Goal: Transaction & Acquisition: Purchase product/service

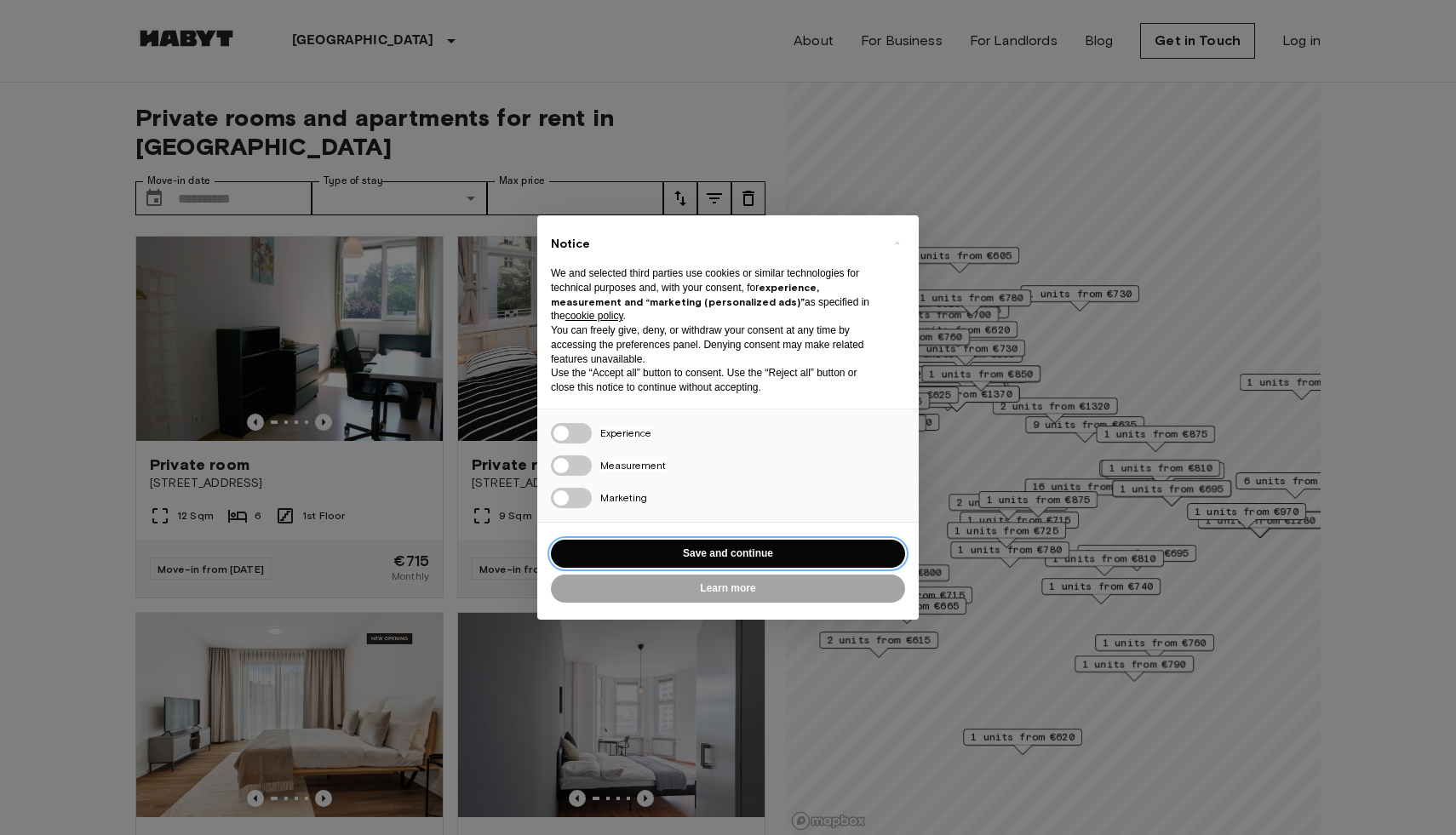
click at [568, 492] on div "× Notice We and selected third parties use cookies or similar technologies for …" at bounding box center [728, 418] width 382 height 404
click at [894, 238] on span "×" at bounding box center [896, 243] width 6 height 20
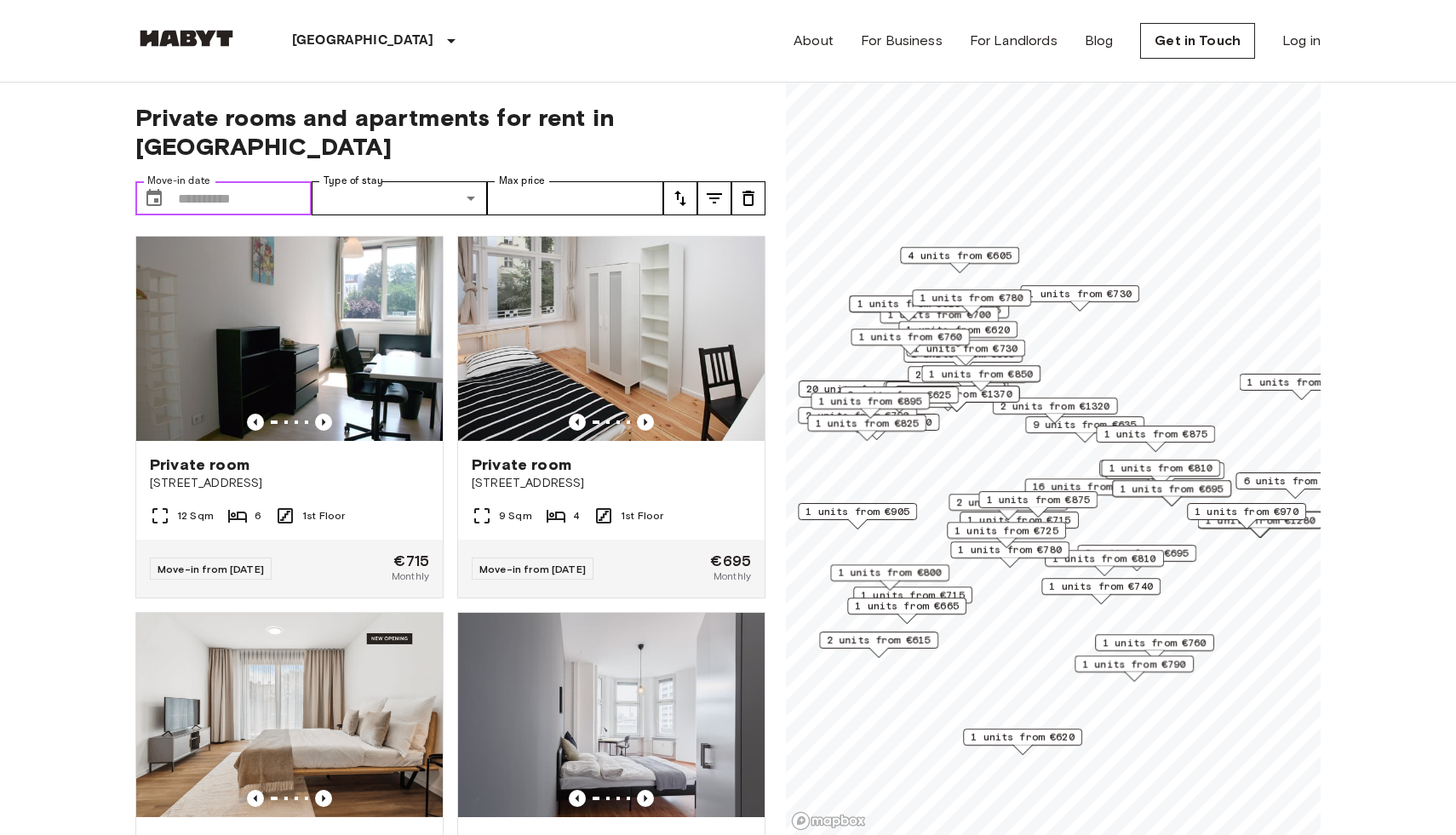
click at [268, 181] on input "Move-in date" at bounding box center [245, 199] width 134 height 34
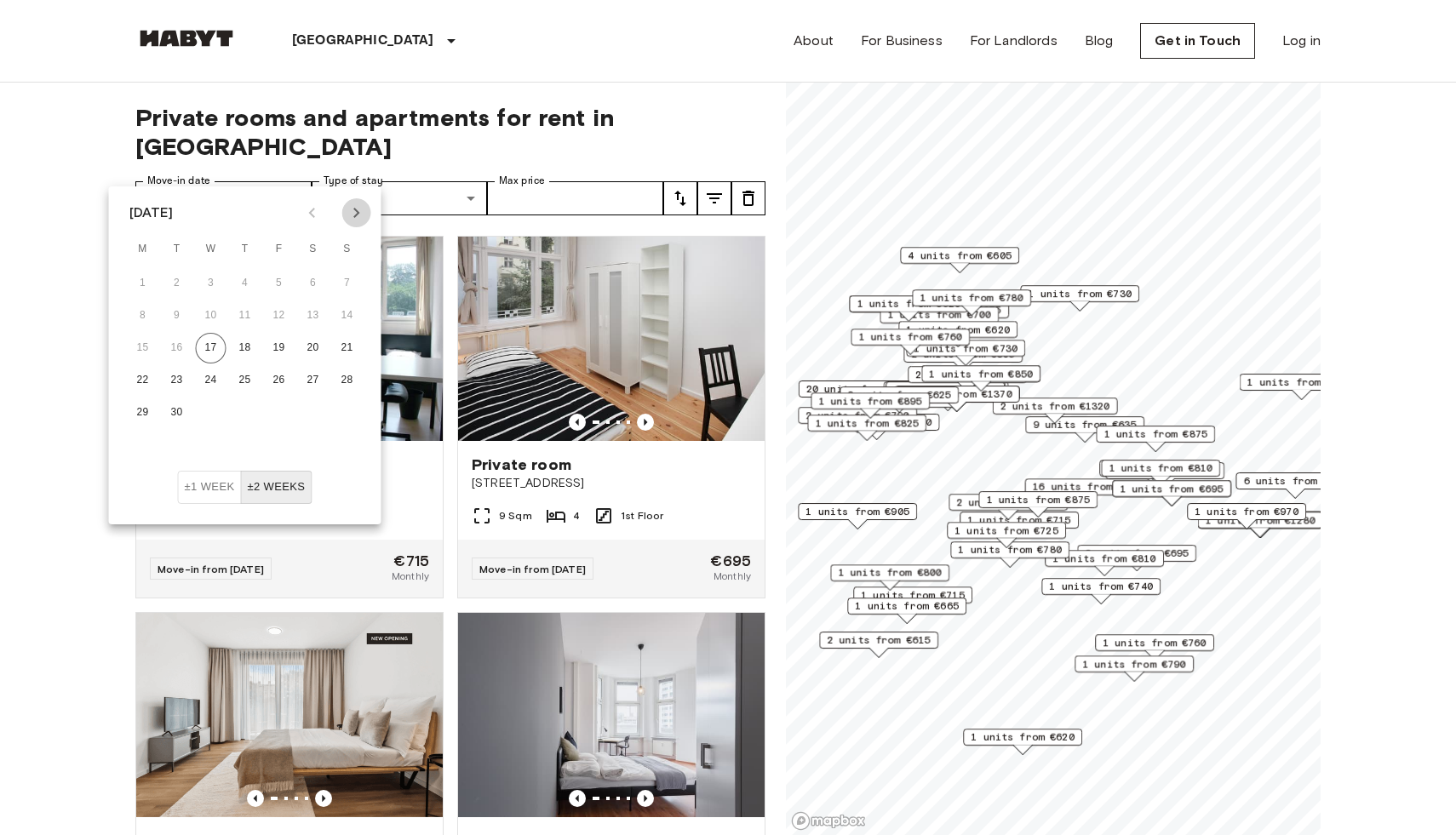
click at [362, 213] on icon "Next month" at bounding box center [357, 213] width 20 height 20
click at [317, 216] on icon "Previous month" at bounding box center [313, 213] width 20 height 20
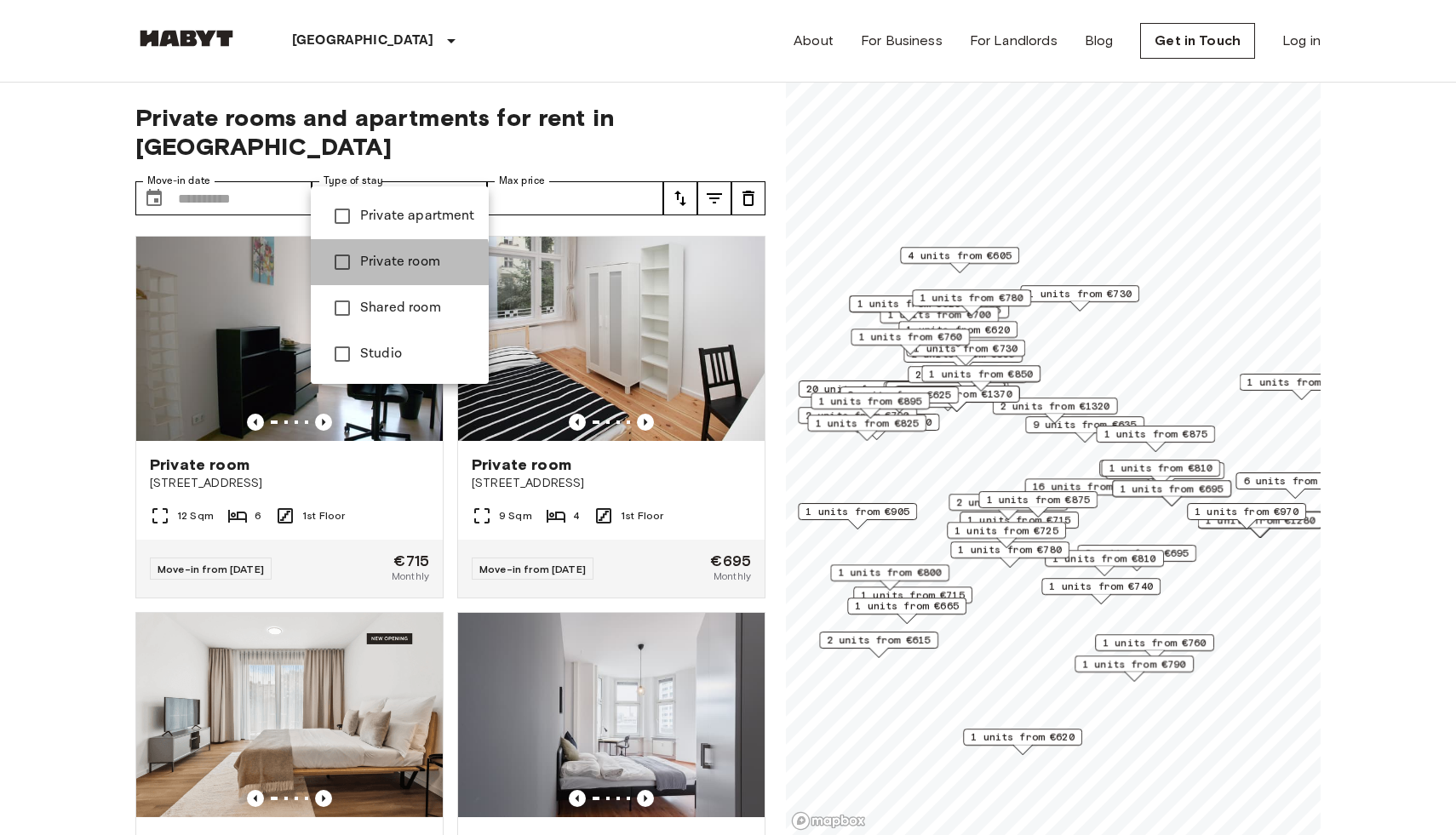
click at [399, 265] on span "Private room" at bounding box center [417, 262] width 115 height 20
type input "**********"
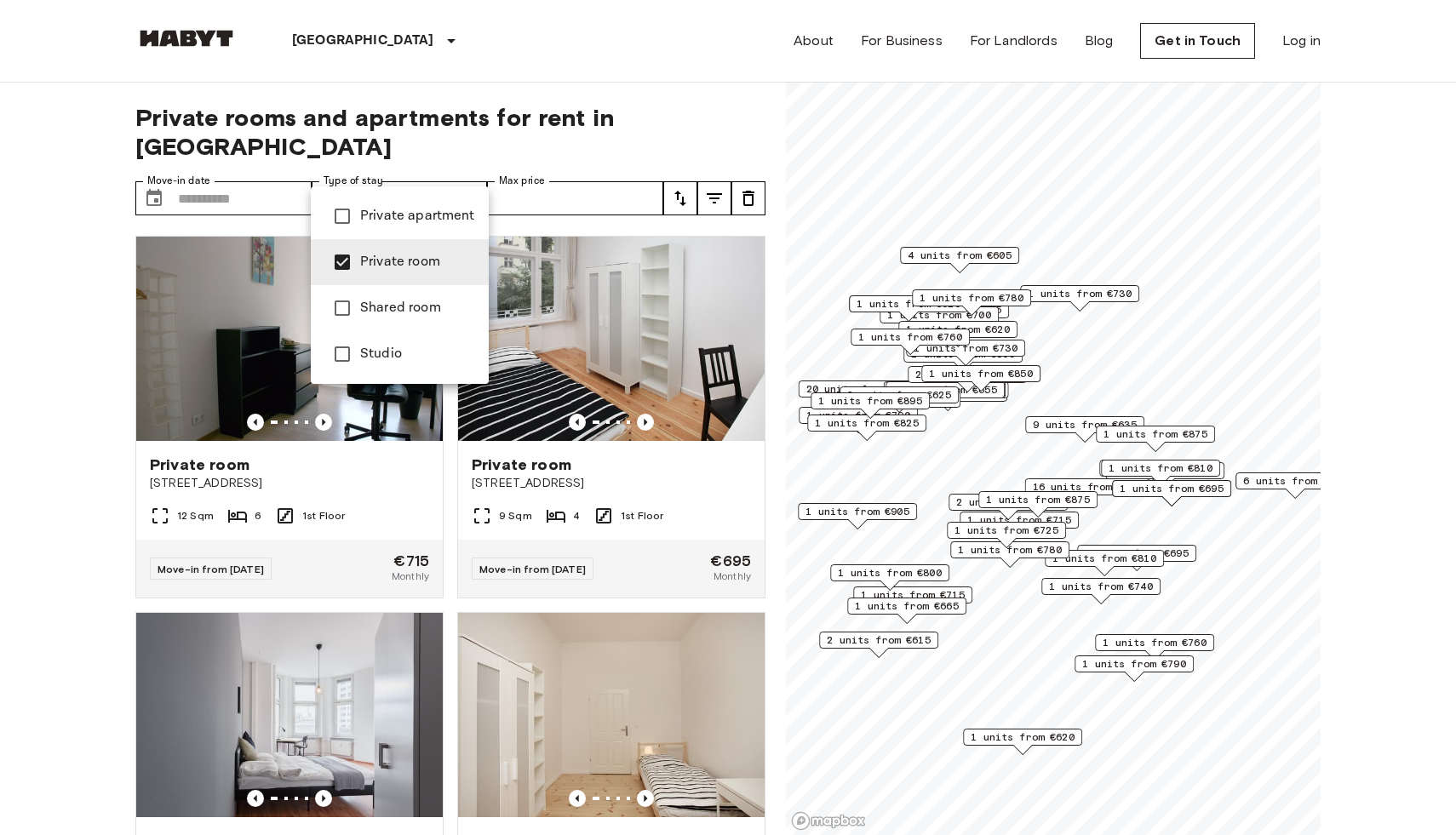
click at [642, 168] on div at bounding box center [728, 418] width 1456 height 835
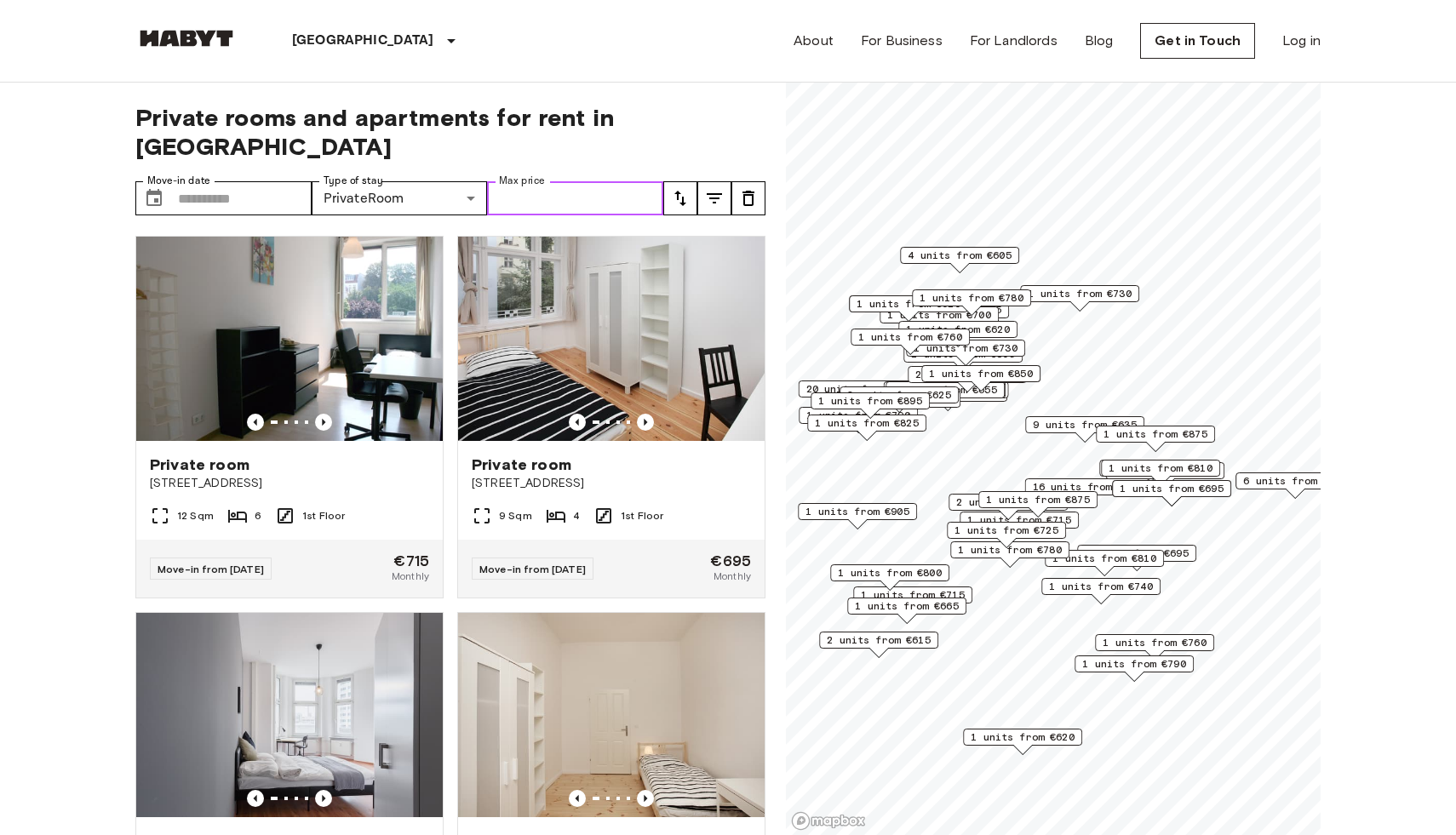
click at [642, 181] on input "Max price" at bounding box center [575, 199] width 176 height 34
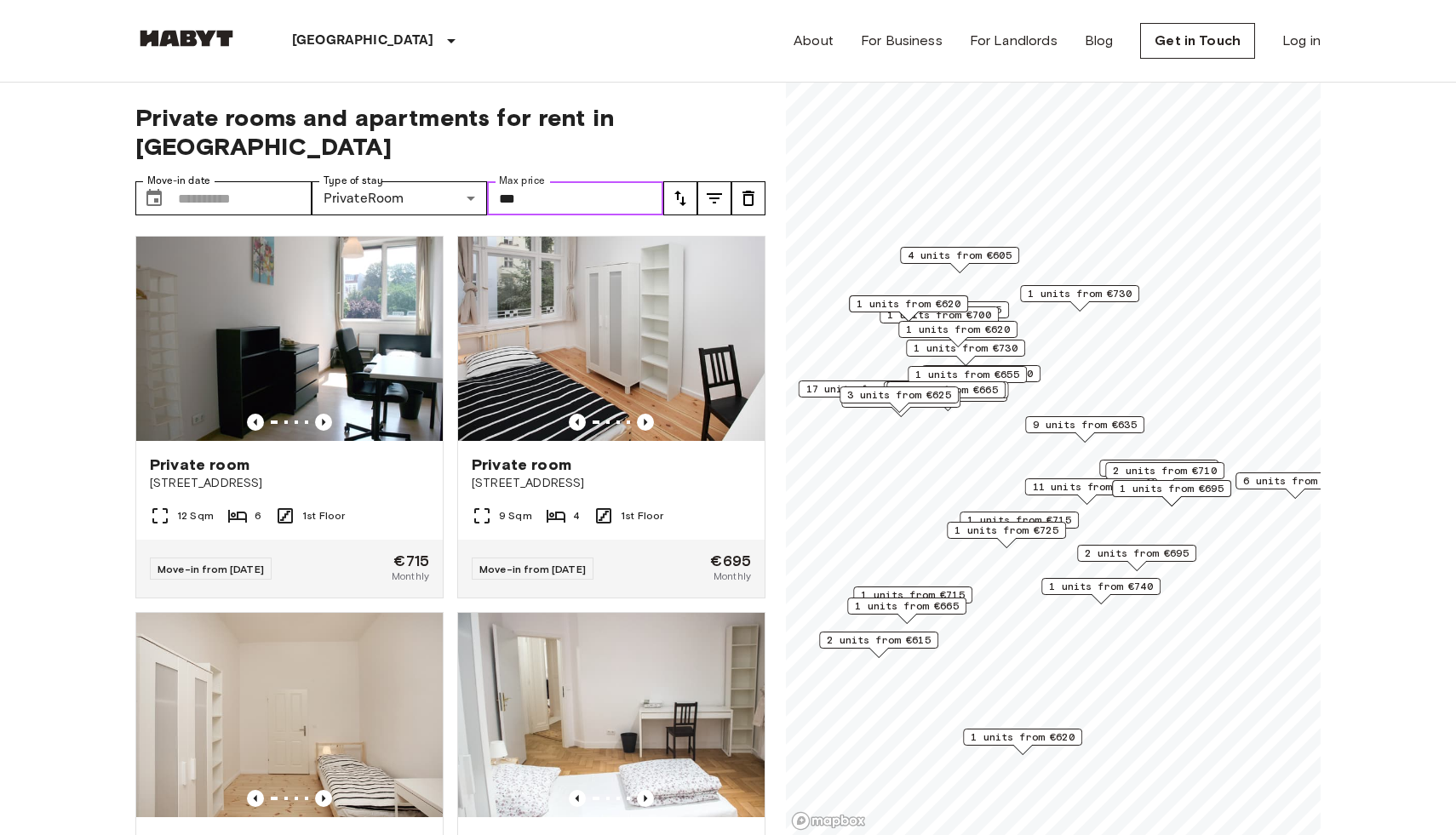
type input "***"
click at [711, 188] on icon "tune" at bounding box center [714, 199] width 20 height 20
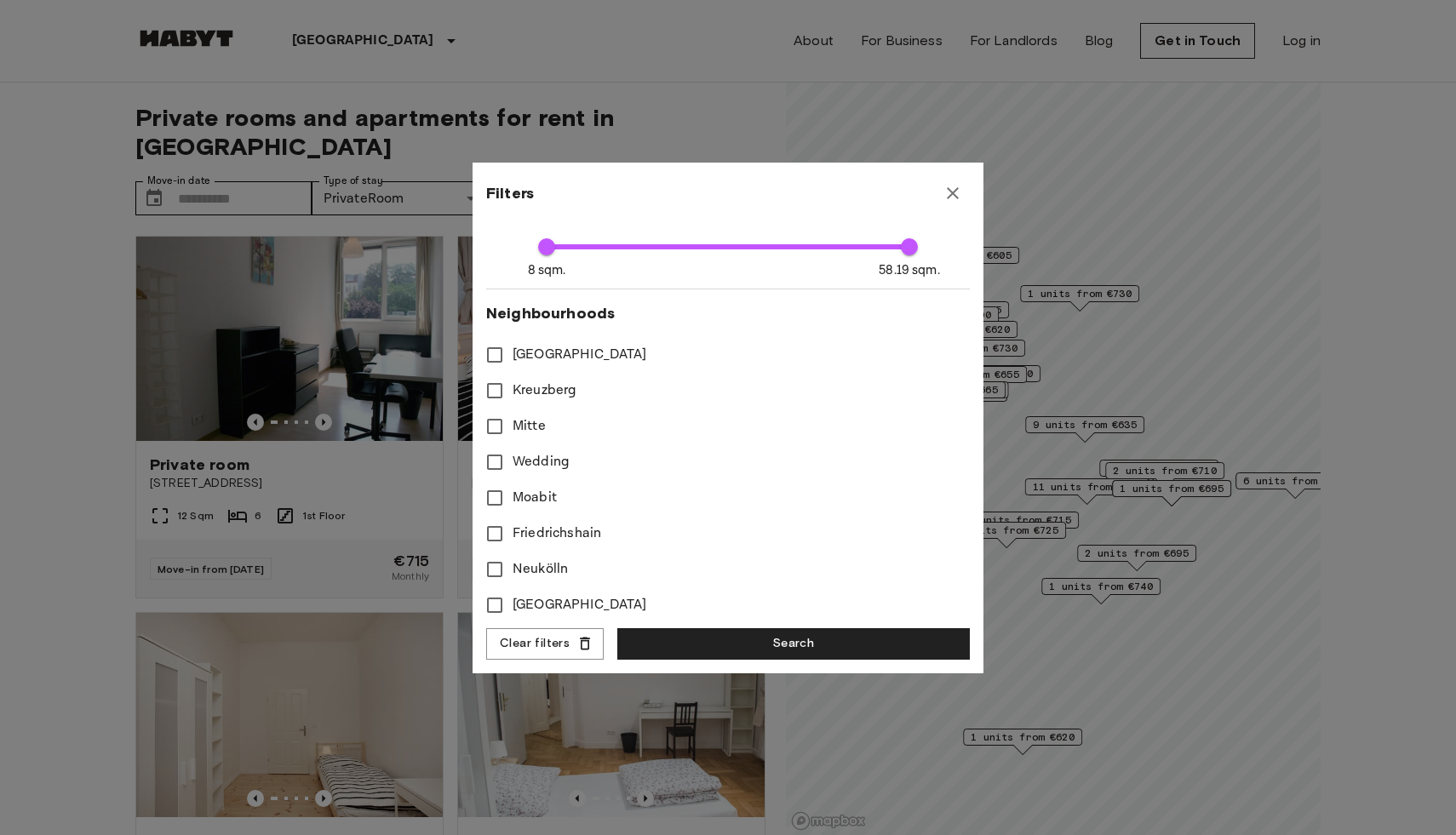
scroll to position [412, 0]
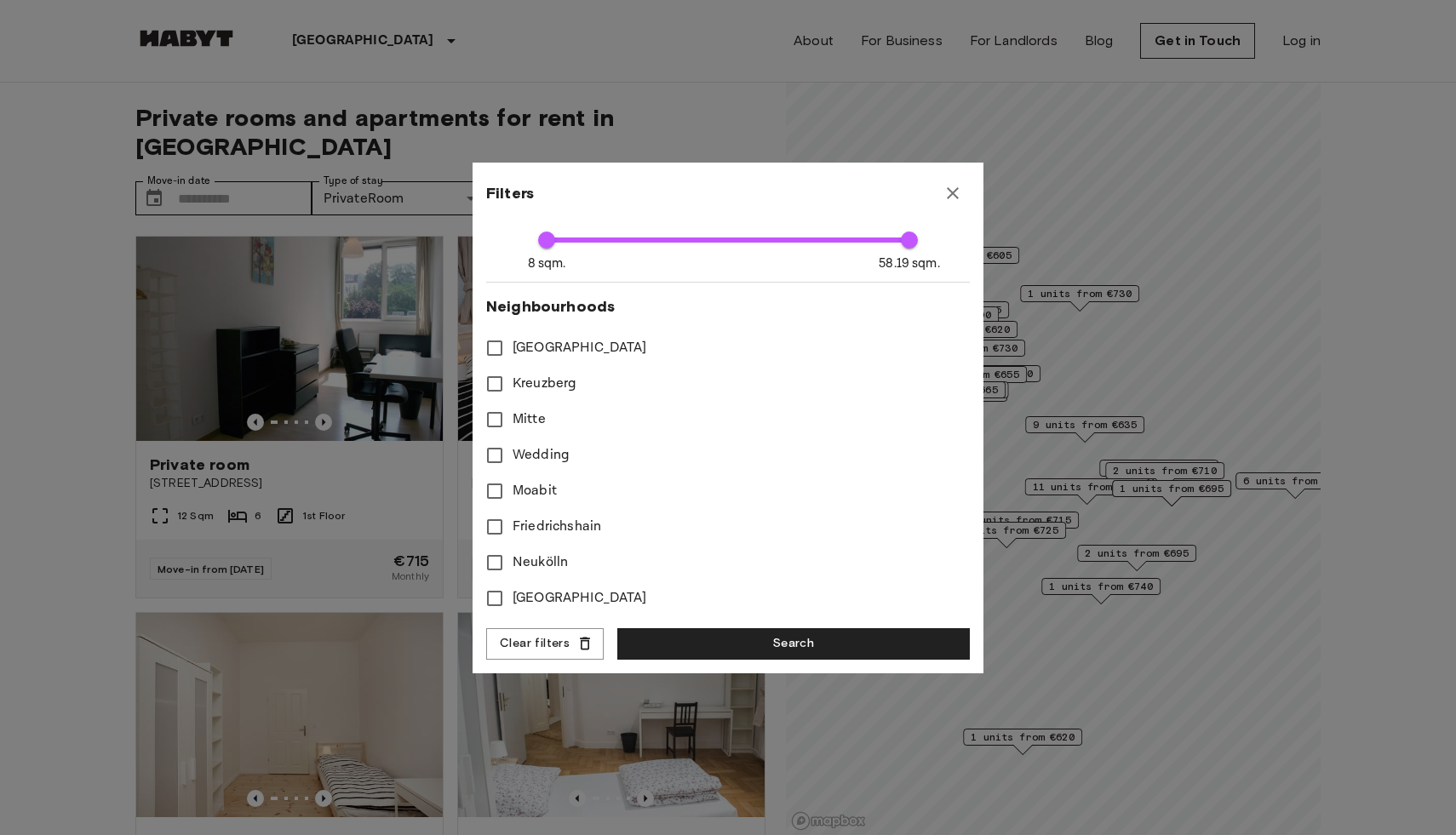
click at [529, 425] on span "Mitte" at bounding box center [529, 420] width 33 height 20
type input "***"
type input "**"
click at [534, 349] on span "Schöneberg" at bounding box center [580, 348] width 135 height 20
type input "***"
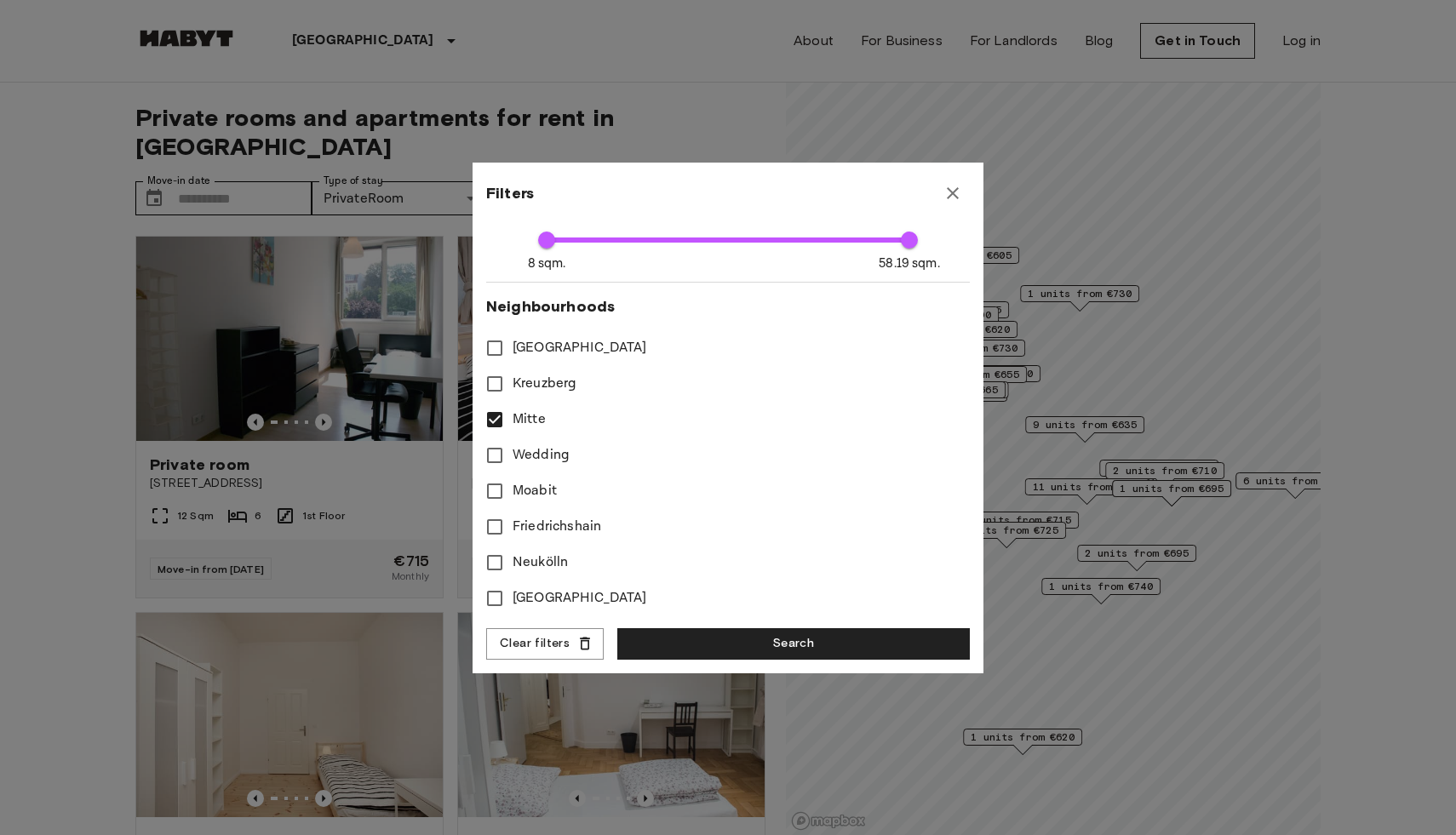
type input "**"
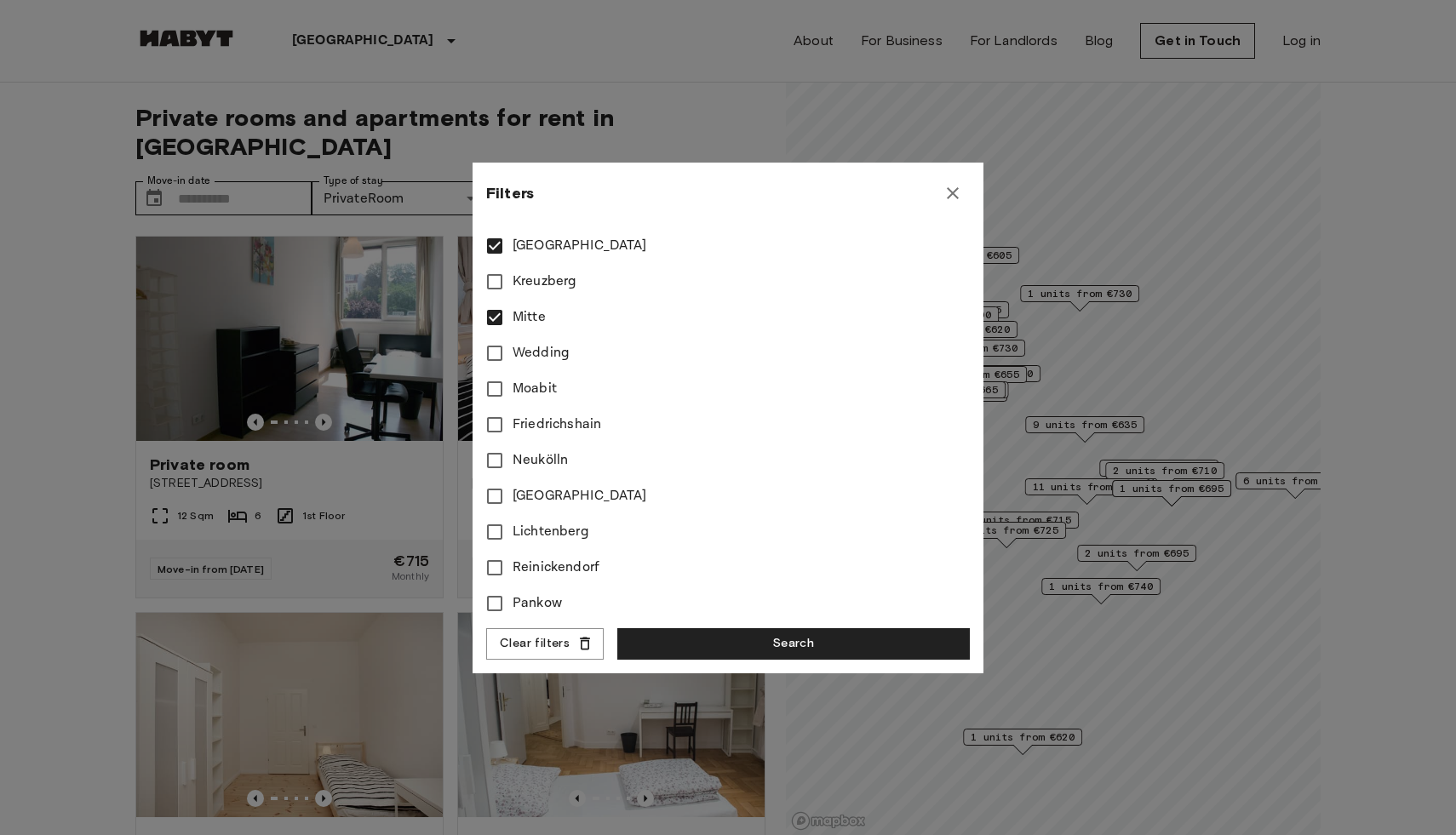
scroll to position [595, 0]
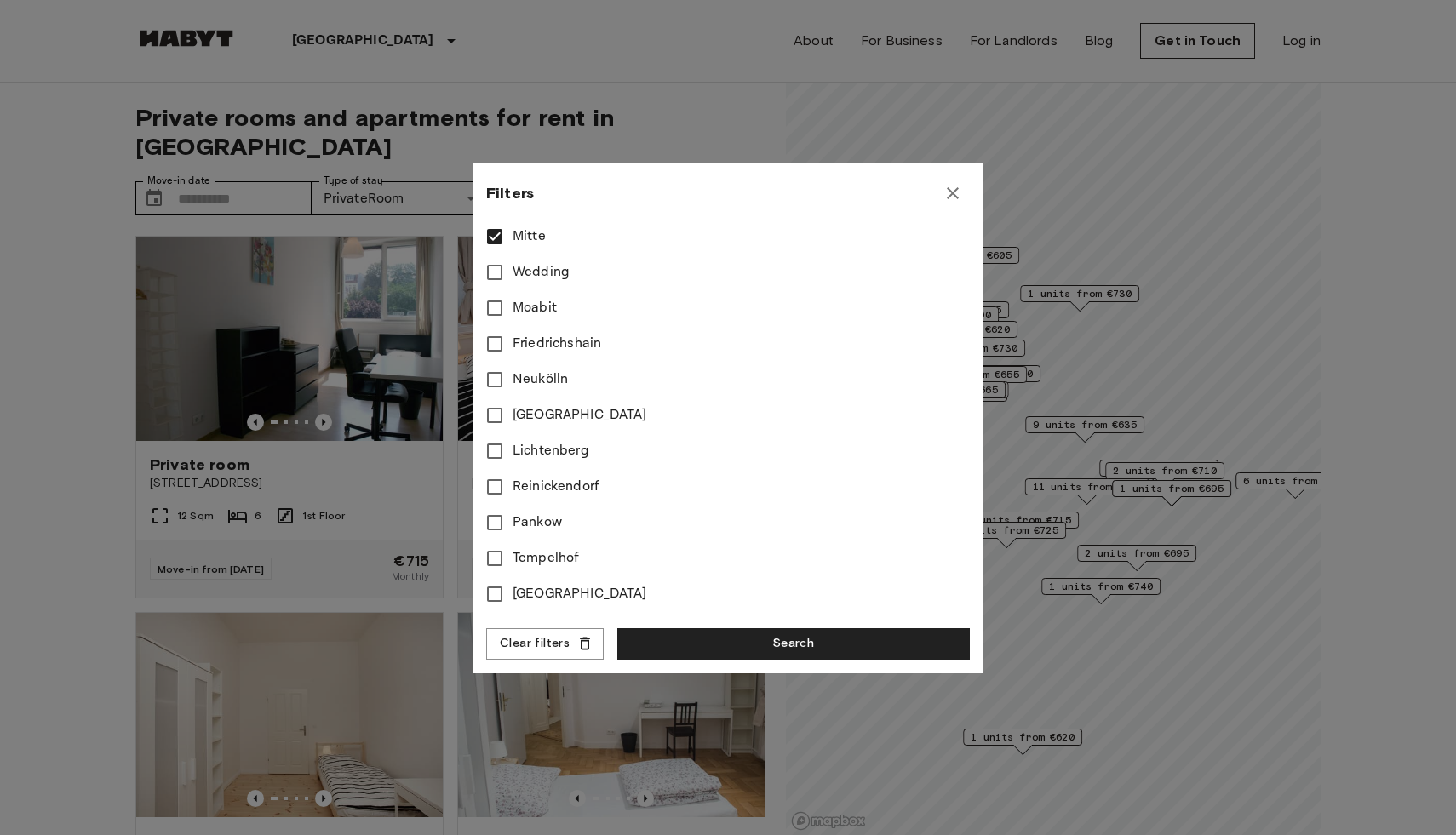
click at [555, 590] on span "Charlottenburg" at bounding box center [580, 594] width 135 height 20
type input "***"
type input "**"
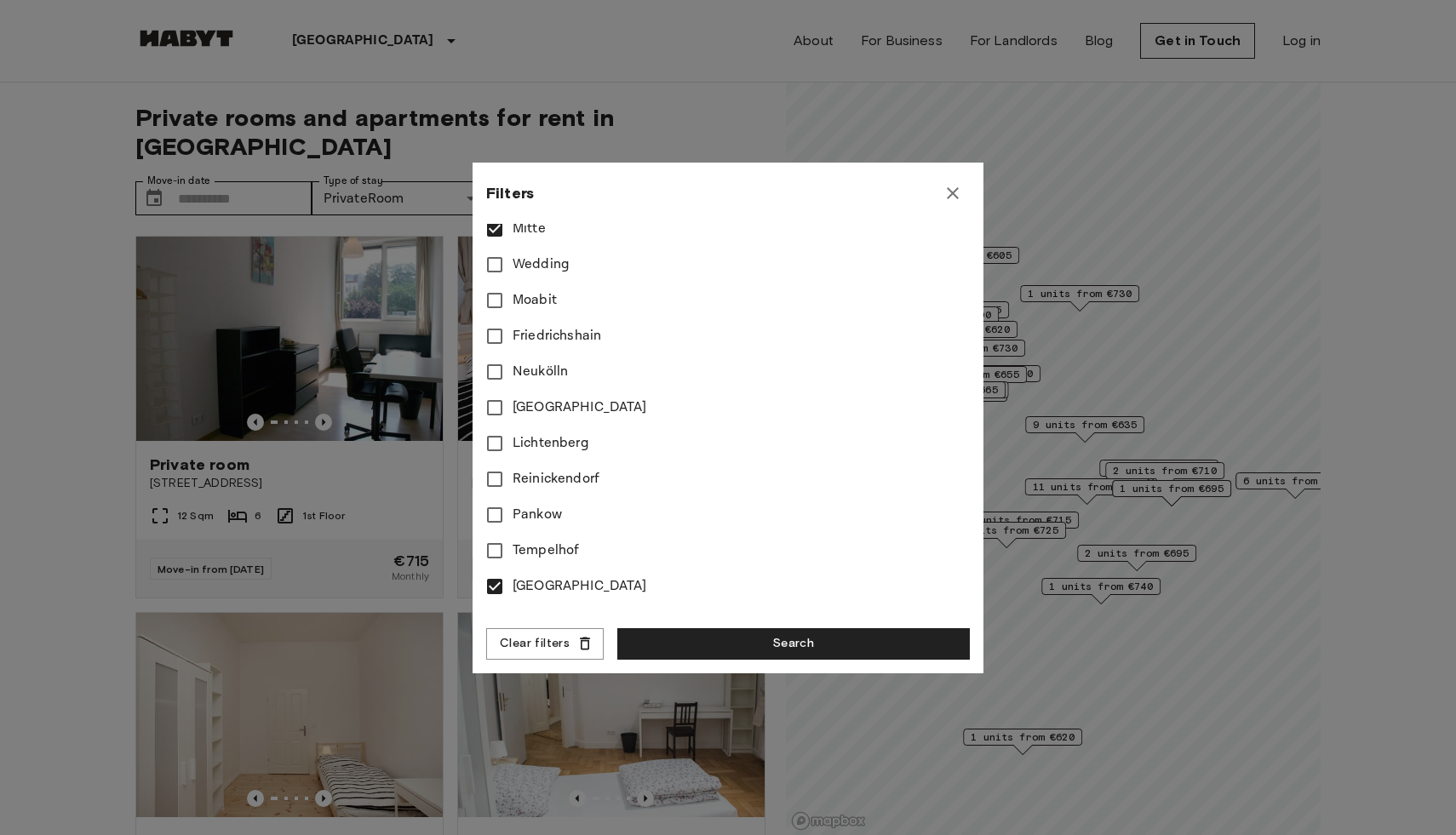
scroll to position [627, 0]
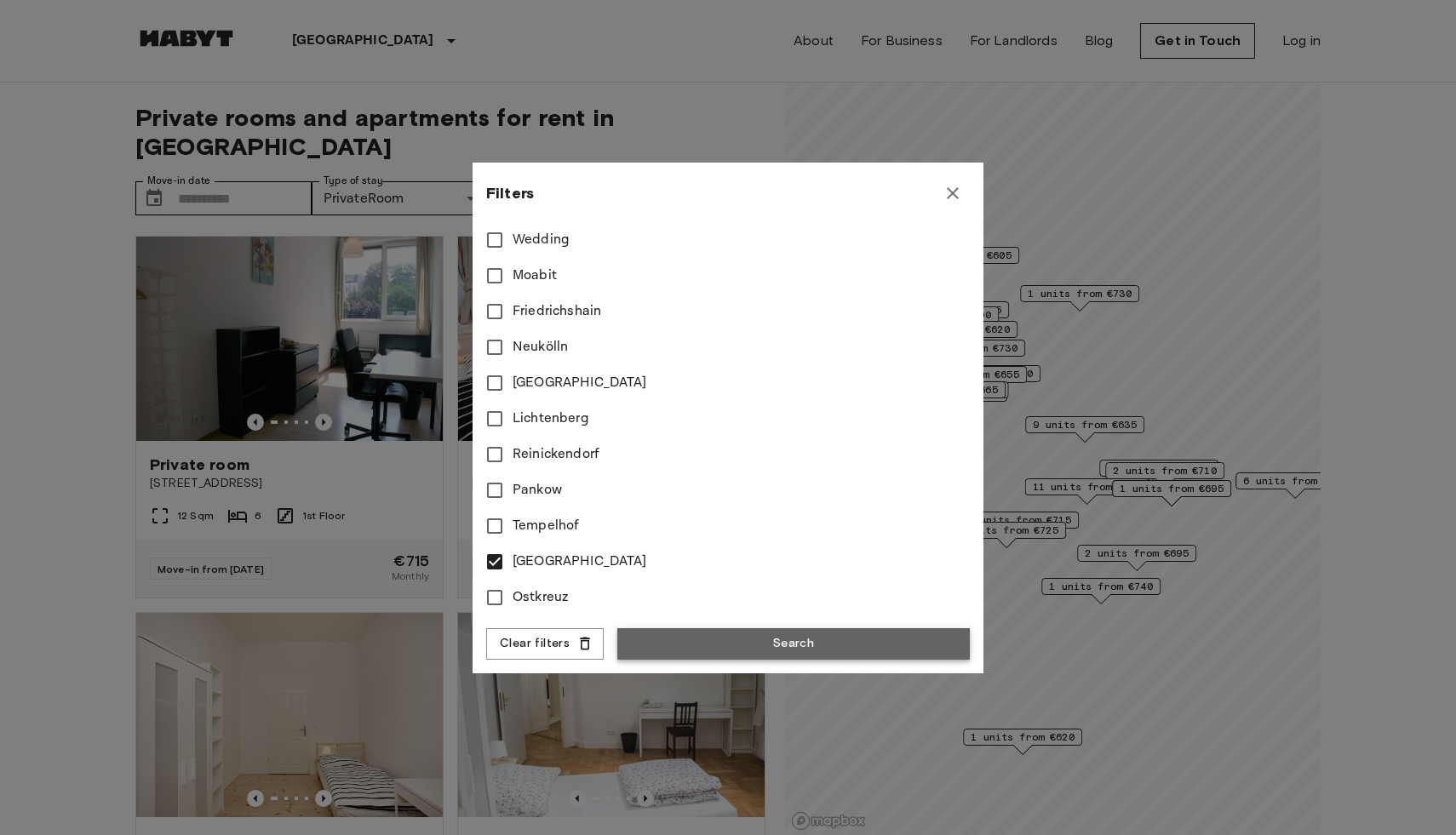
click at [699, 641] on button "Search" at bounding box center [793, 643] width 353 height 32
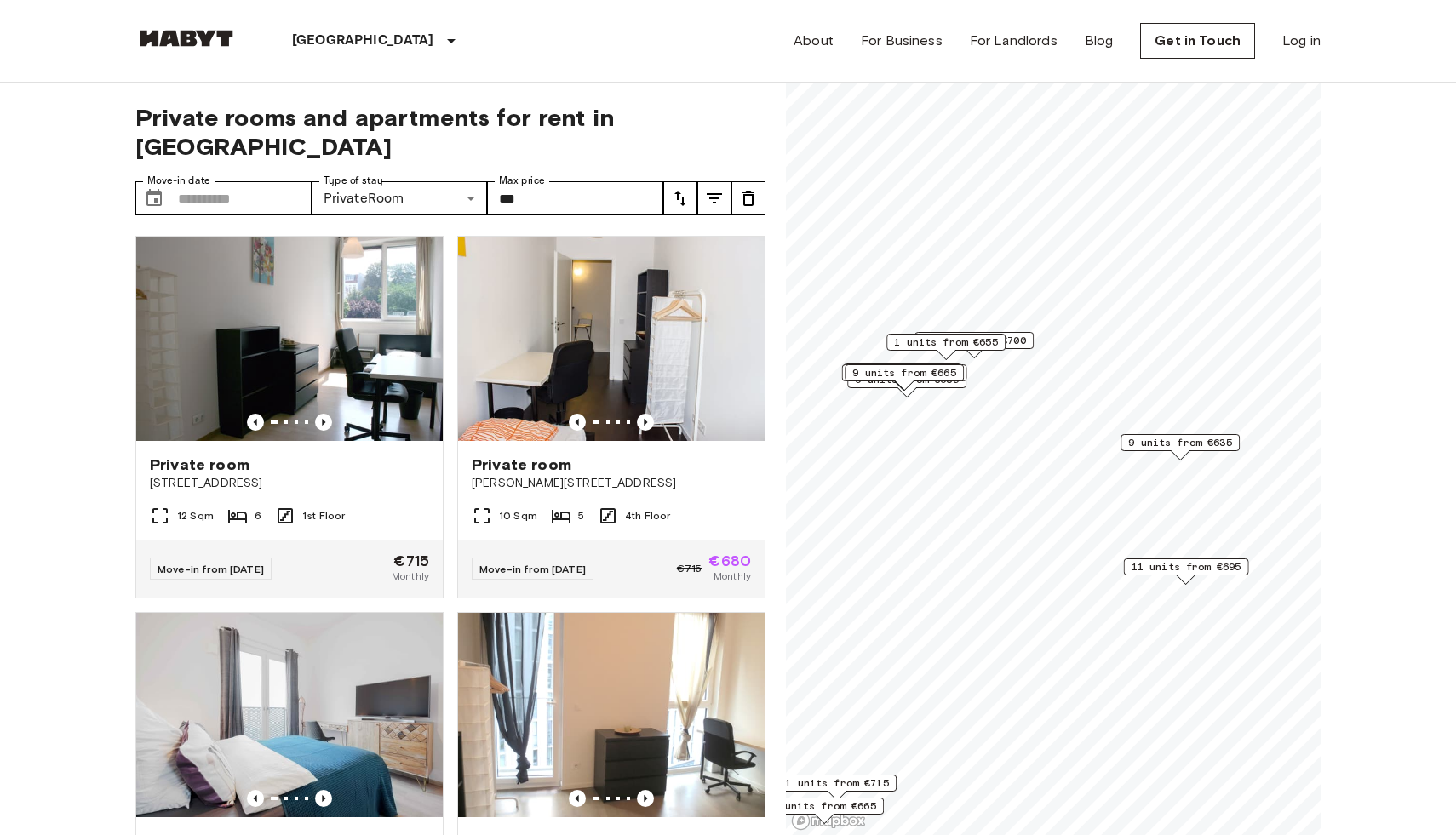
click at [911, 366] on span "9 units from €665" at bounding box center [904, 373] width 104 height 15
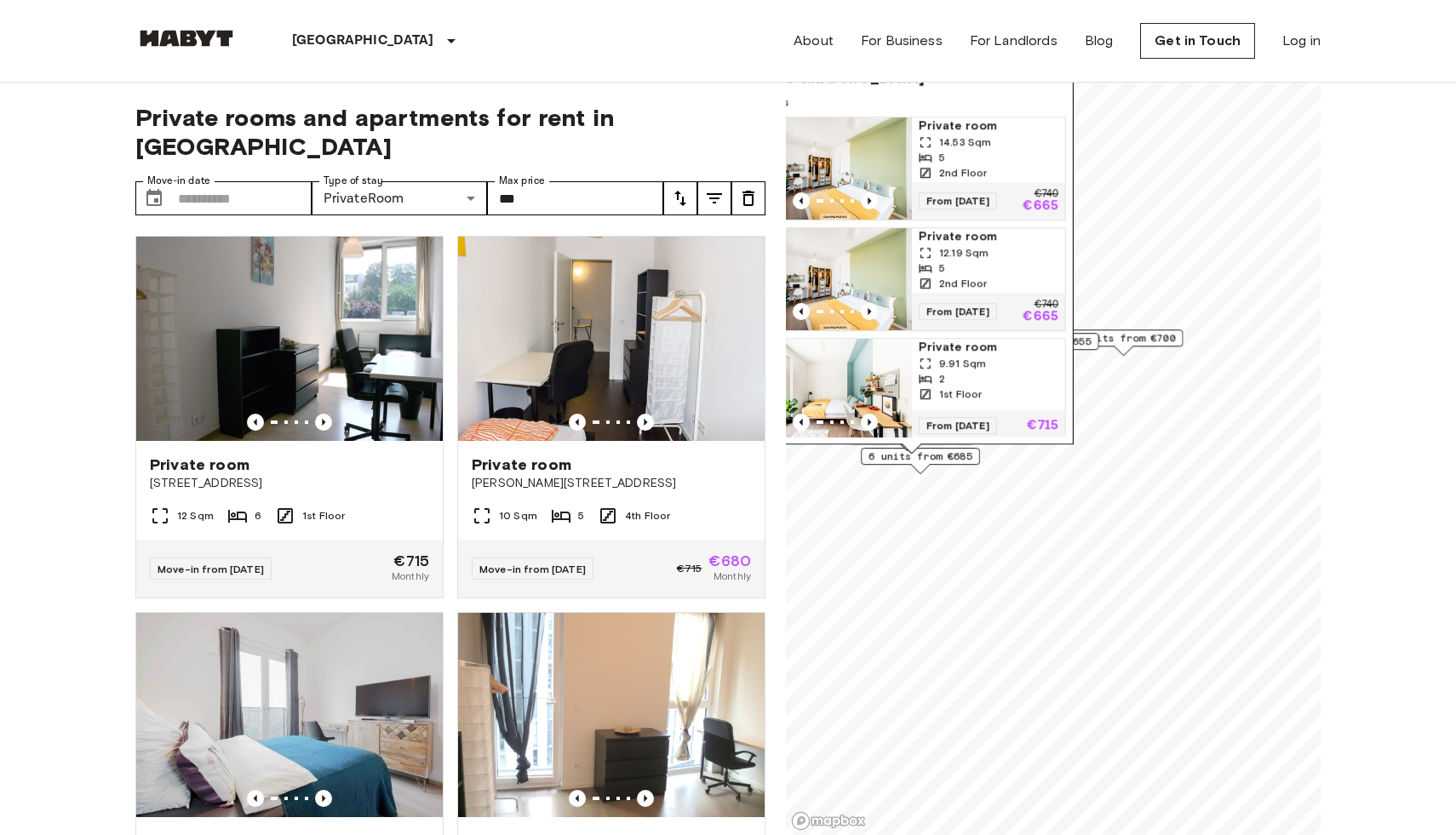
drag, startPoint x: 933, startPoint y: 338, endPoint x: 938, endPoint y: 480, distance: 142.1
click at [938, 475] on div "6 units from €685" at bounding box center [920, 461] width 119 height 26
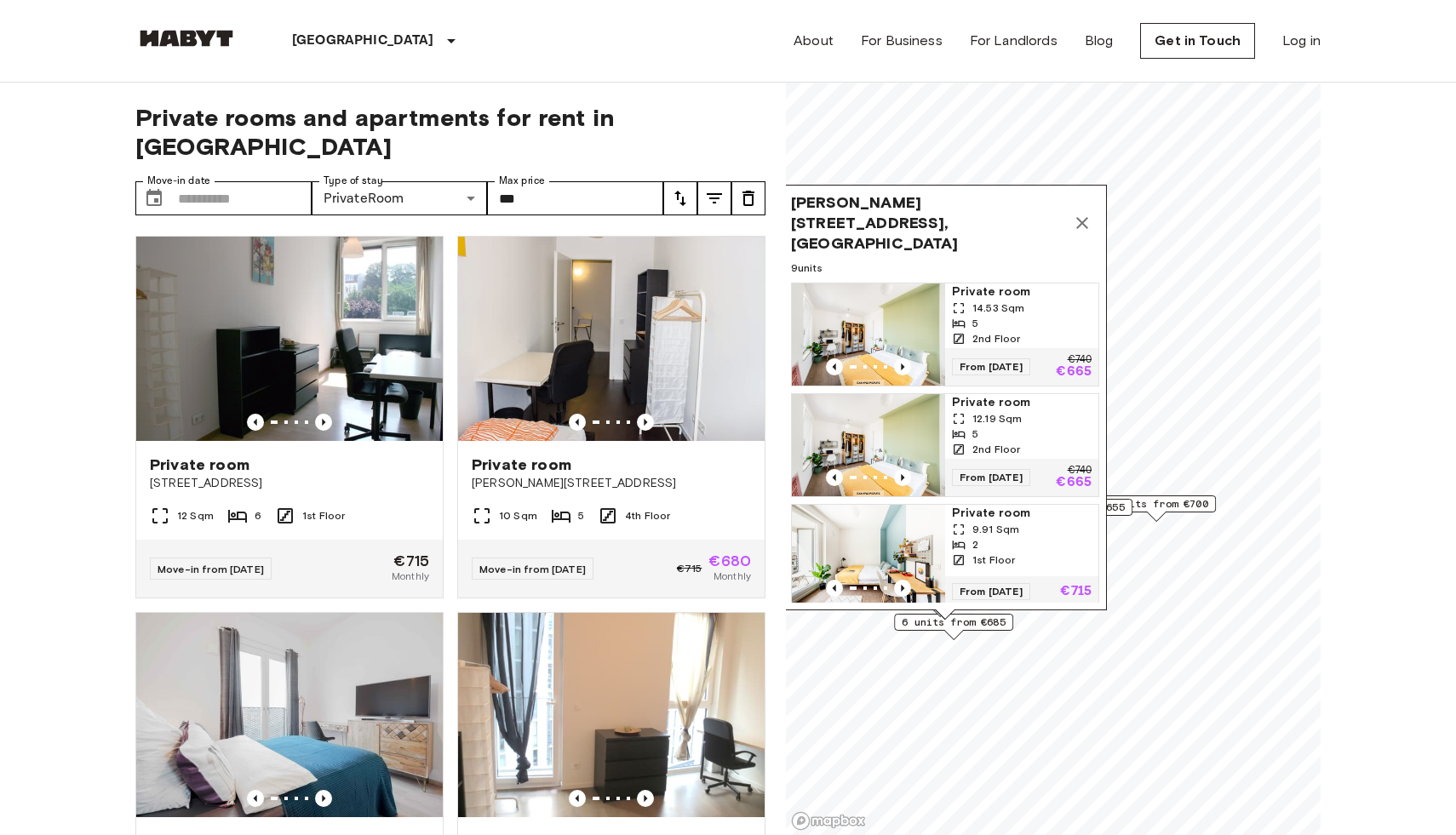
click at [1083, 213] on icon "Map marker" at bounding box center [1082, 223] width 20 height 20
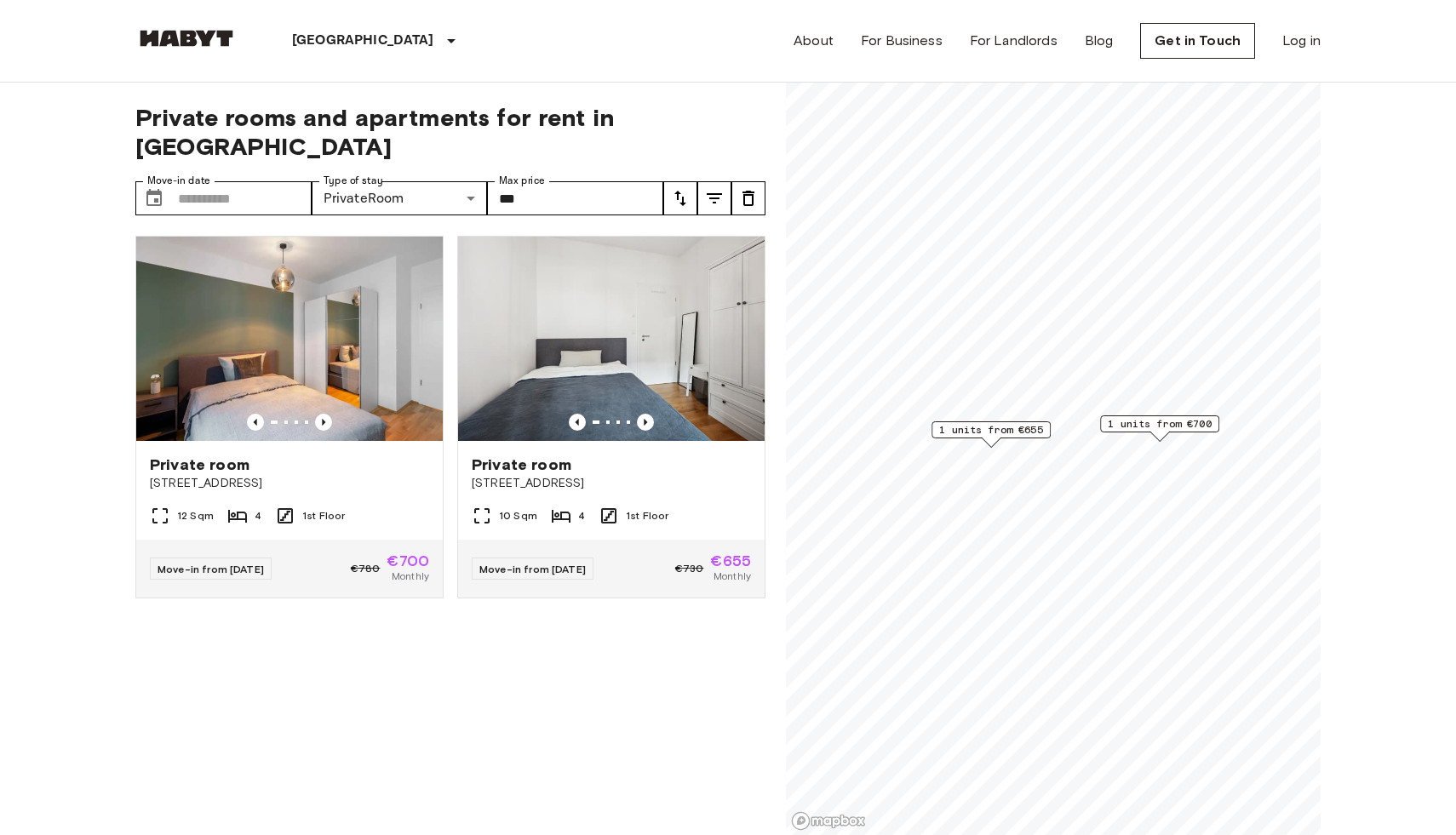
click at [993, 424] on span "1 units from €655" at bounding box center [991, 430] width 104 height 15
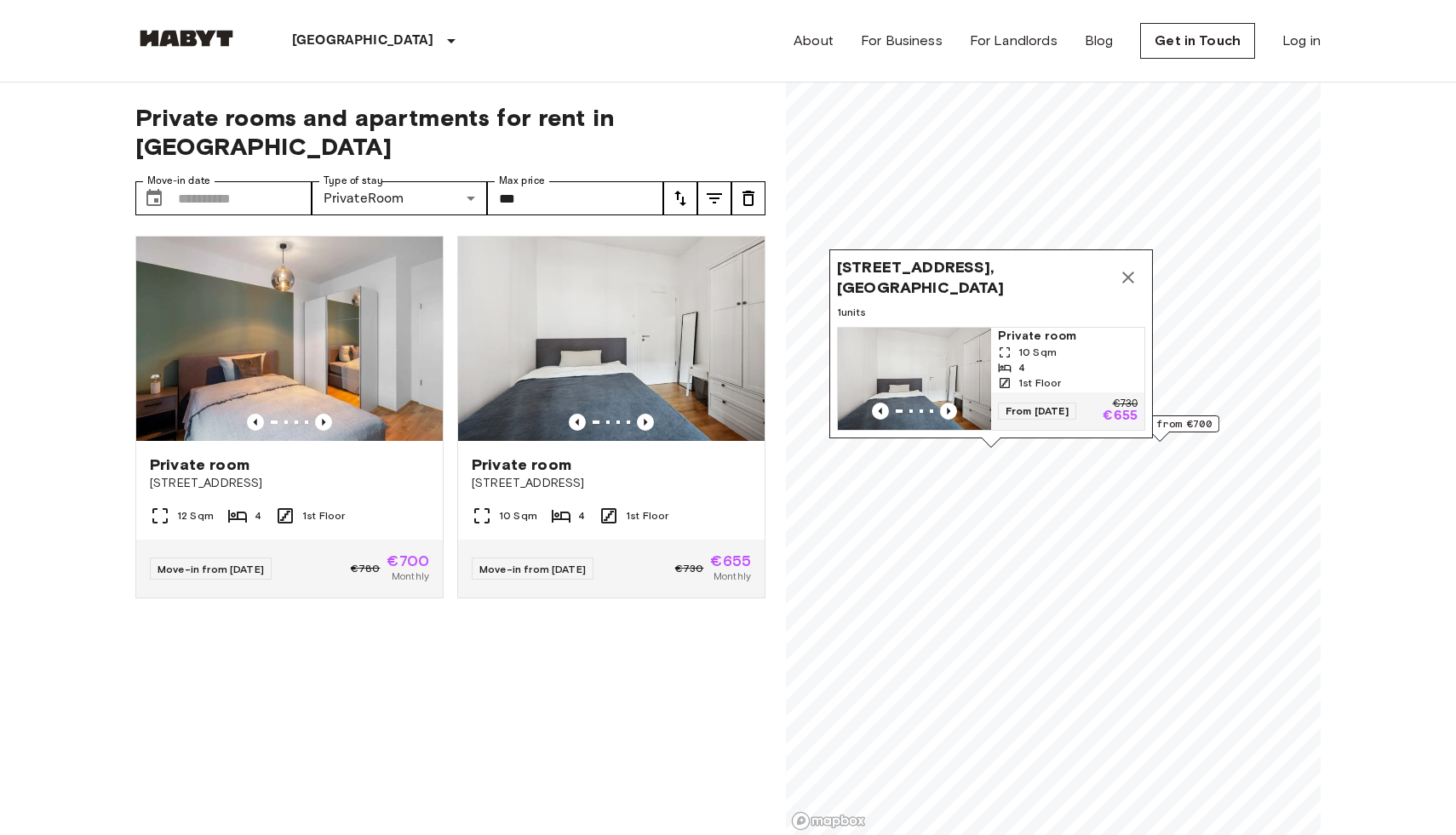
click at [929, 279] on span "Boyenstraße 31, 10115 Berlin, GER" at bounding box center [974, 278] width 274 height 41
click at [601, 315] on img at bounding box center [612, 339] width 307 height 204
click at [1129, 287] on icon "Map marker" at bounding box center [1128, 278] width 20 height 20
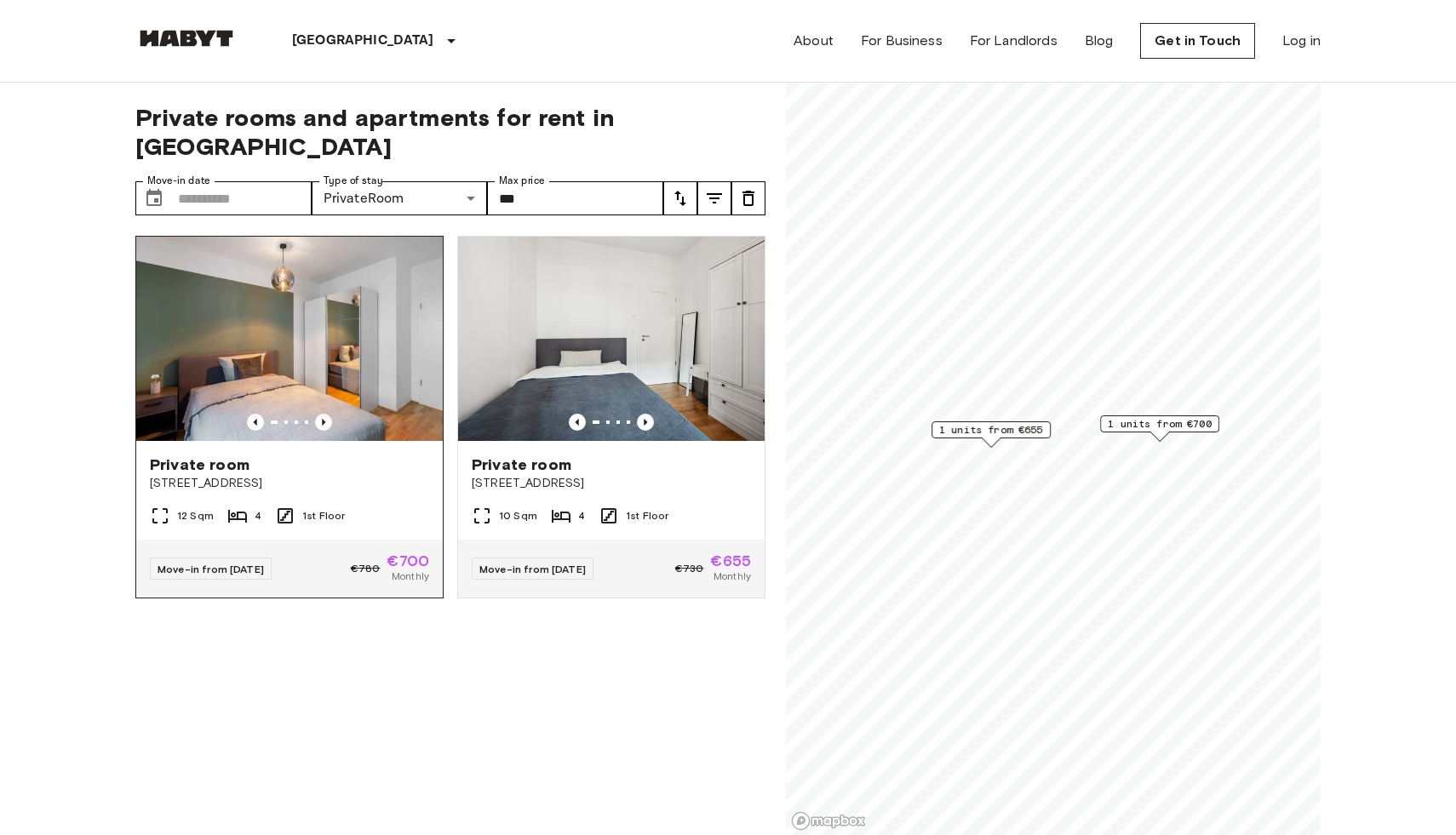
click at [370, 337] on img at bounding box center [290, 339] width 307 height 204
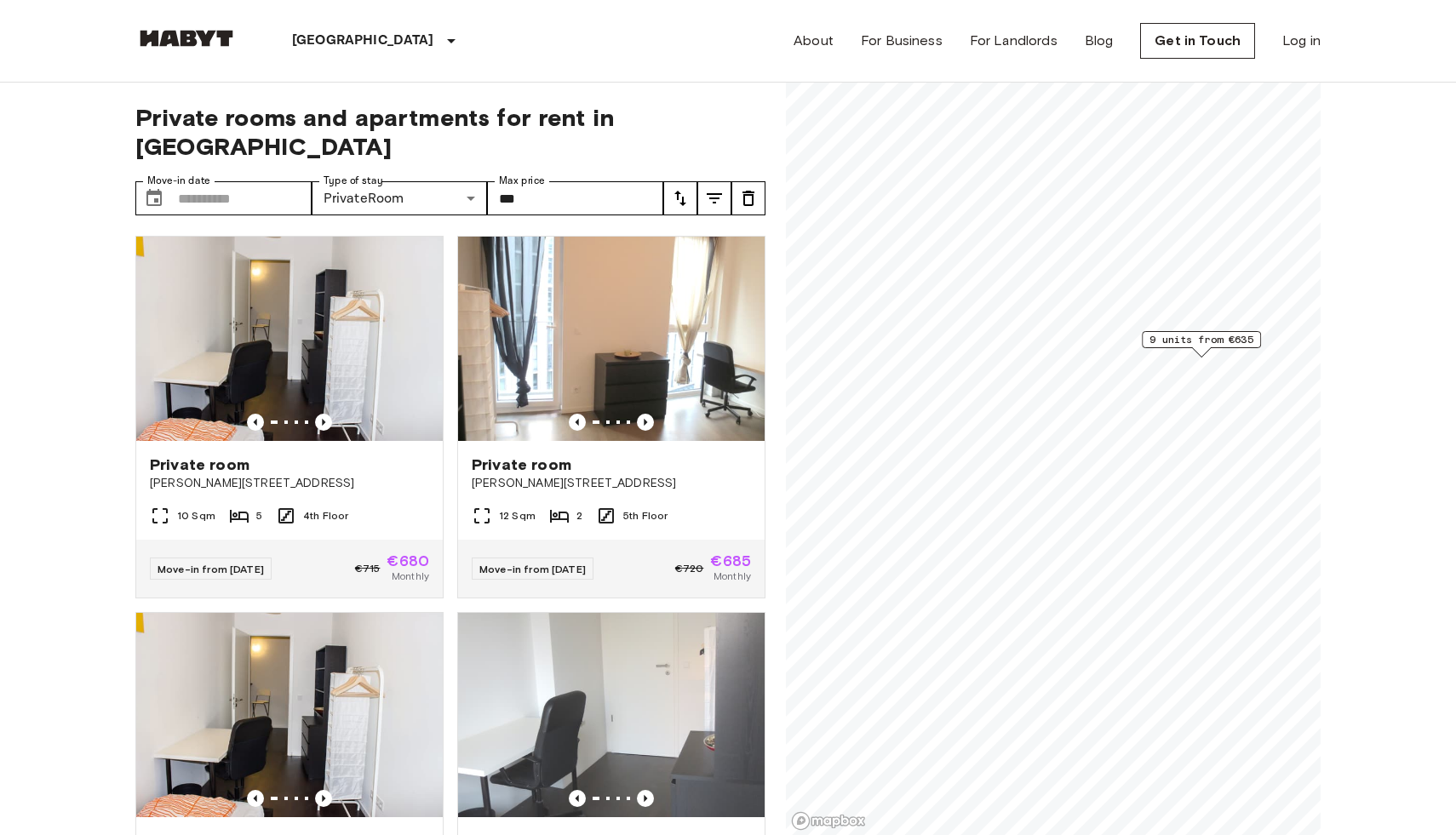
click at [1177, 336] on span "9 units from €635" at bounding box center [1201, 340] width 104 height 15
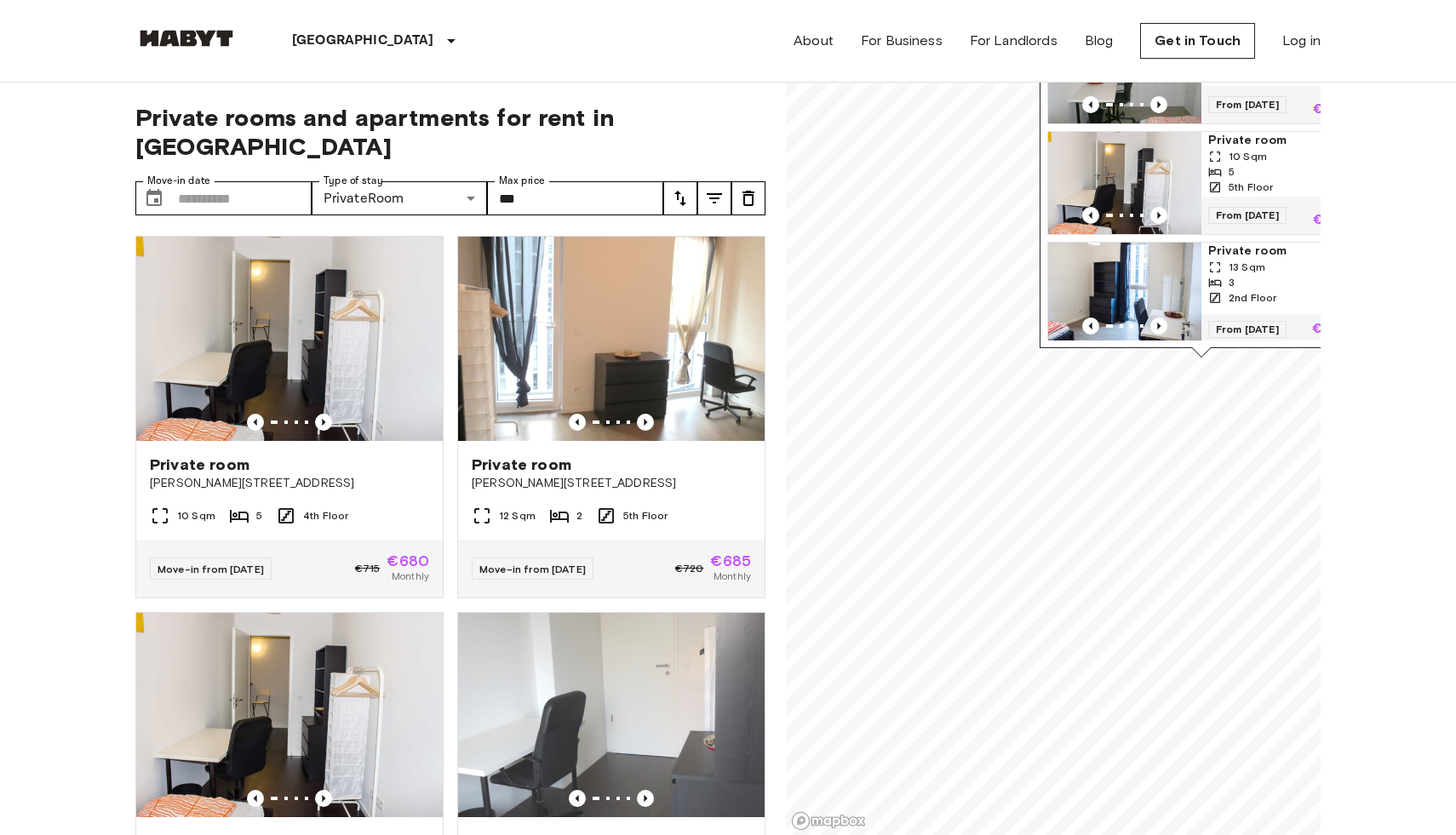
click at [1130, 261] on img "Map marker" at bounding box center [1125, 294] width 153 height 102
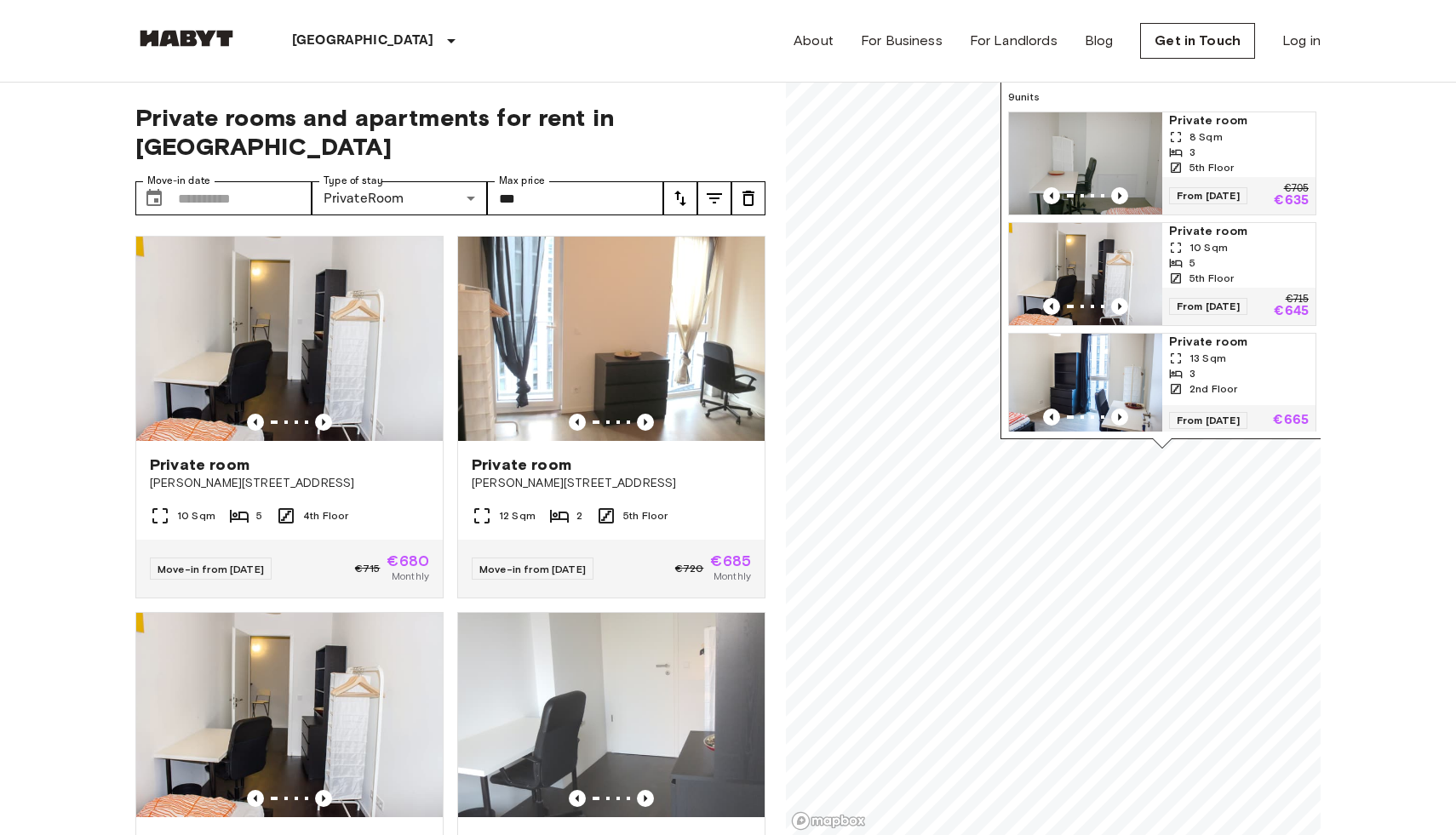
click at [1084, 256] on img "Map marker" at bounding box center [1085, 274] width 153 height 102
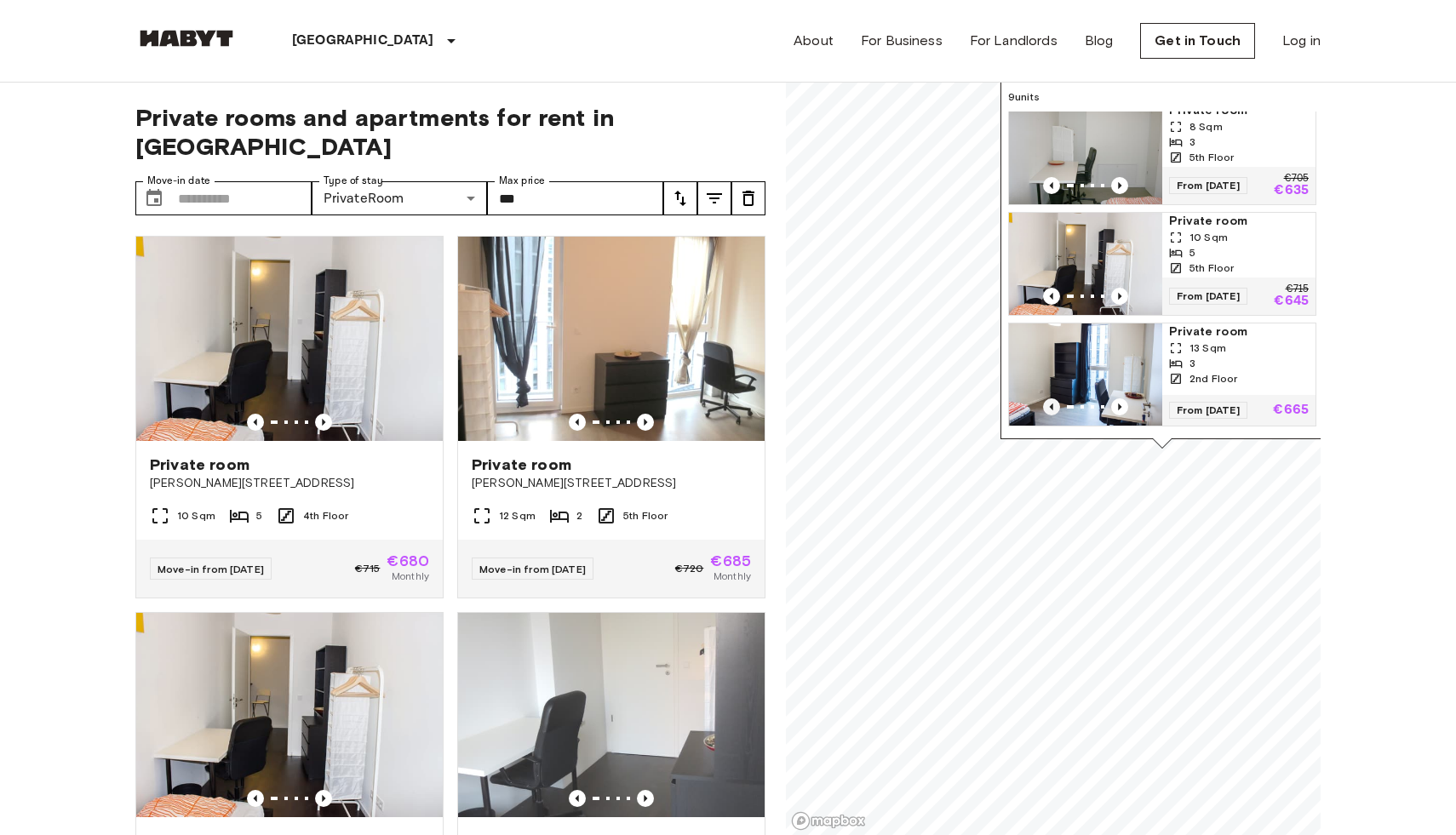
scroll to position [12, 0]
click at [1100, 113] on img "Map marker" at bounding box center [1085, 152] width 153 height 102
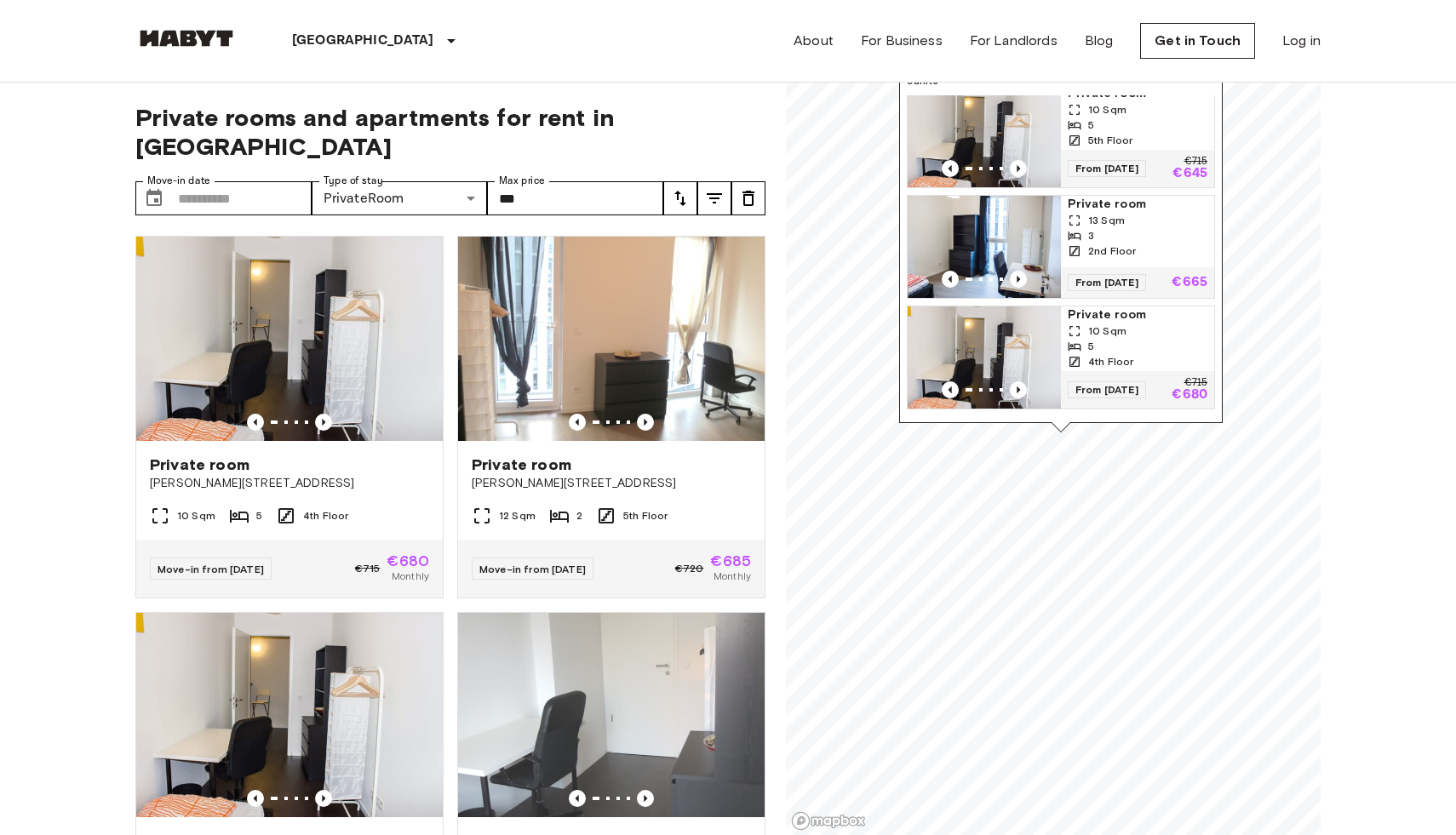
scroll to position [0, 0]
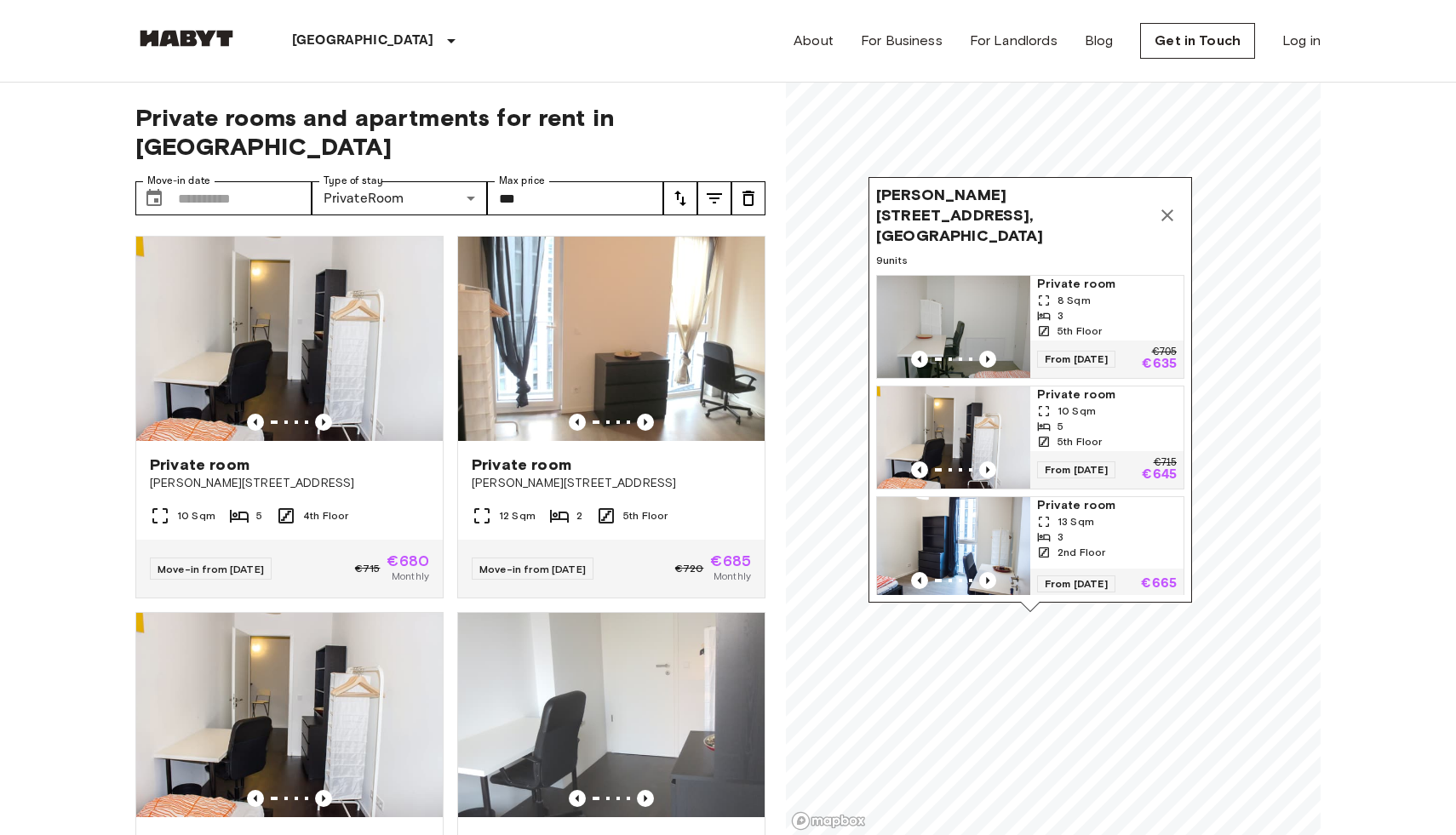
click at [1171, 210] on icon "Map marker" at bounding box center [1167, 216] width 12 height 12
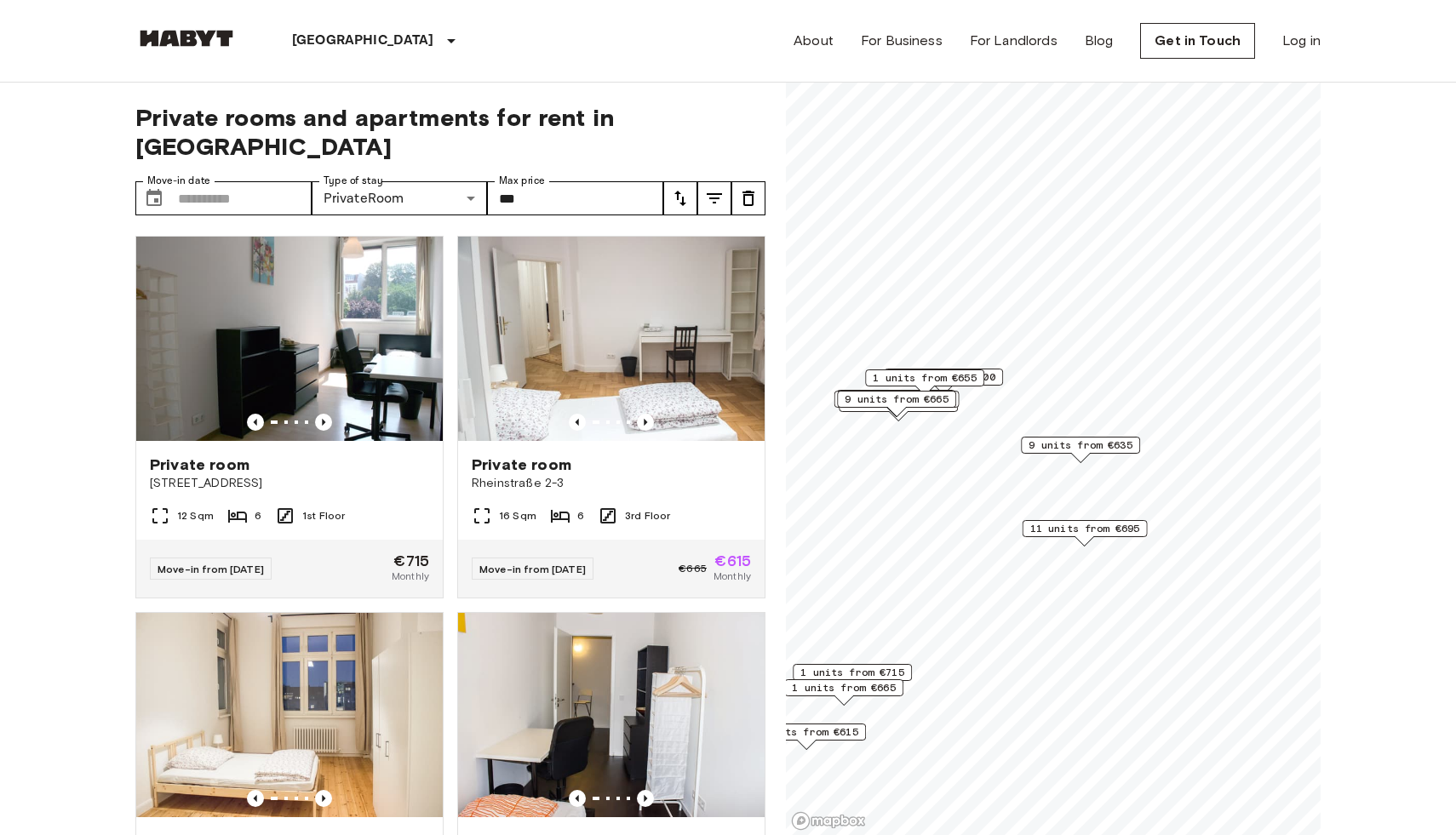
click at [1065, 523] on span "11 units from €695" at bounding box center [1085, 529] width 110 height 15
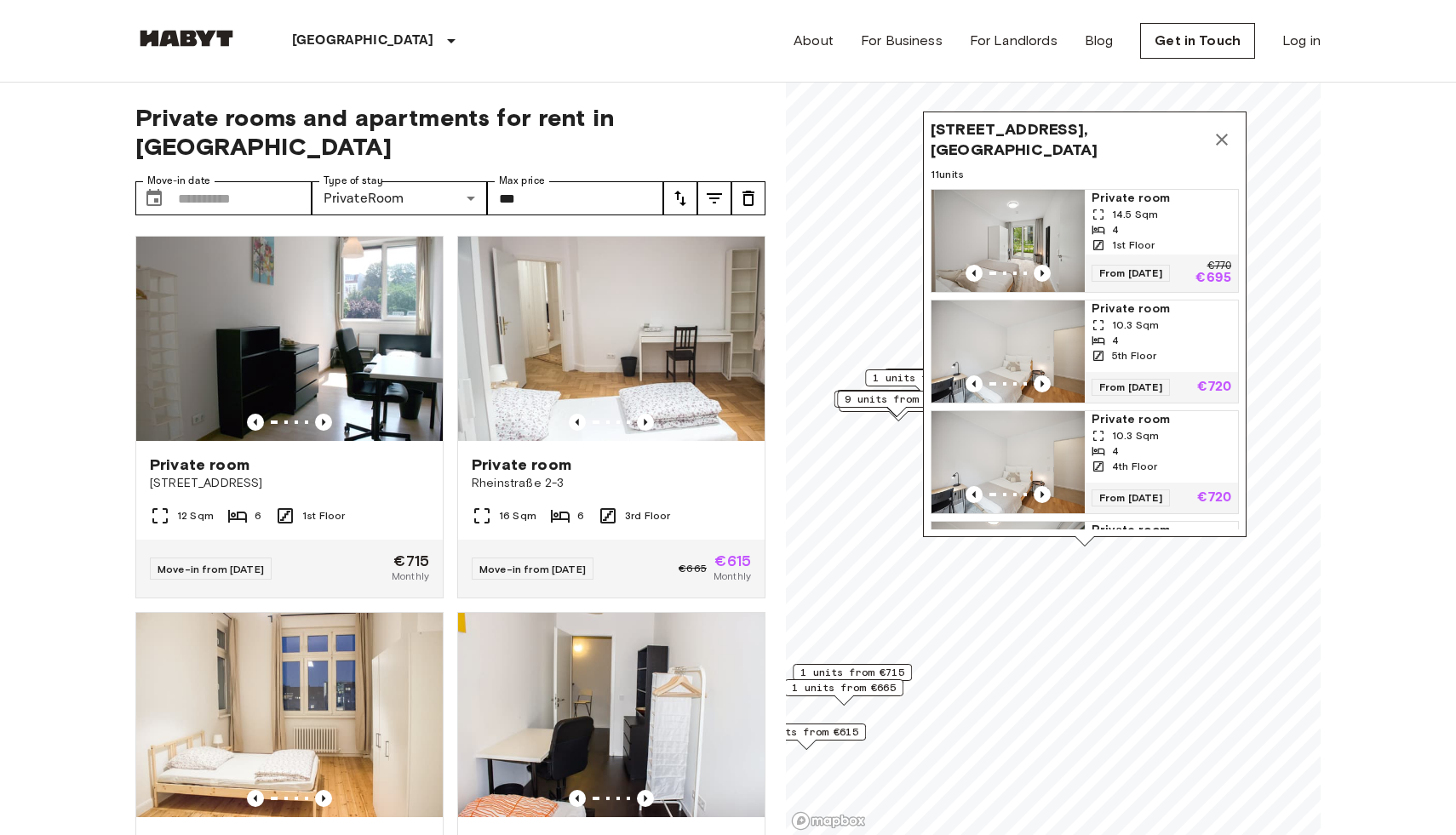
click at [1005, 233] on img "Map marker" at bounding box center [1008, 241] width 153 height 102
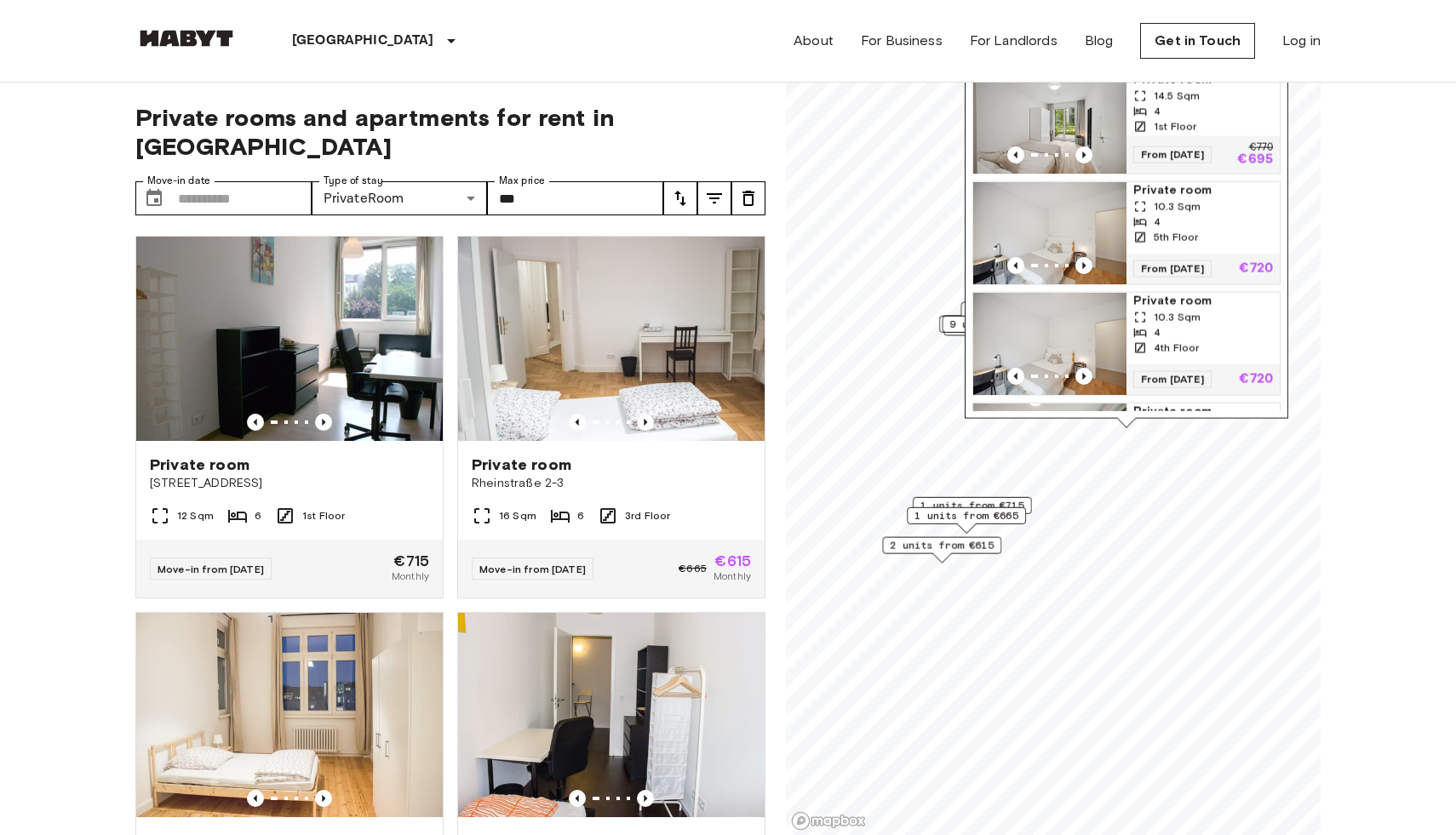
drag, startPoint x: 891, startPoint y: 641, endPoint x: 979, endPoint y: 480, distance: 183.5
click at [977, 498] on div "1 units from €715" at bounding box center [972, 506] width 119 height 17
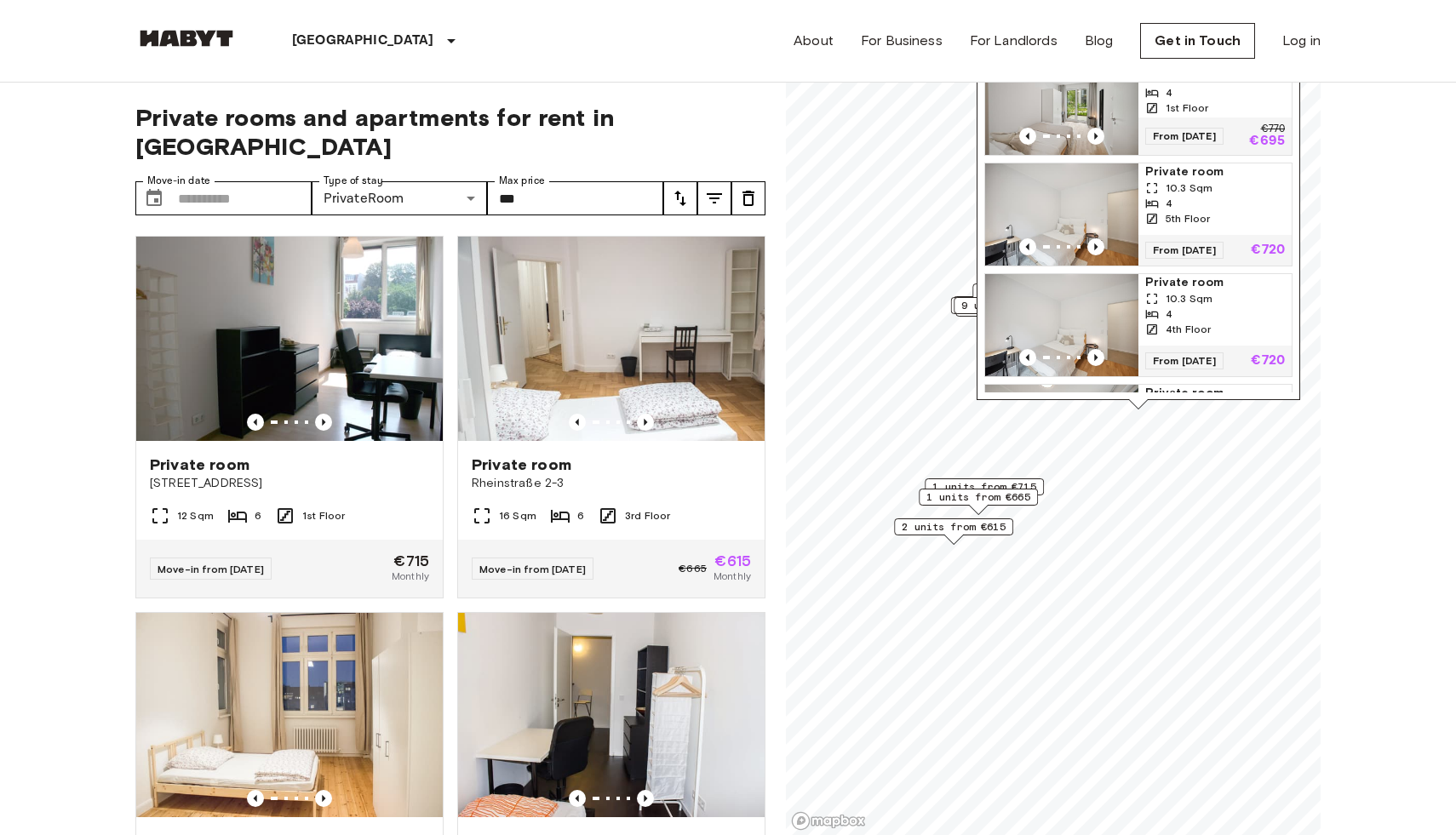
click at [969, 483] on span "1 units from €715" at bounding box center [984, 487] width 104 height 15
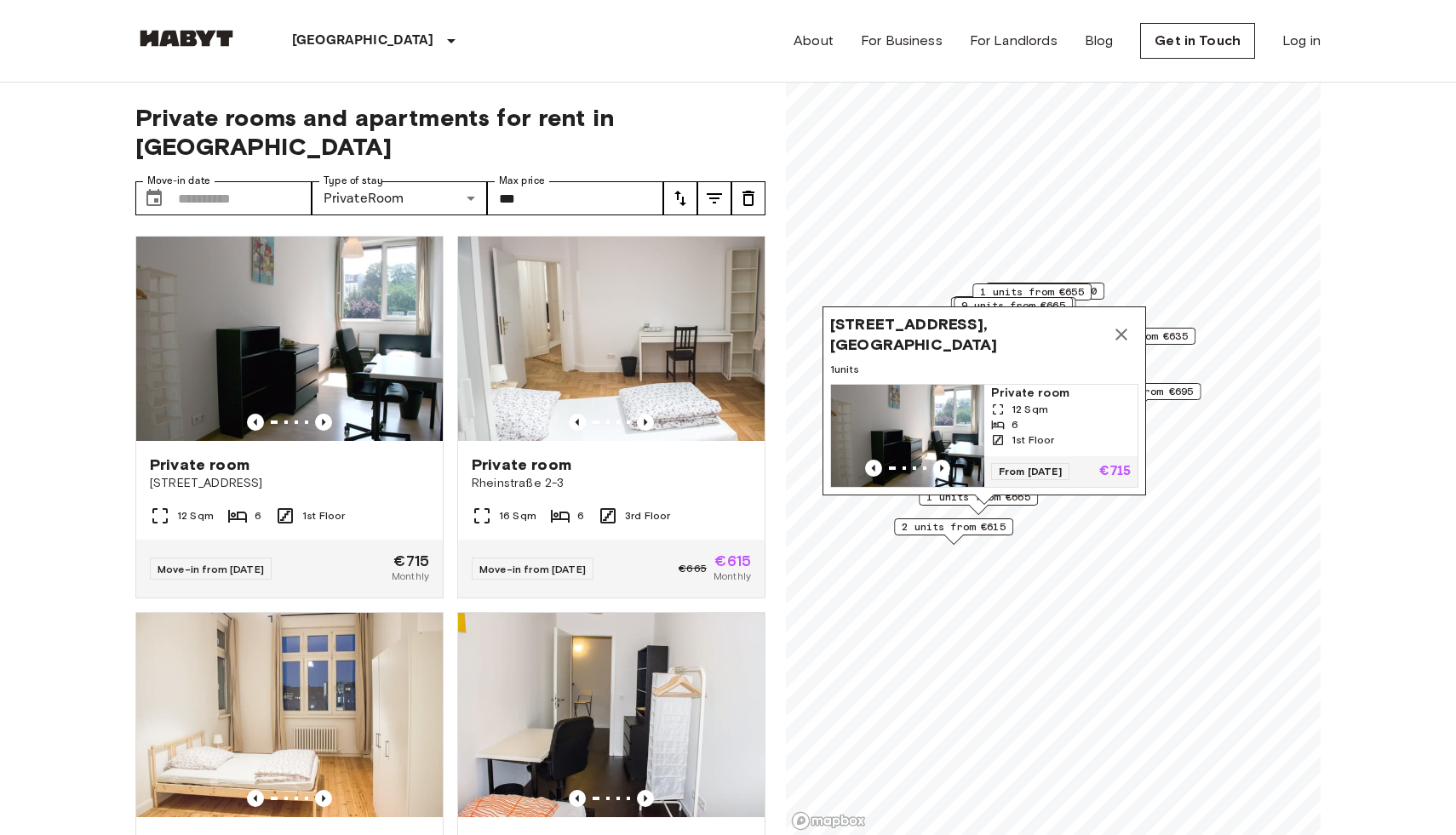
click at [1122, 337] on icon "Map marker" at bounding box center [1121, 335] width 12 height 12
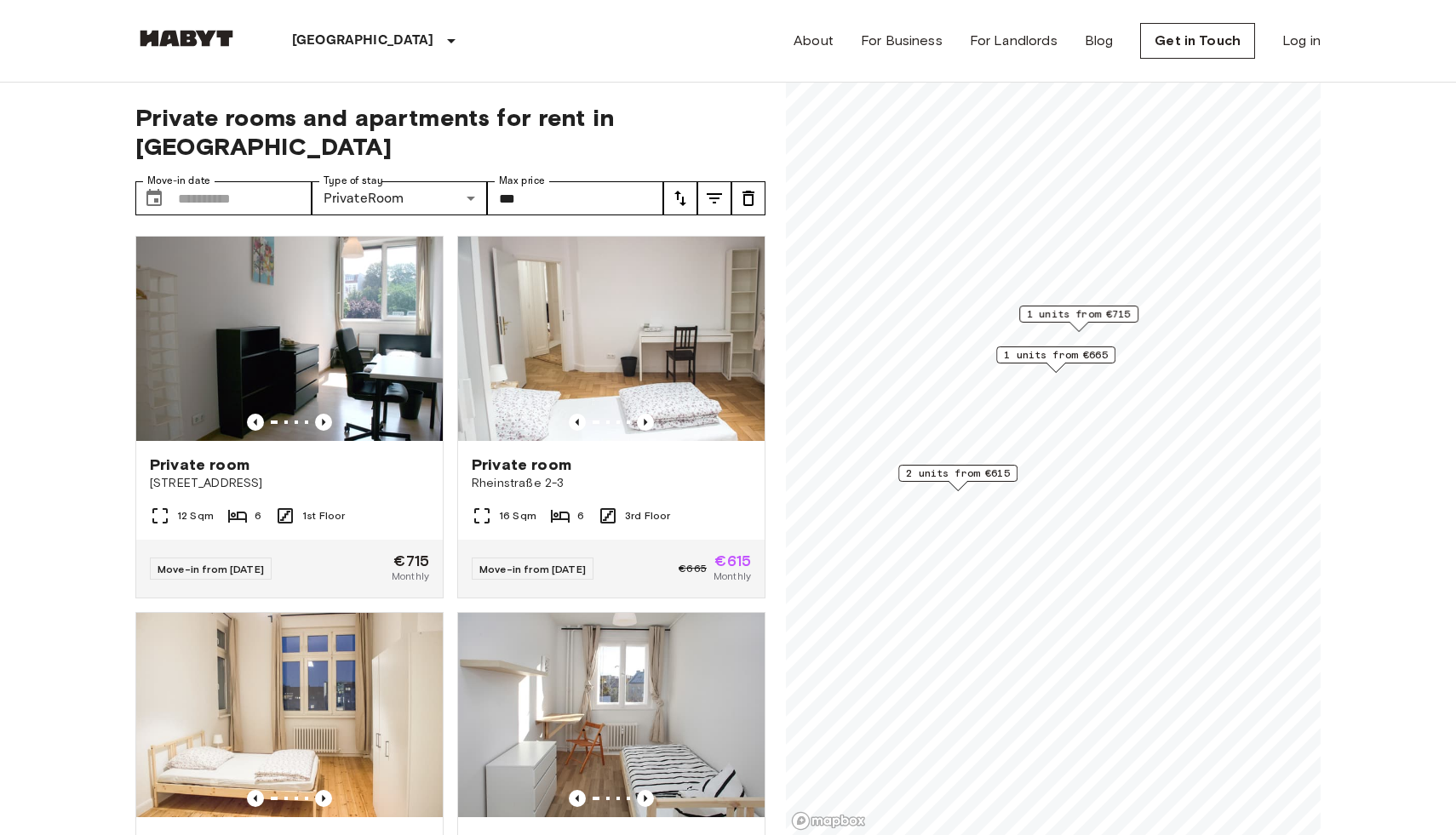
click at [974, 478] on span "2 units from €615" at bounding box center [958, 474] width 104 height 15
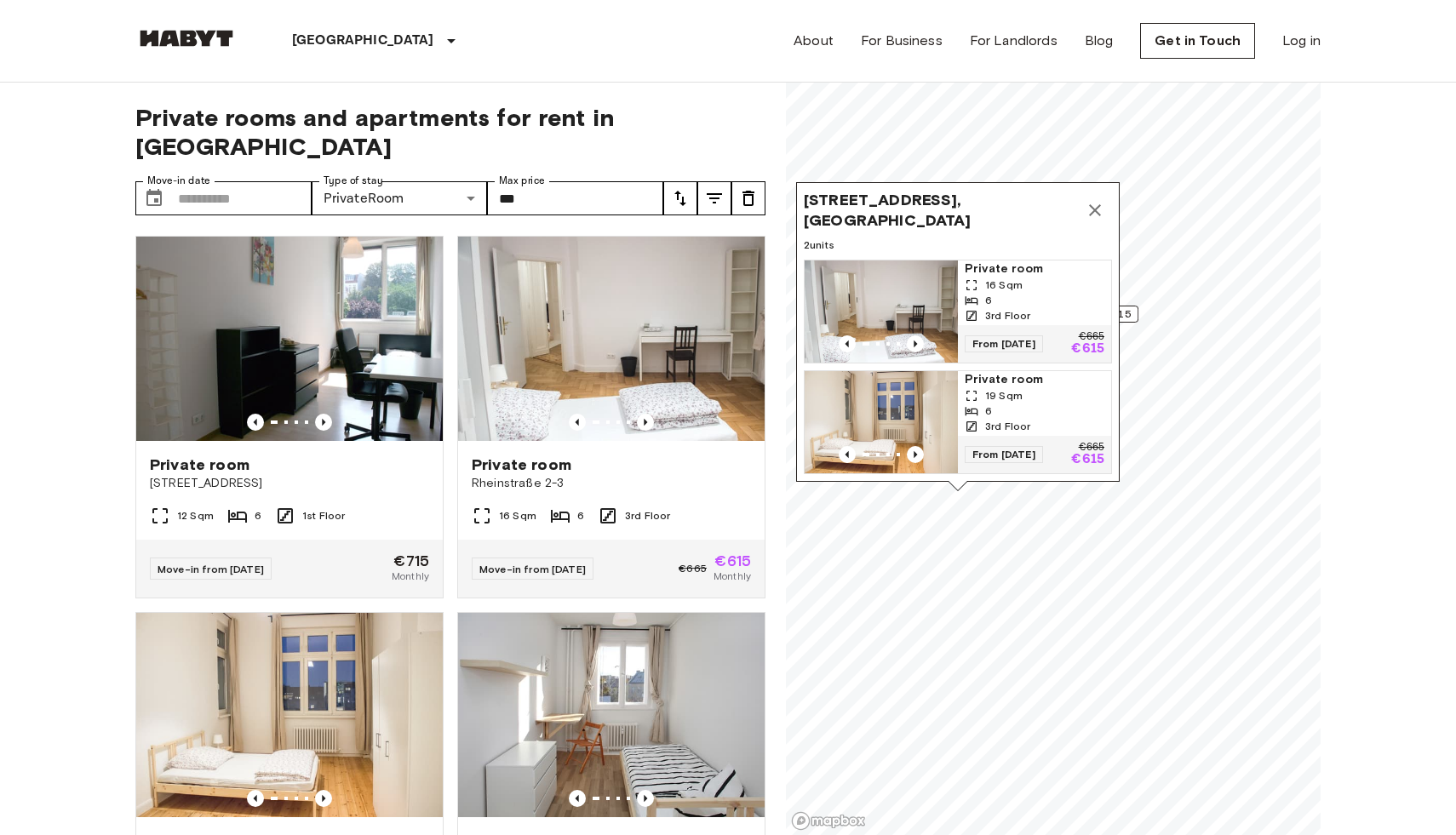
click at [918, 397] on img "Map marker" at bounding box center [881, 423] width 153 height 102
click at [914, 308] on img "Map marker" at bounding box center [880, 312] width 153 height 102
click at [1093, 206] on icon "Map marker" at bounding box center [1095, 210] width 20 height 20
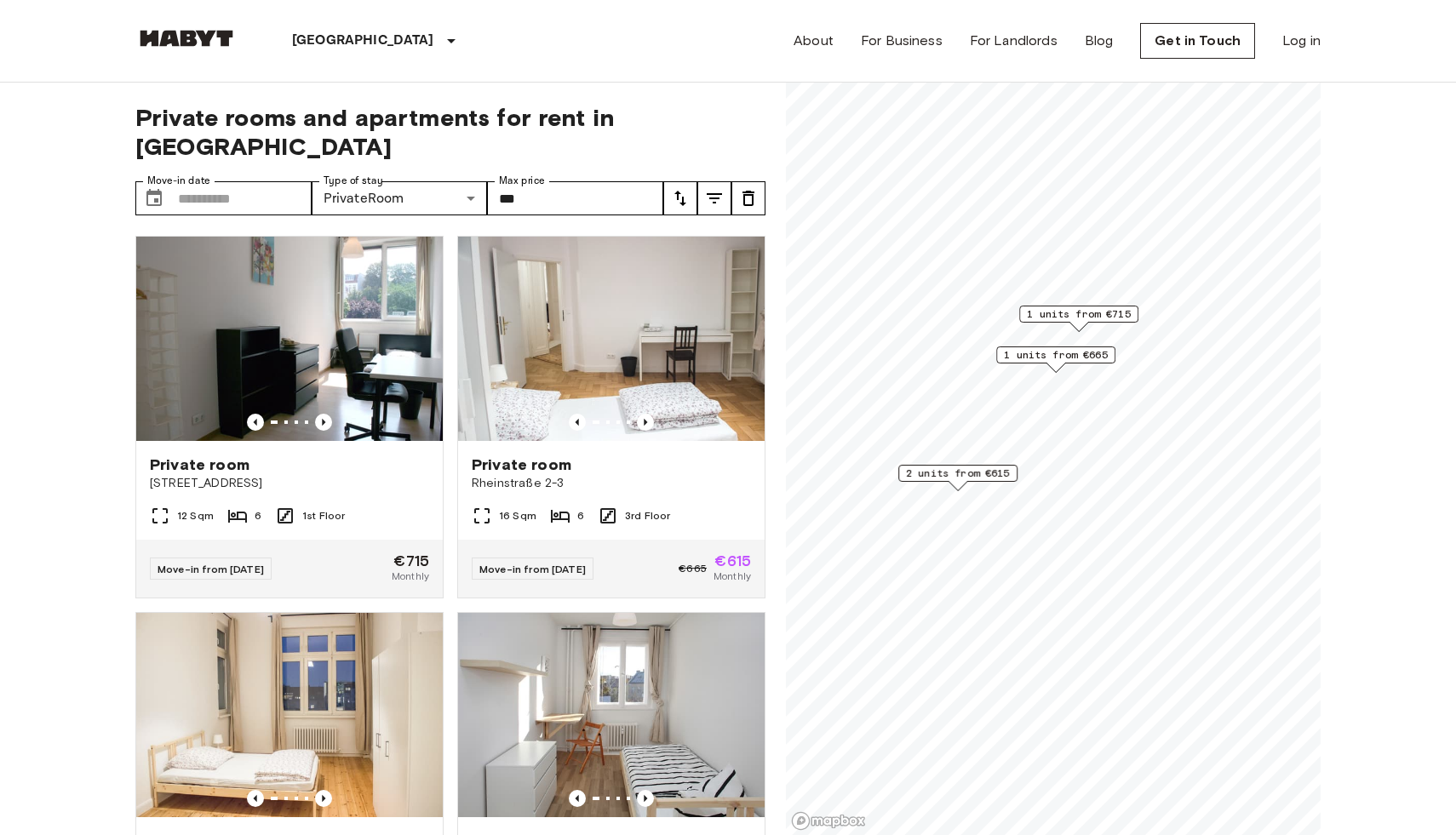
click at [1044, 354] on span "1 units from €665" at bounding box center [1056, 355] width 104 height 15
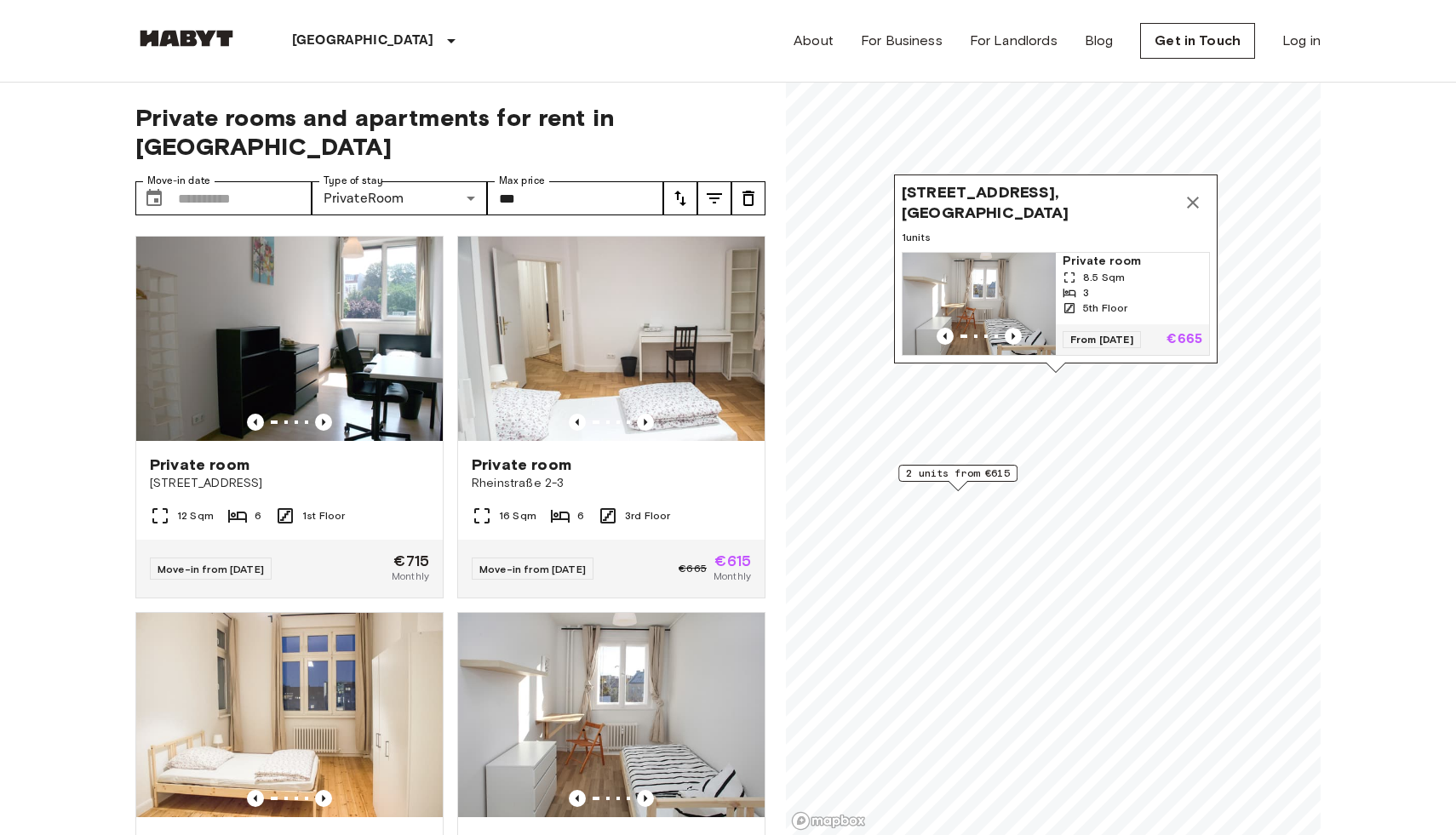
click at [998, 278] on img "Map marker" at bounding box center [979, 304] width 153 height 102
click at [1192, 205] on icon "Map marker" at bounding box center [1193, 203] width 12 height 12
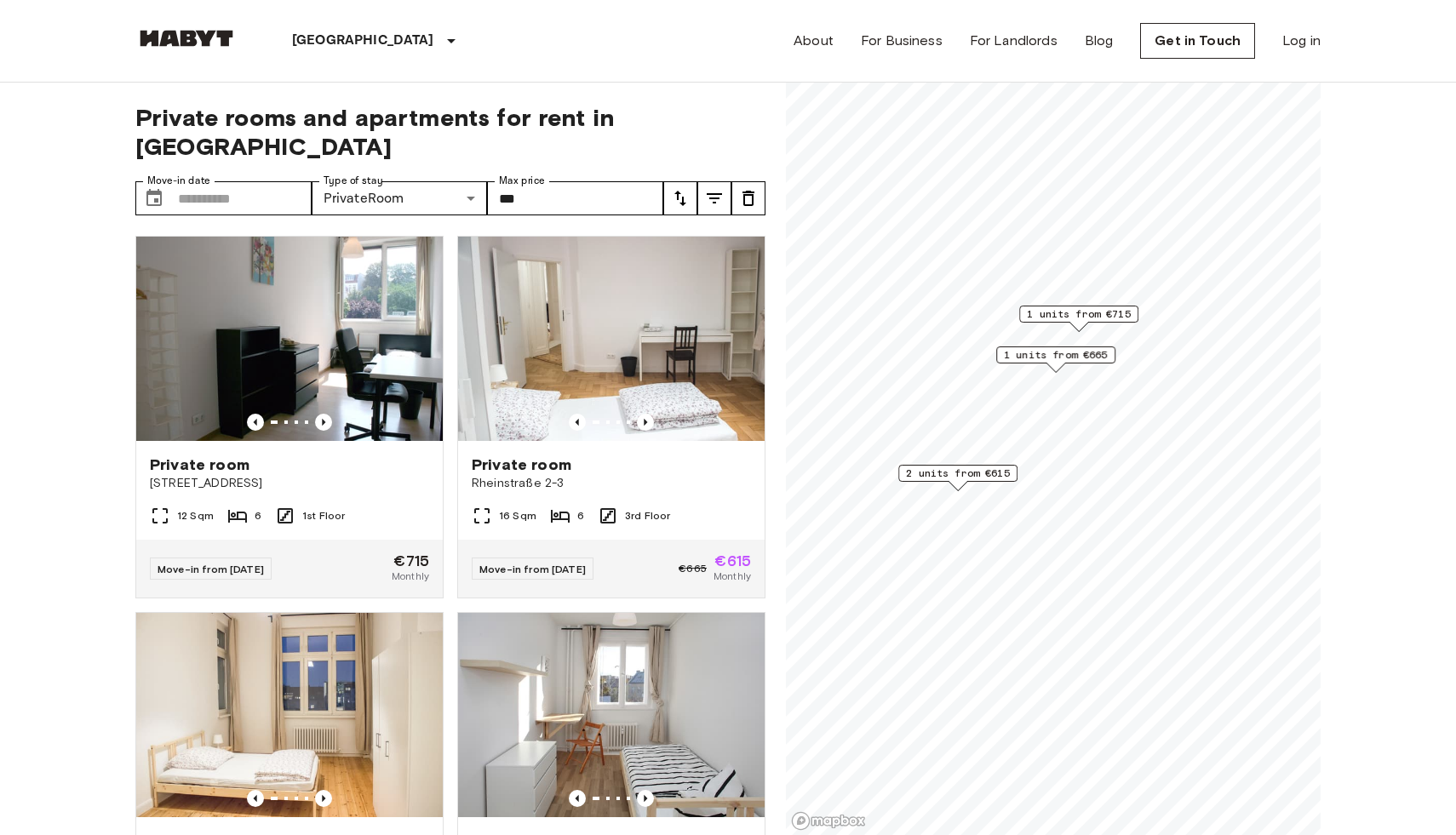
click at [1102, 320] on span "1 units from €715" at bounding box center [1079, 314] width 104 height 15
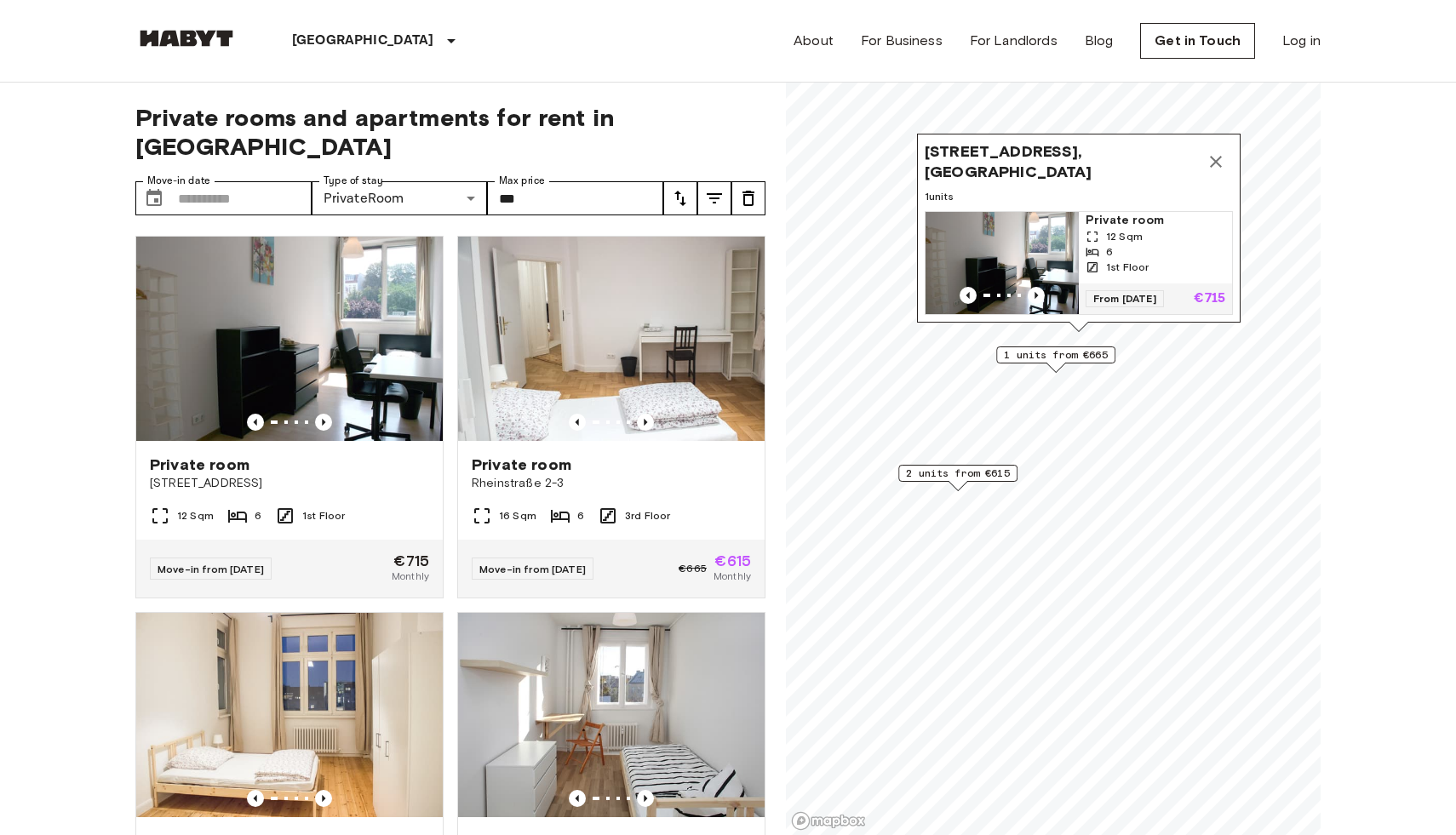
click at [1027, 249] on img "Map marker" at bounding box center [1002, 263] width 153 height 102
click at [1211, 165] on icon "Map marker" at bounding box center [1216, 162] width 20 height 20
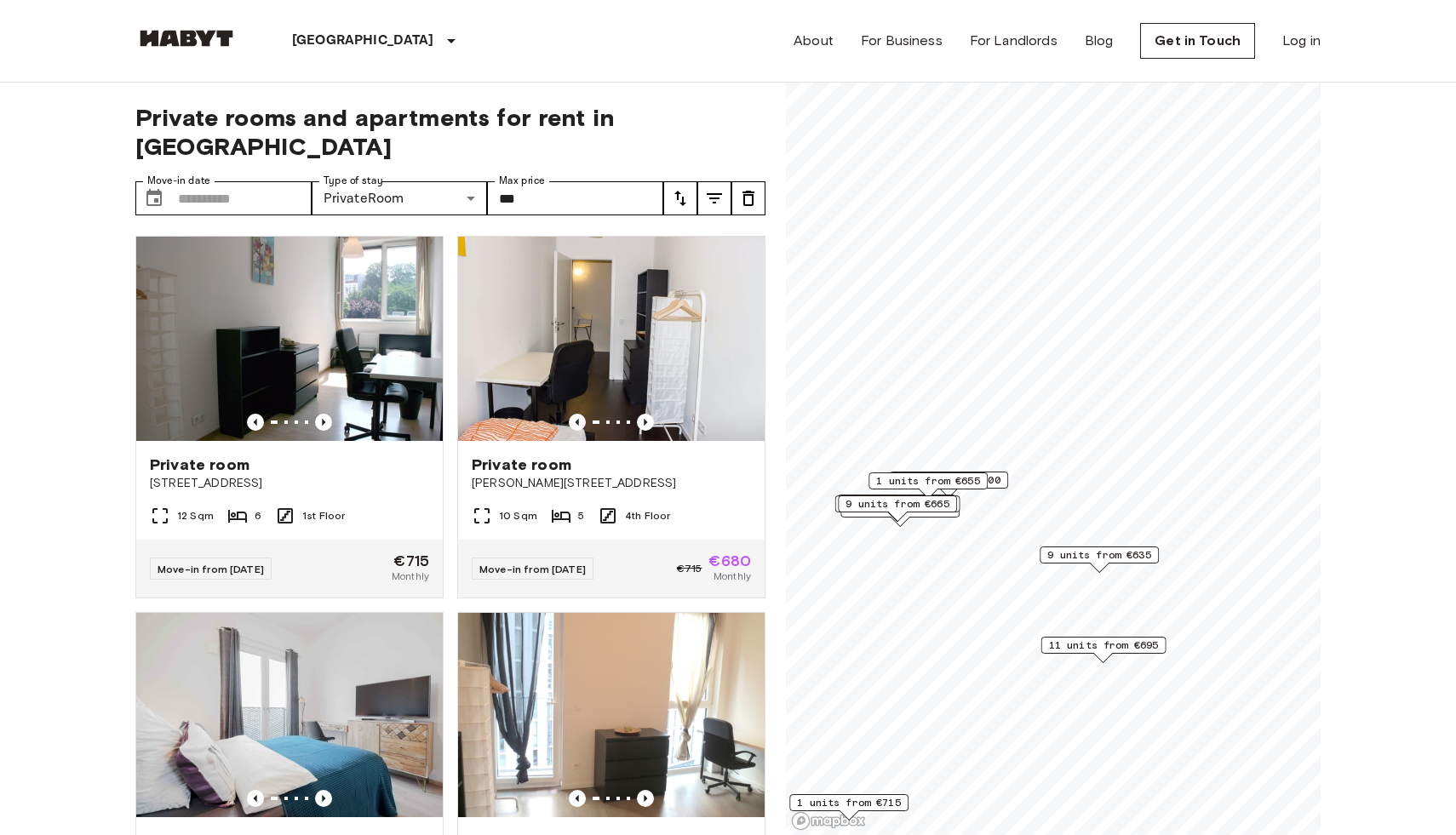
click at [718, 193] on icon "tune" at bounding box center [714, 199] width 15 height 10
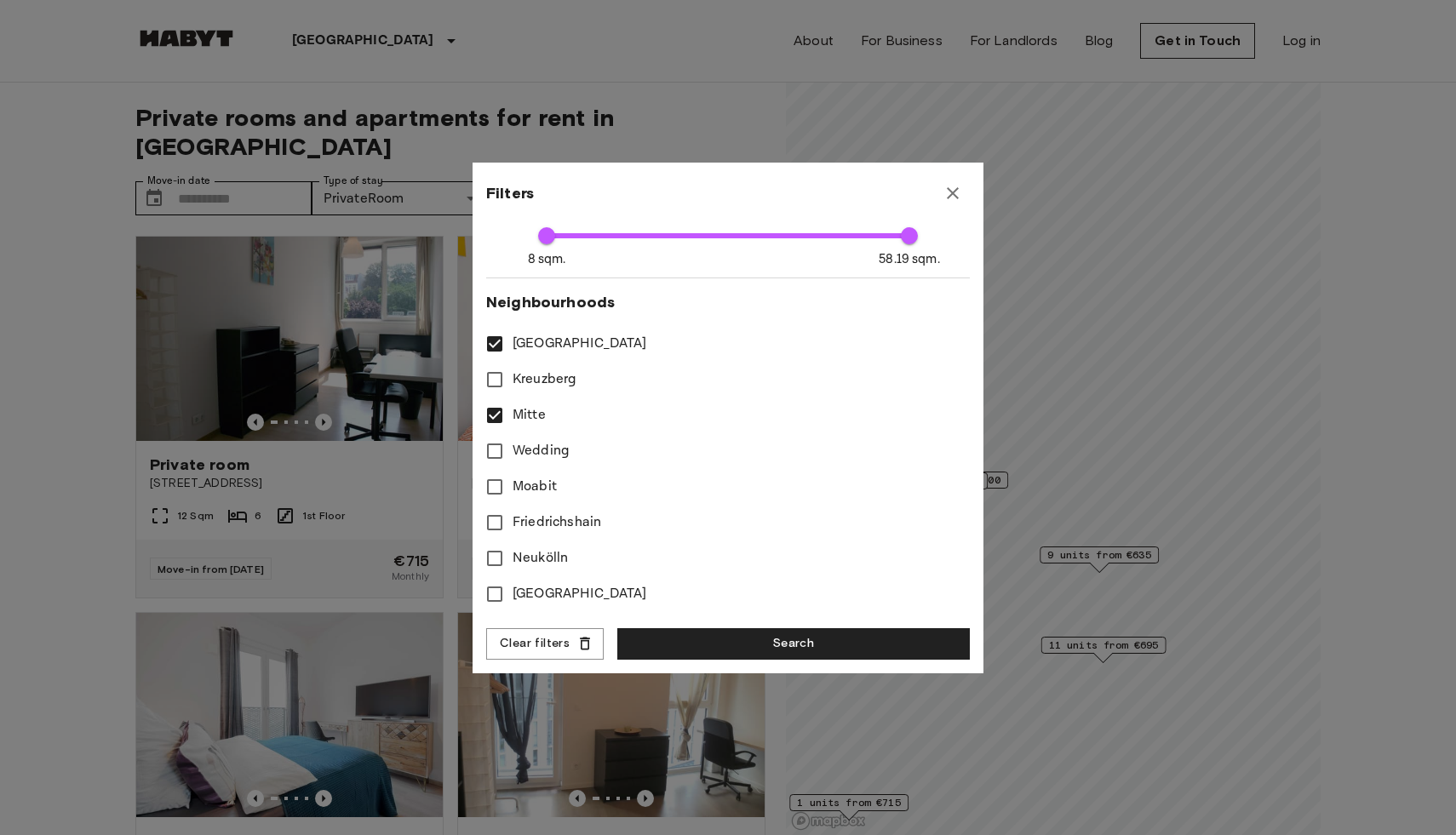
scroll to position [467, 0]
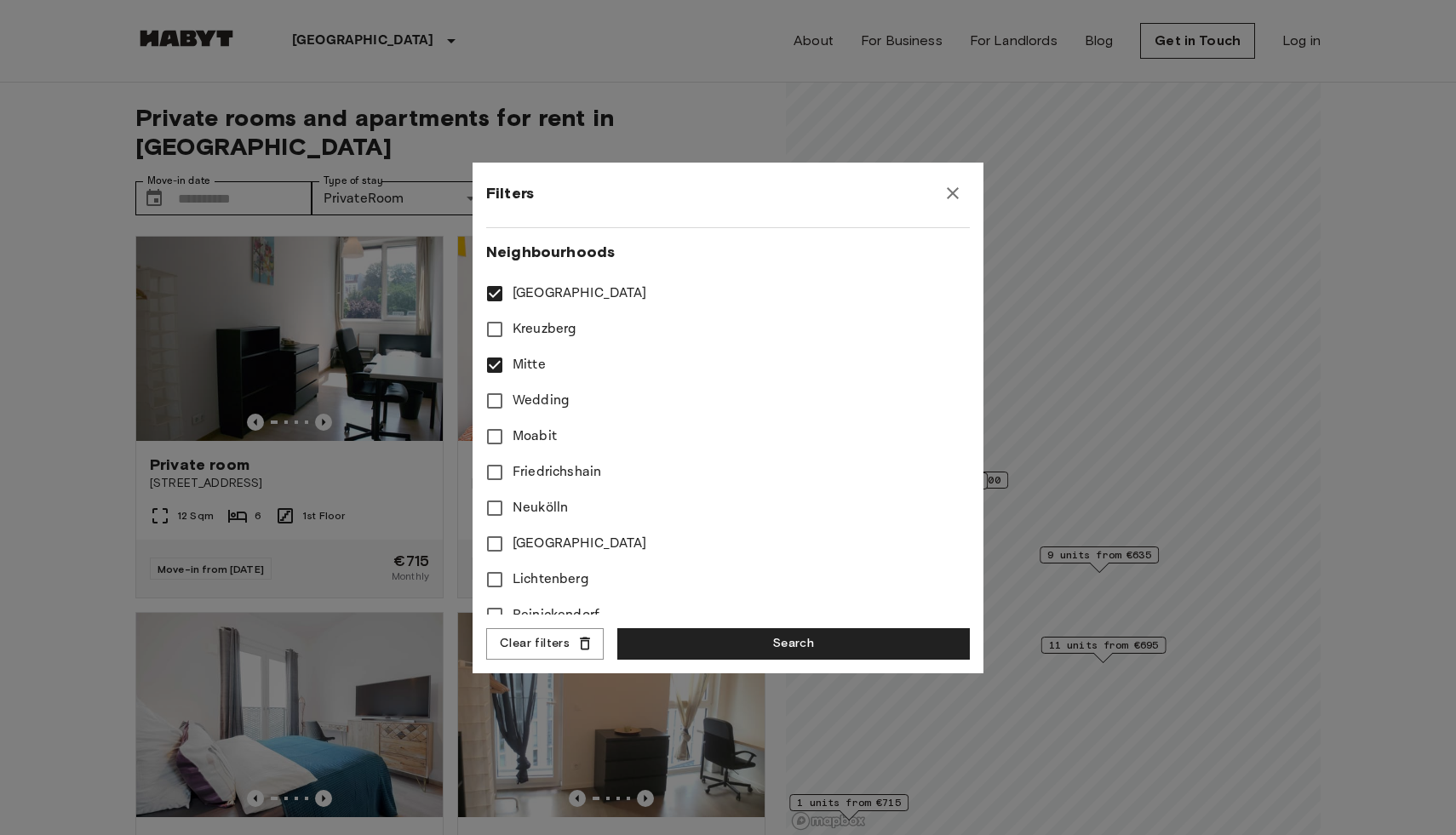
click at [532, 366] on span "Mitte" at bounding box center [529, 366] width 33 height 20
type input "***"
type input "**"
click at [537, 303] on span "Schöneberg" at bounding box center [580, 294] width 135 height 20
type input "***"
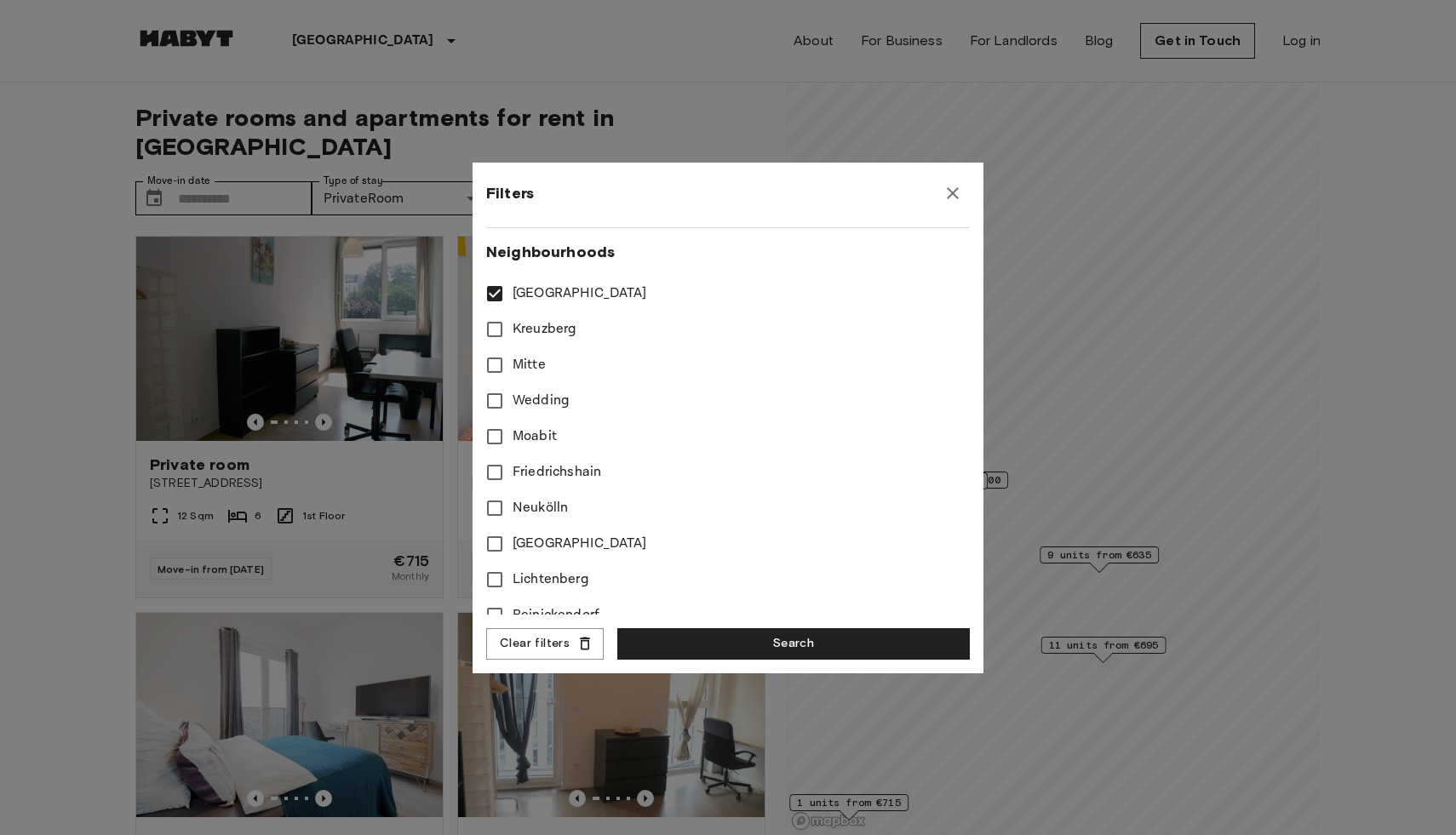
type input "**"
click at [542, 331] on span "Kreuzberg" at bounding box center [544, 330] width 64 height 20
type input "***"
type input "**"
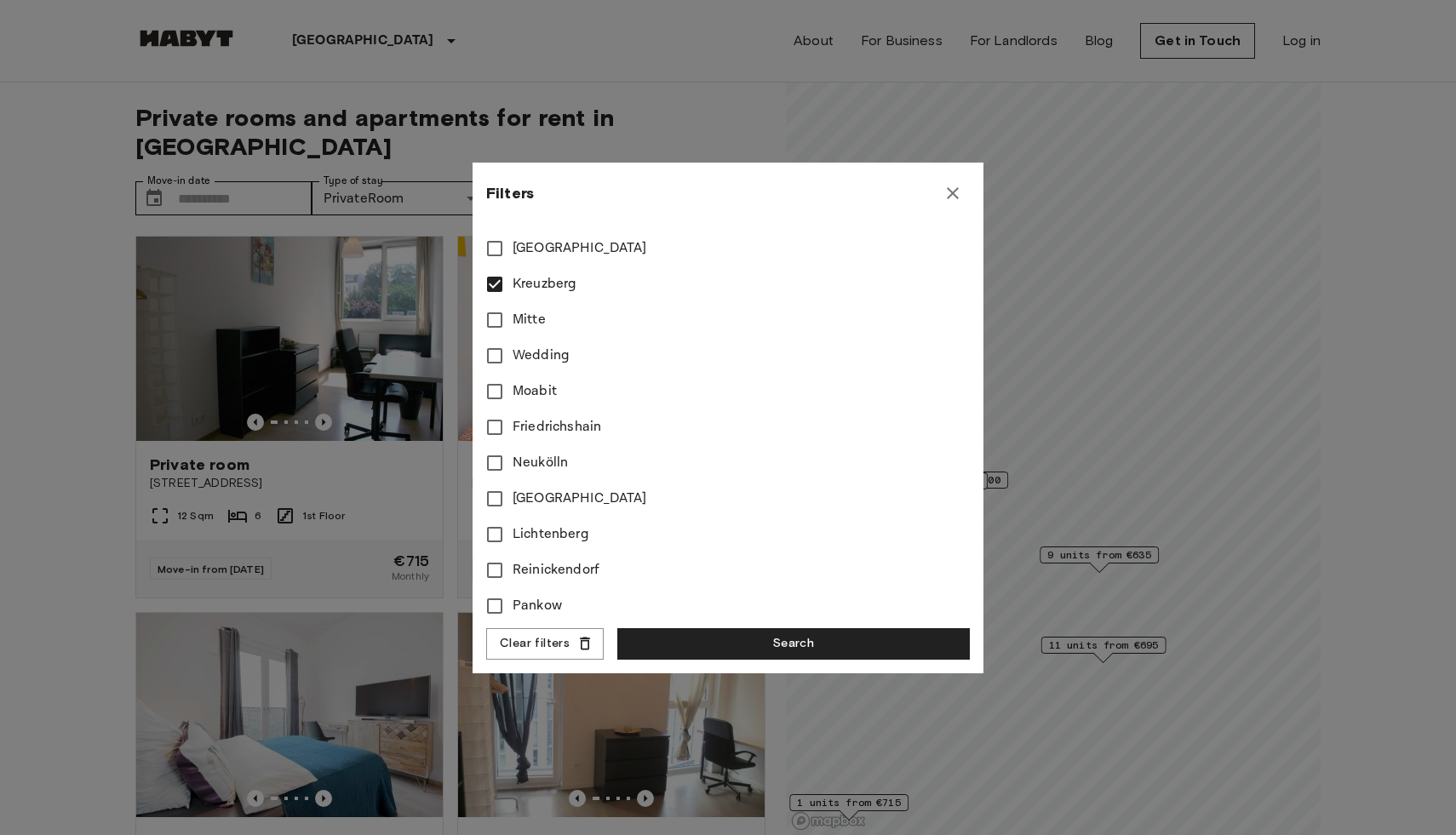
click at [536, 460] on span "Neukölln" at bounding box center [540, 464] width 55 height 20
type input "***"
type input "**"
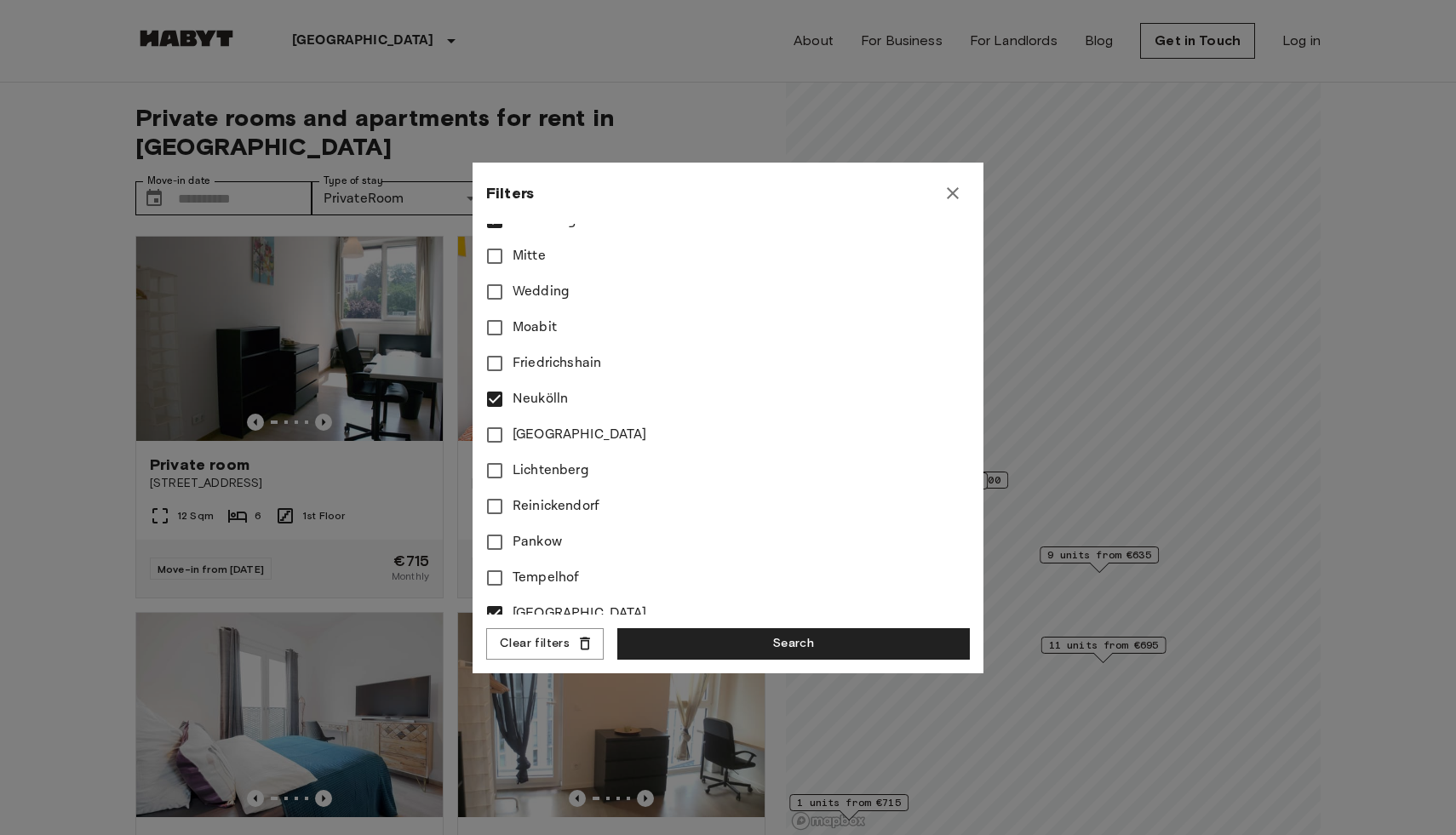
scroll to position [619, 0]
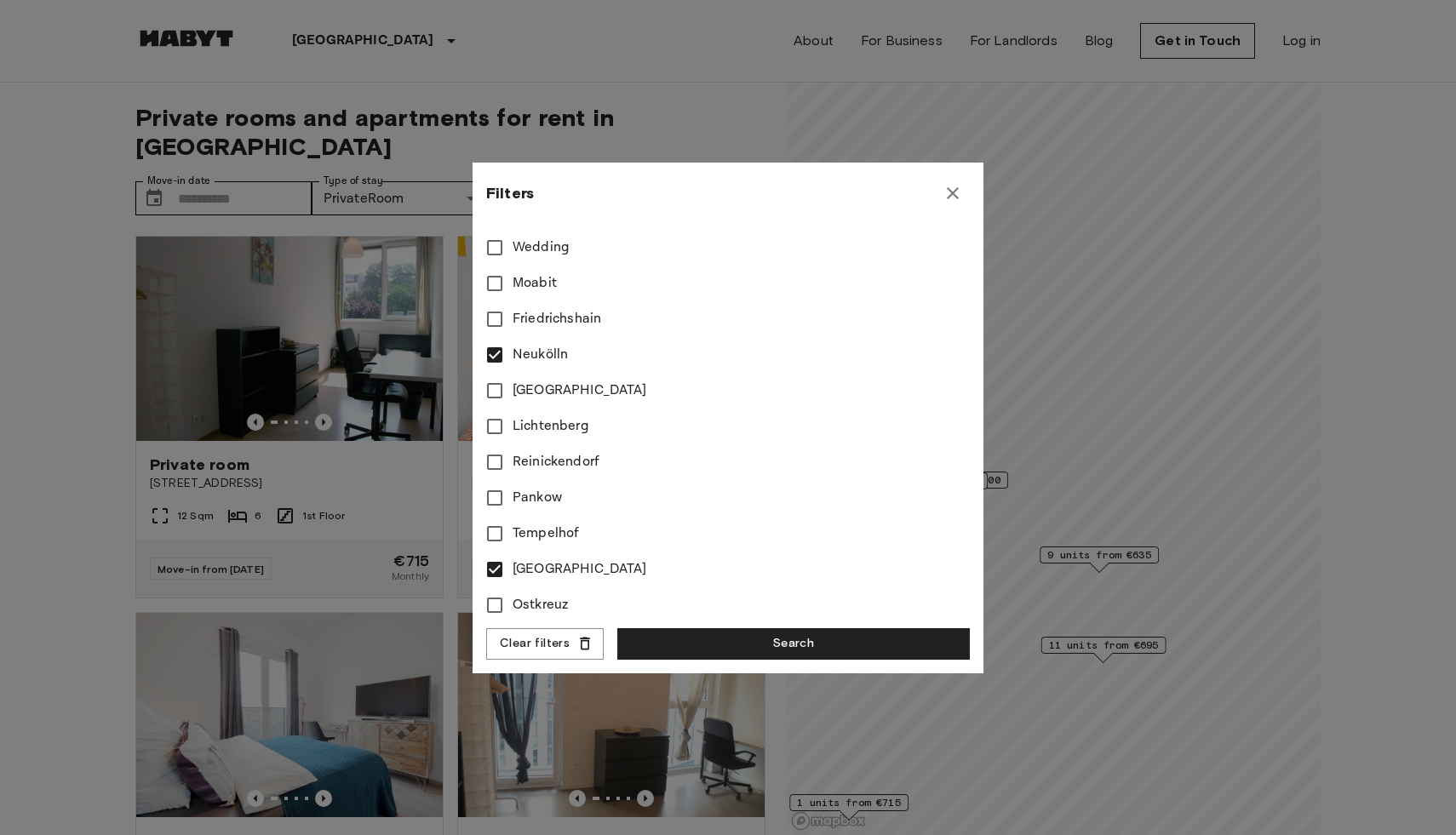
click at [538, 428] on span "Lichtenberg" at bounding box center [551, 427] width 77 height 20
type input "***"
type input "**"
click at [543, 464] on span "Reinickendorf" at bounding box center [556, 463] width 87 height 20
type input "***"
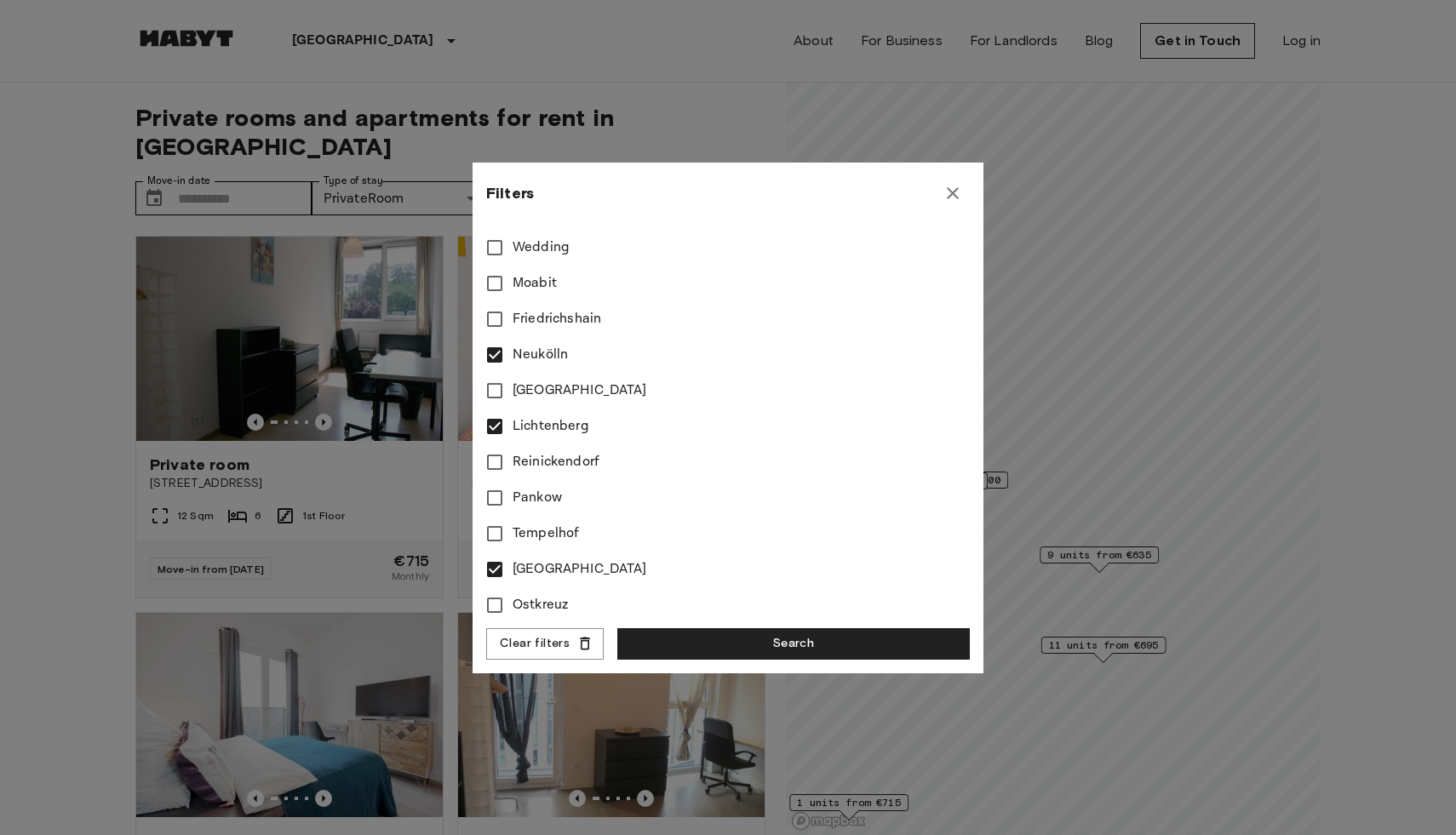
type input "**"
click at [546, 502] on span "Pankow" at bounding box center [538, 498] width 49 height 20
type input "***"
type input "**"
click at [538, 564] on span "Charlottenburg" at bounding box center [580, 569] width 135 height 20
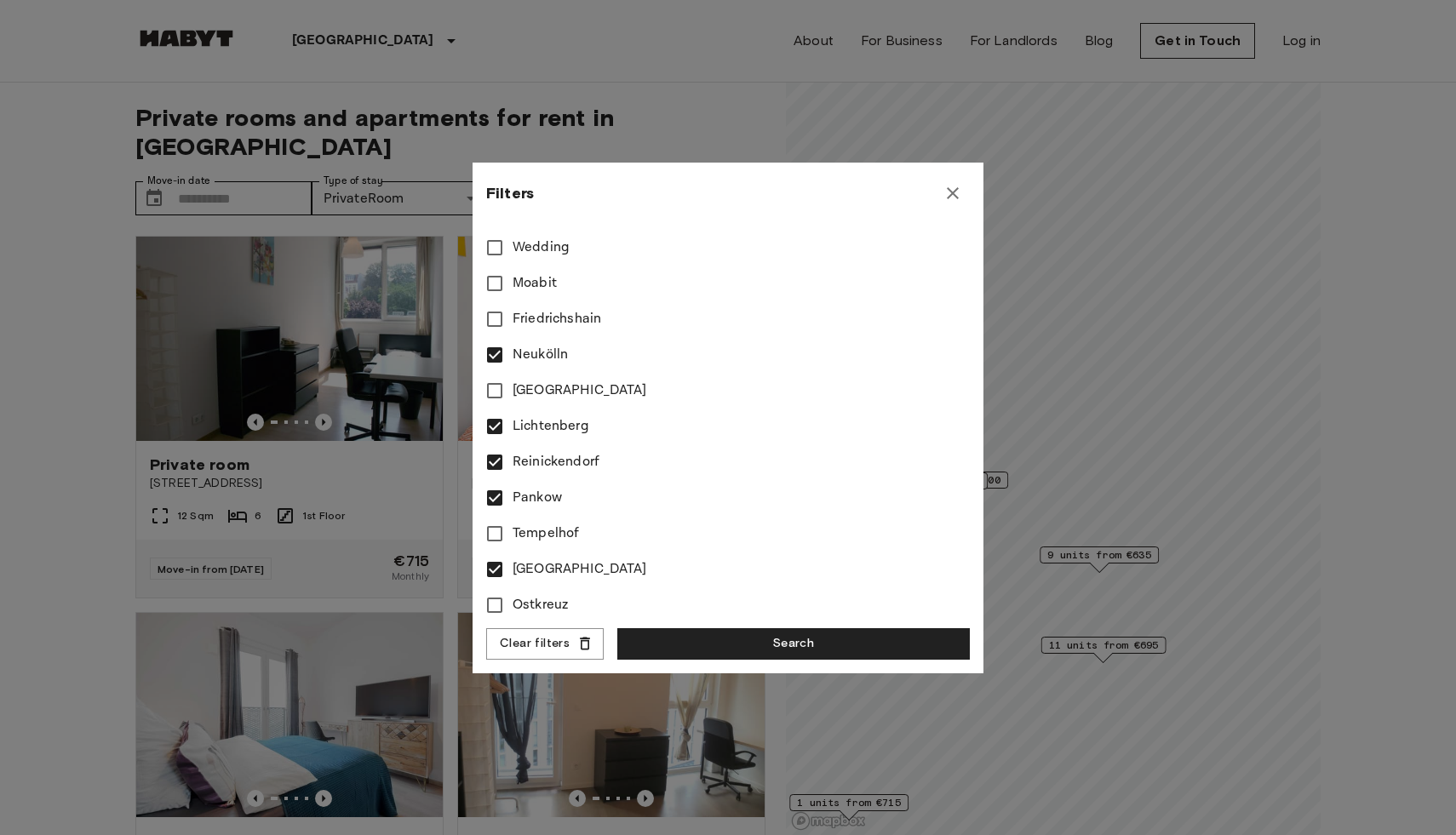
type input "***"
type input "**"
click at [538, 539] on span "Tempelhof" at bounding box center [546, 534] width 66 height 20
type input "***"
type input "**"
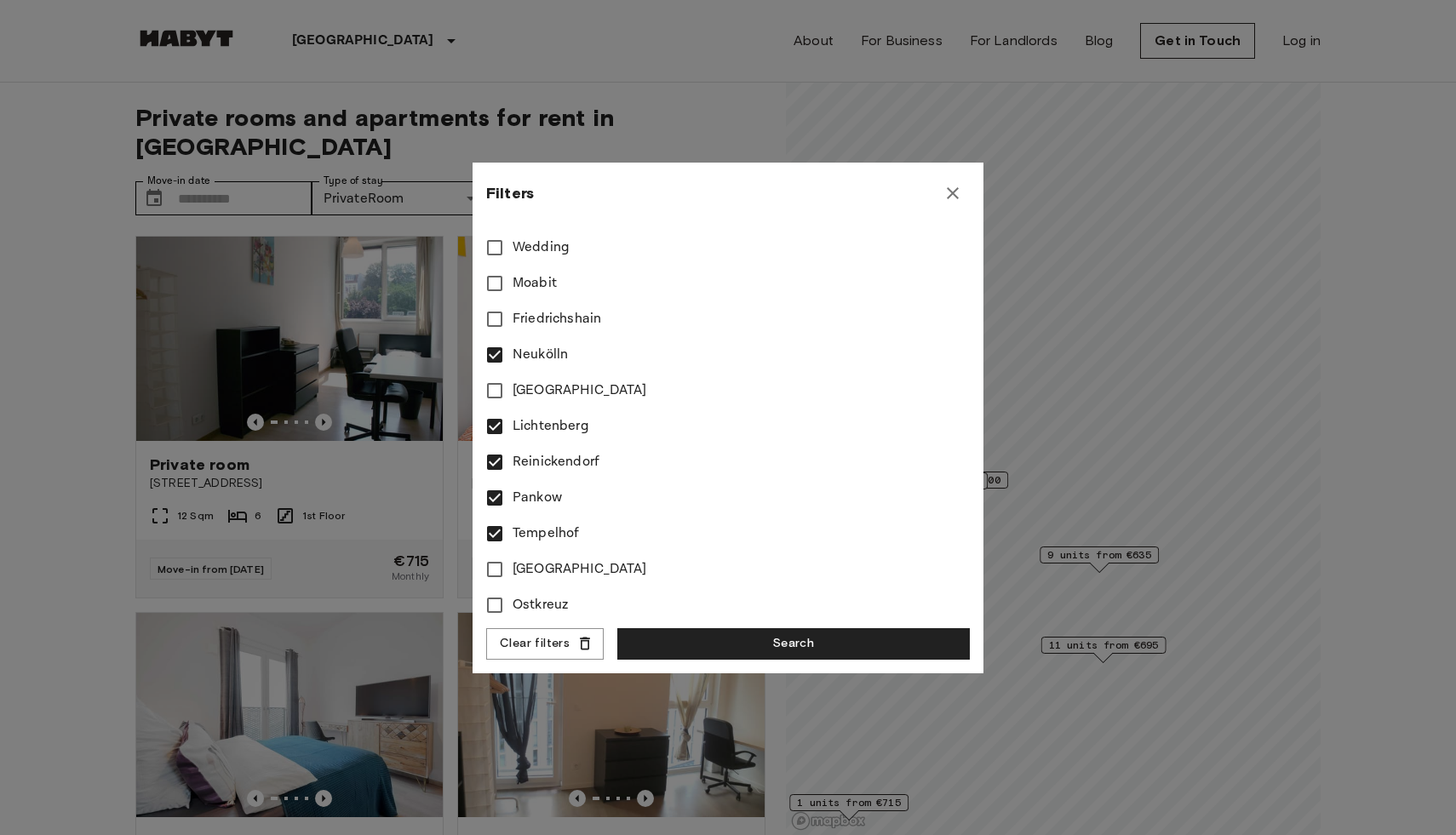
scroll to position [627, 0]
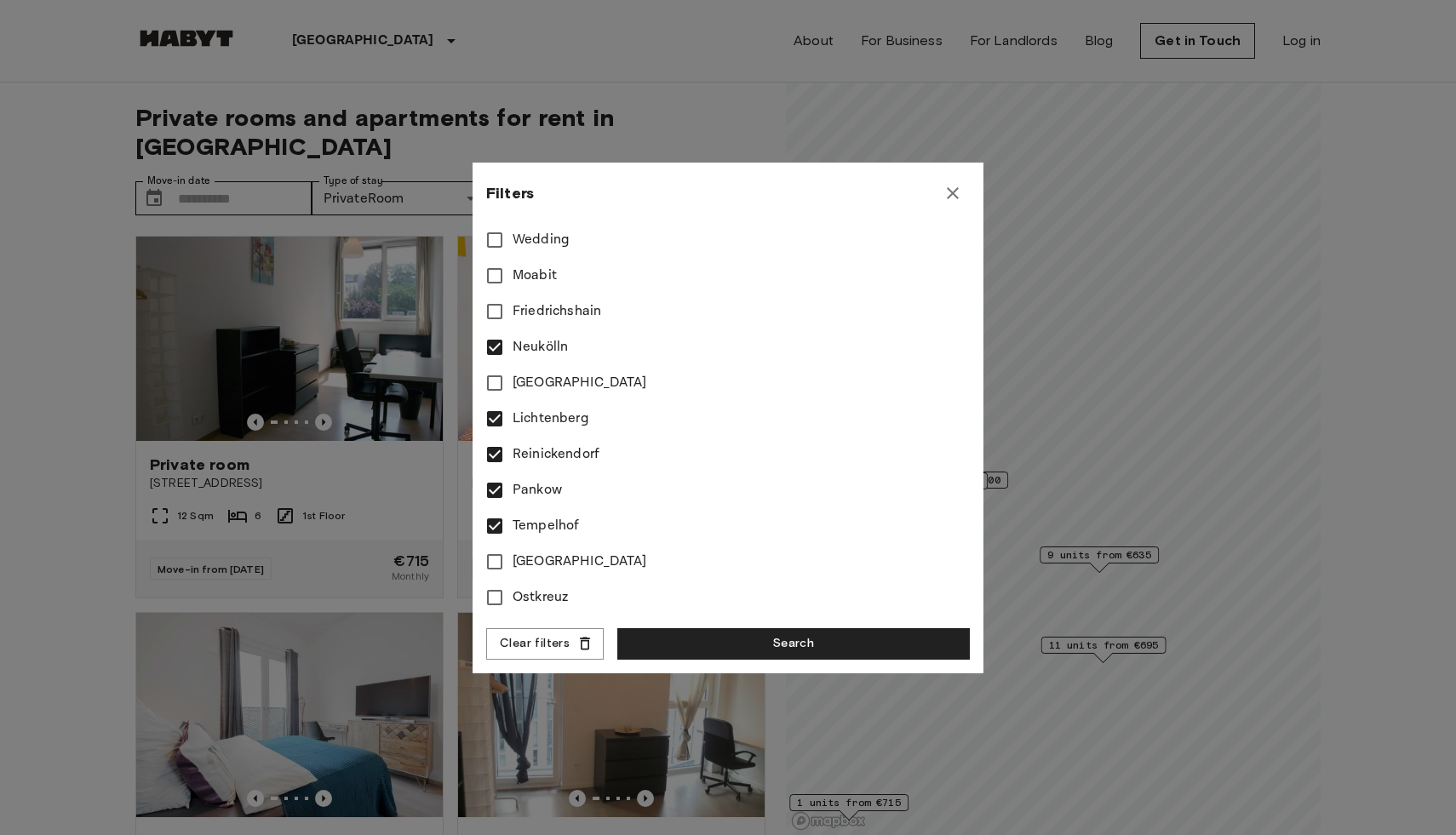
click at [546, 599] on span "Ostkreuz" at bounding box center [540, 597] width 55 height 20
type input "***"
type input "**"
click at [700, 632] on button "Search" at bounding box center [793, 643] width 353 height 32
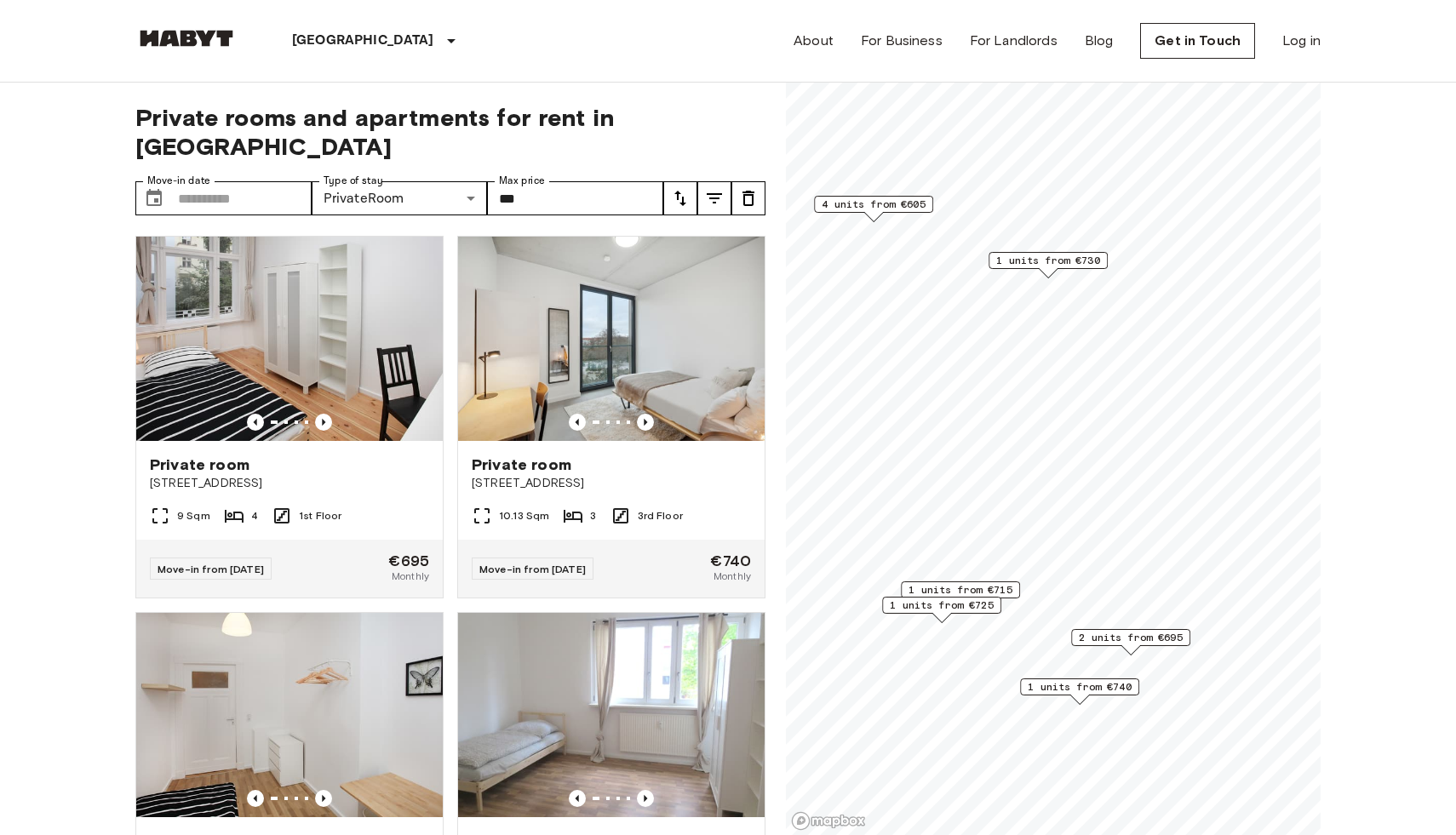
click at [989, 584] on span "1 units from €715" at bounding box center [960, 590] width 104 height 15
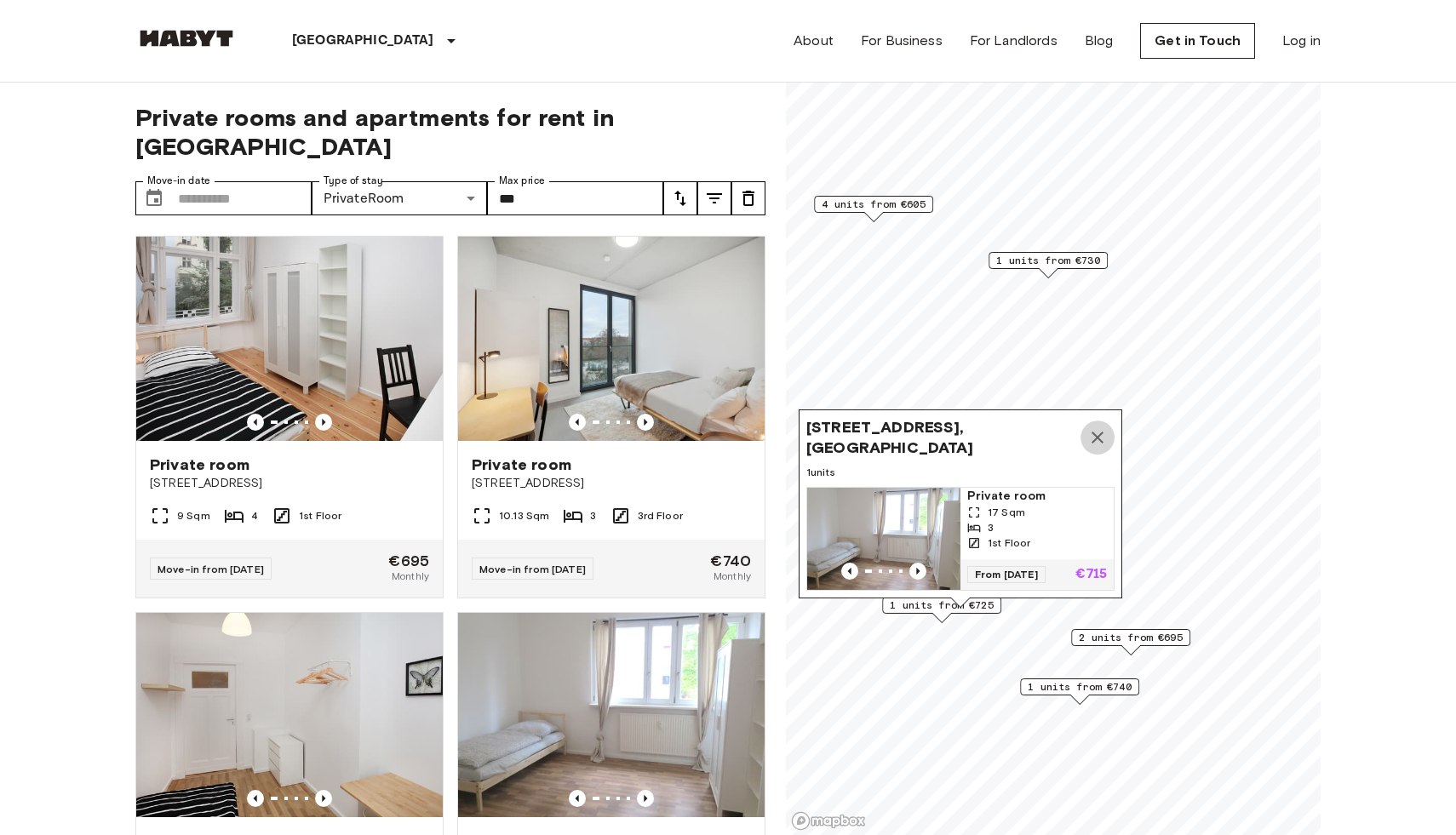
click at [1096, 435] on icon "Map marker" at bounding box center [1097, 438] width 20 height 20
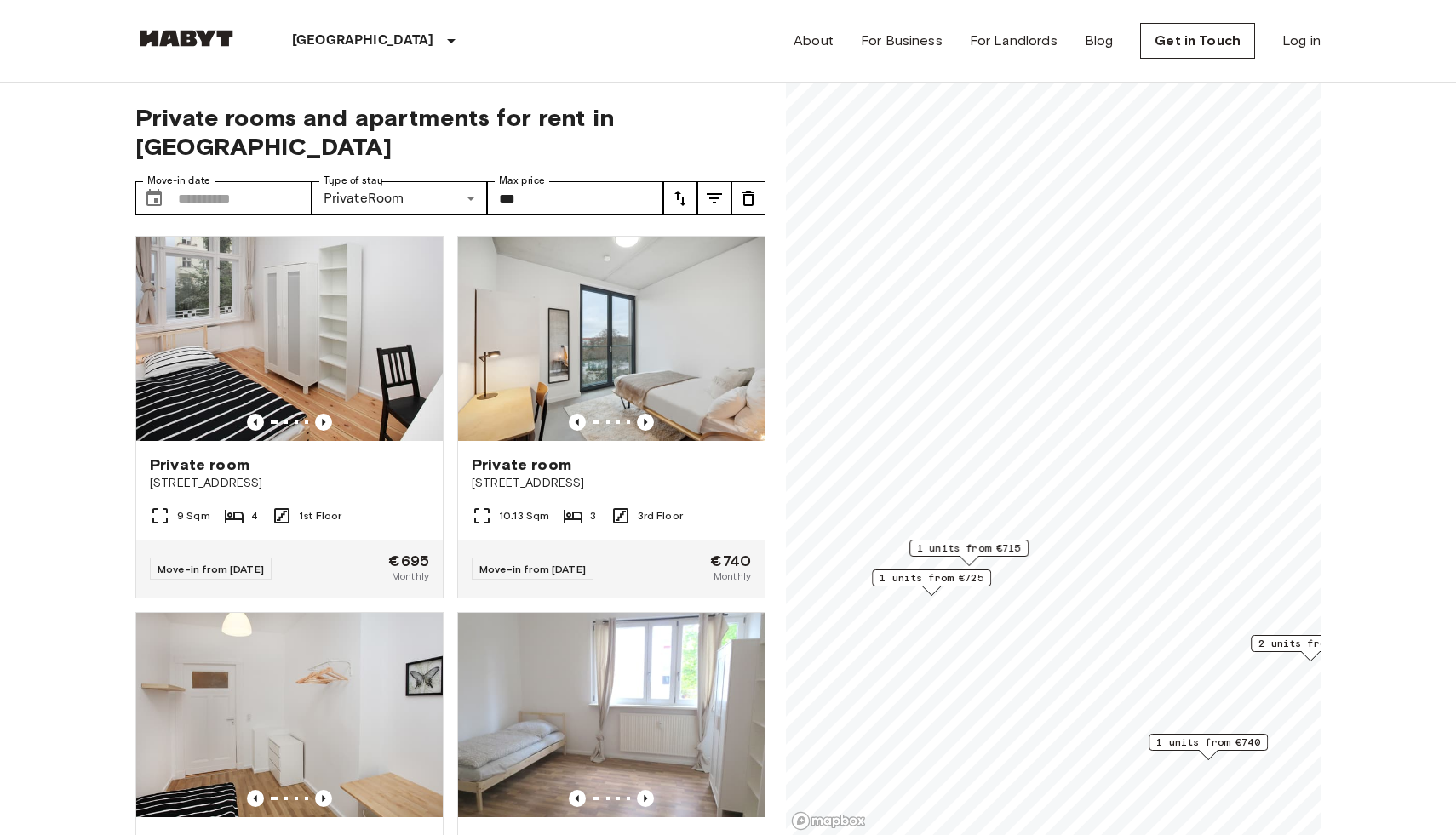
click at [952, 581] on span "1 units from €725" at bounding box center [931, 578] width 104 height 15
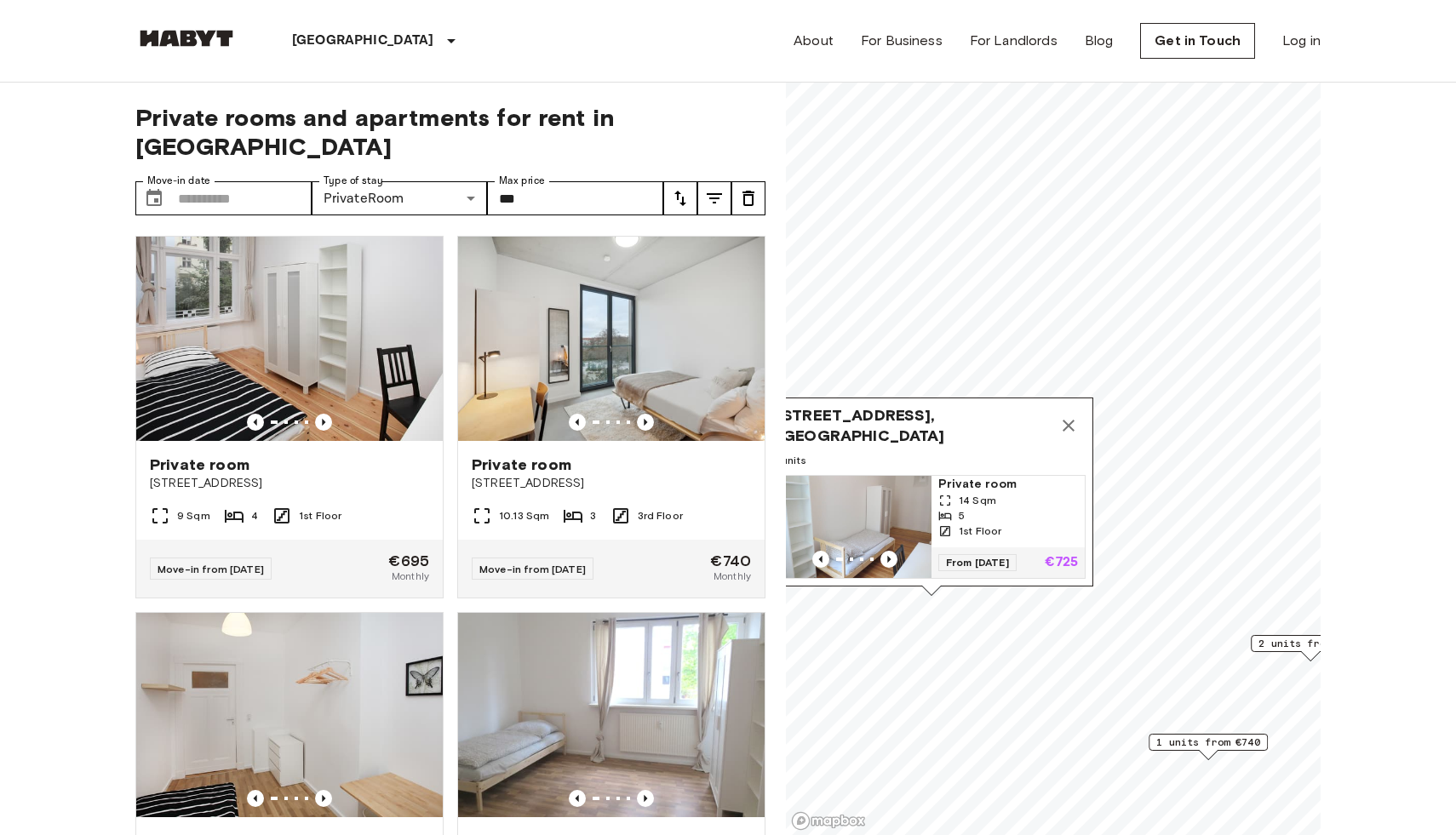
click at [1073, 408] on div "Tempelhofer Ufer 10, 10963 Berlin, GER" at bounding box center [931, 426] width 308 height 41
click at [1067, 426] on icon "Map marker" at bounding box center [1068, 426] width 12 height 12
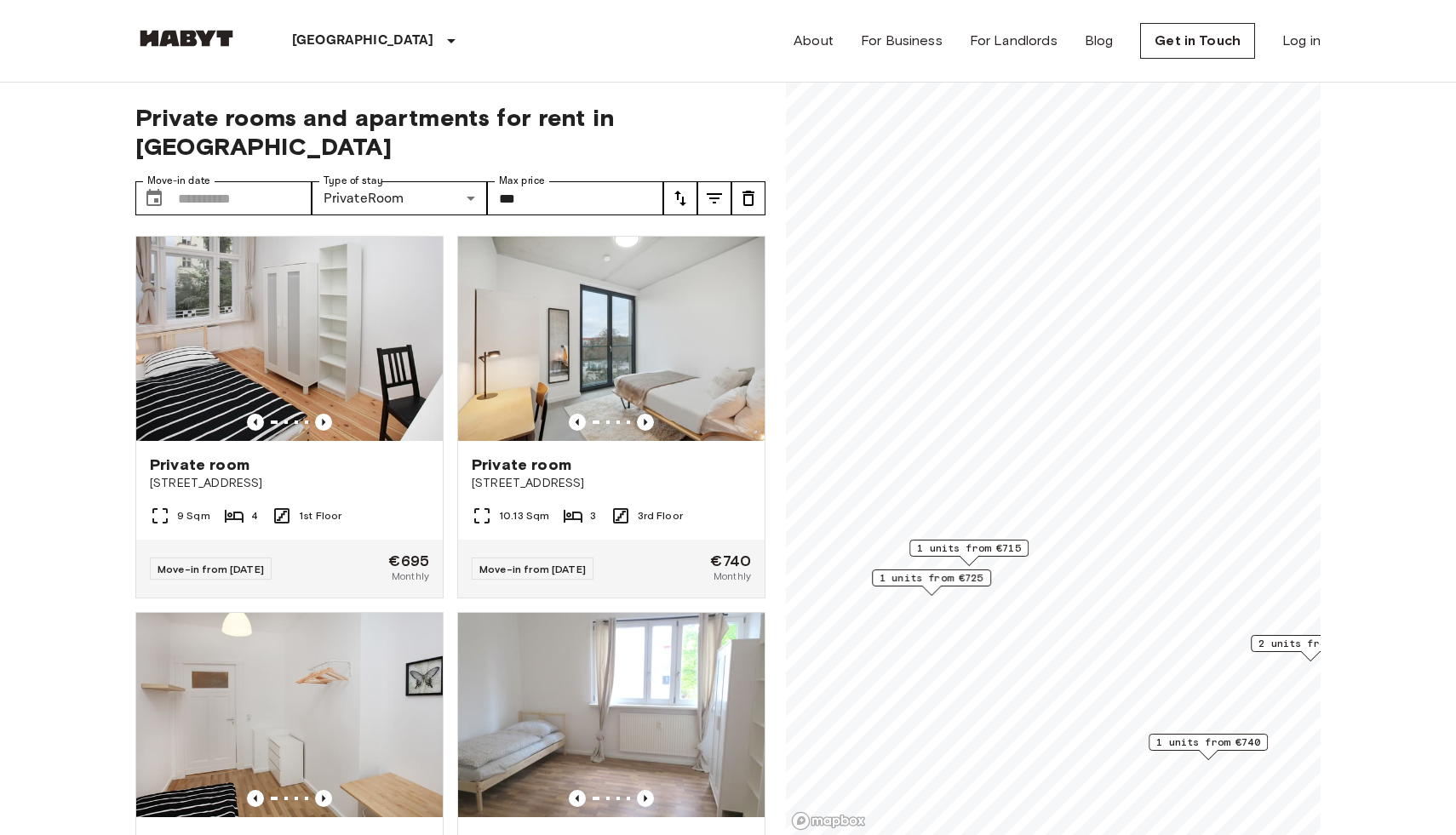
click at [958, 550] on span "1 units from €715" at bounding box center [969, 548] width 104 height 15
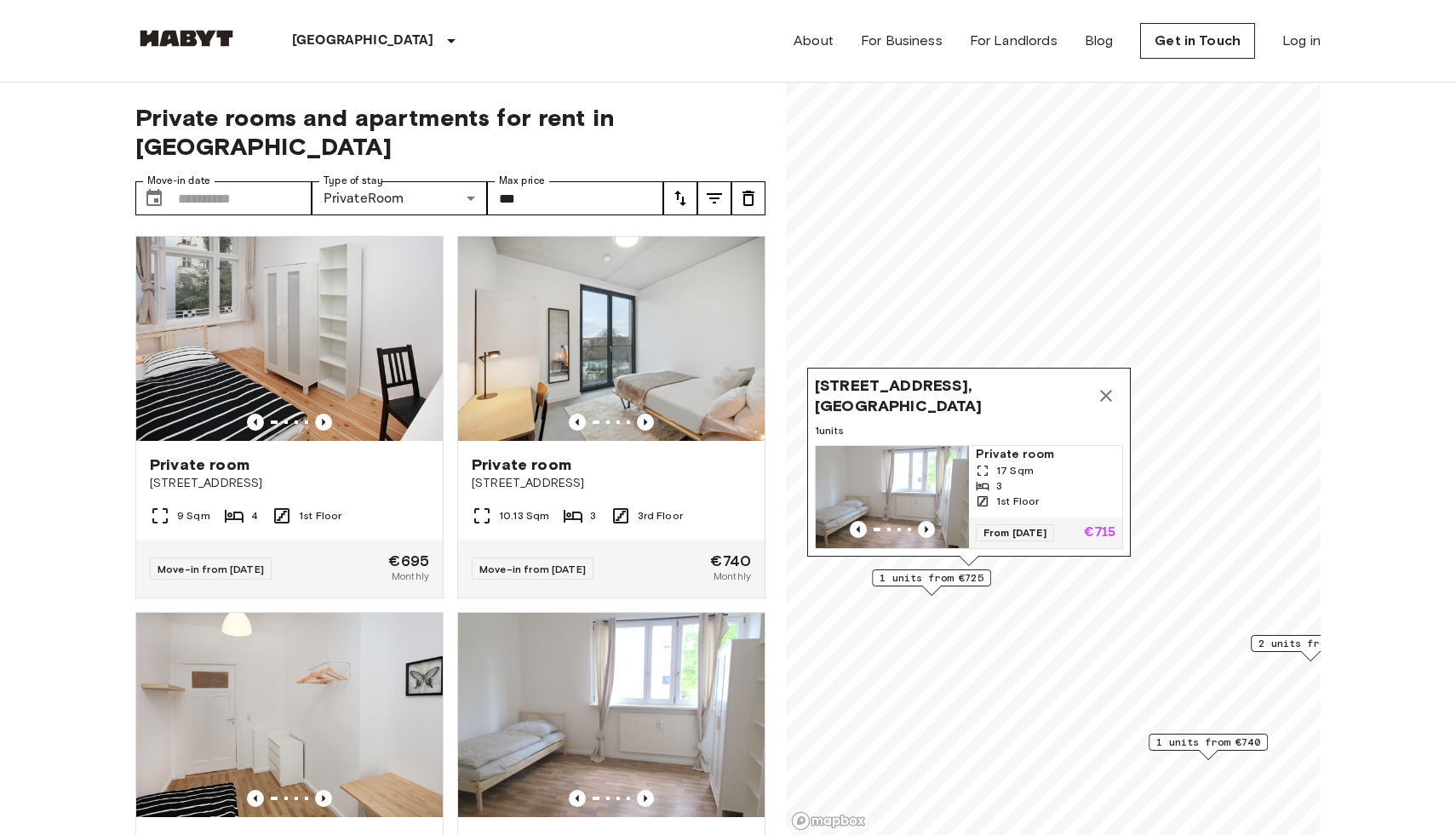
click at [947, 573] on span "1 units from €725" at bounding box center [931, 578] width 104 height 15
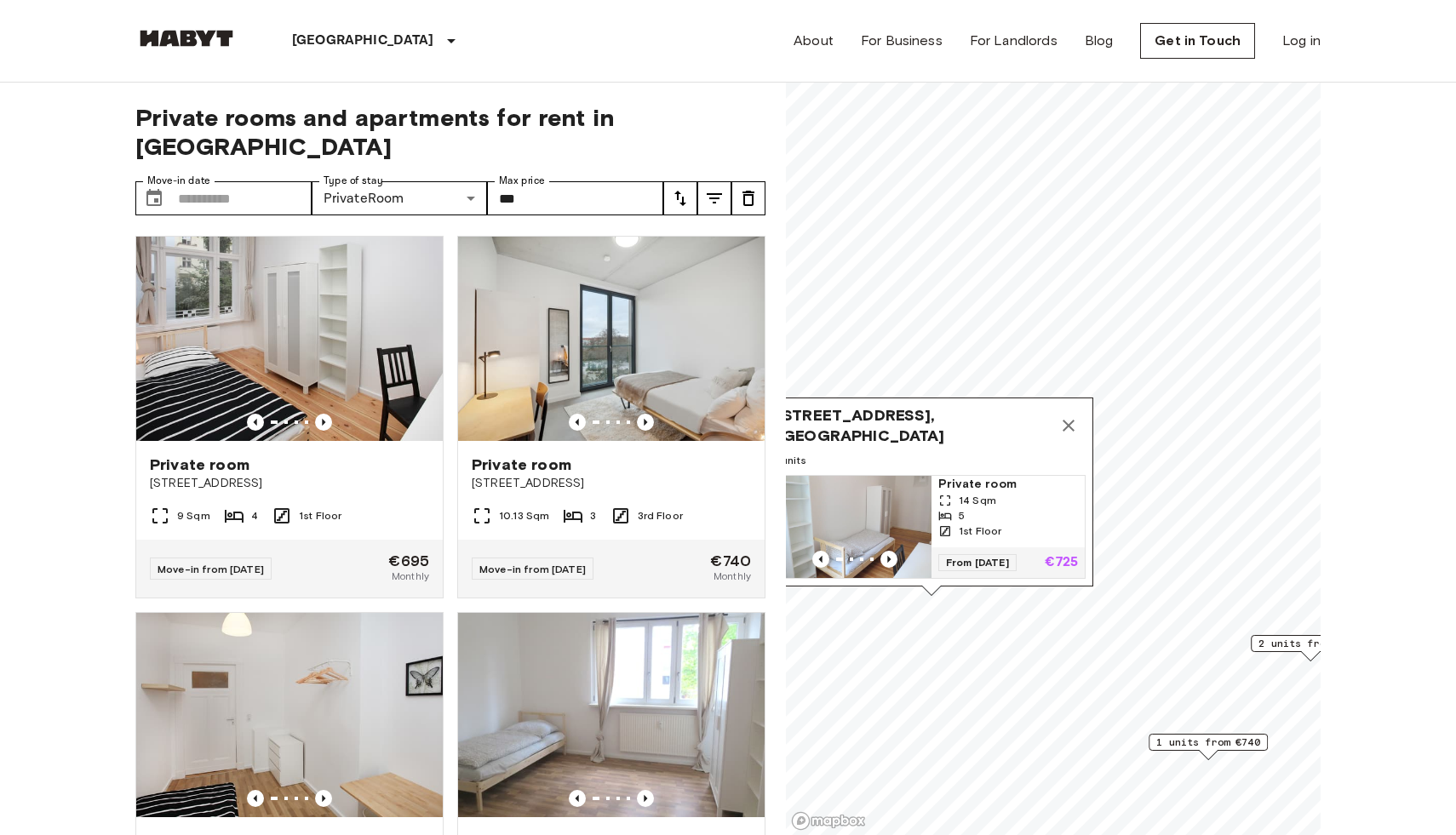
click at [1071, 420] on icon "Map marker" at bounding box center [1068, 426] width 20 height 20
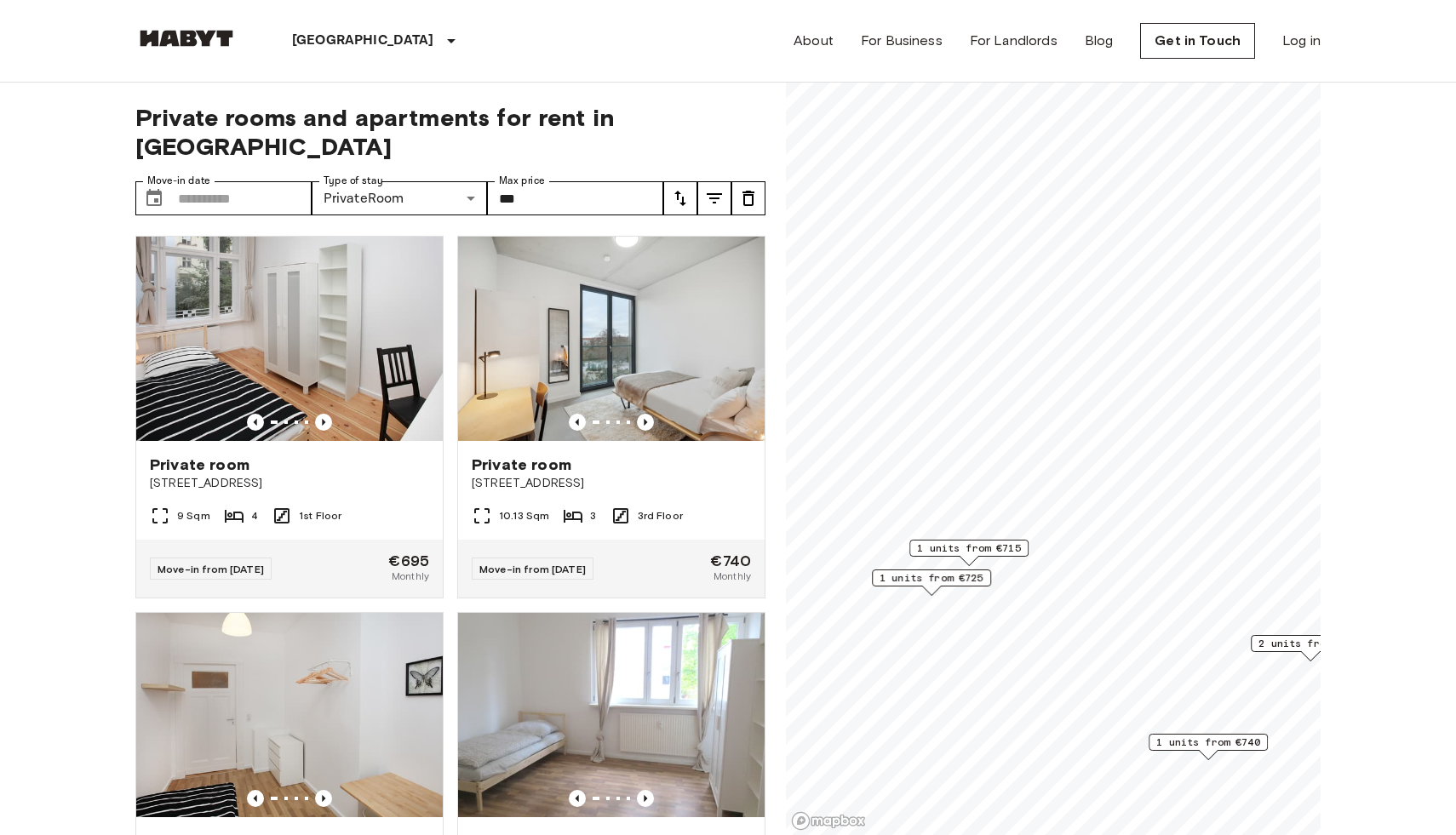
click at [954, 548] on span "1 units from €715" at bounding box center [969, 548] width 104 height 15
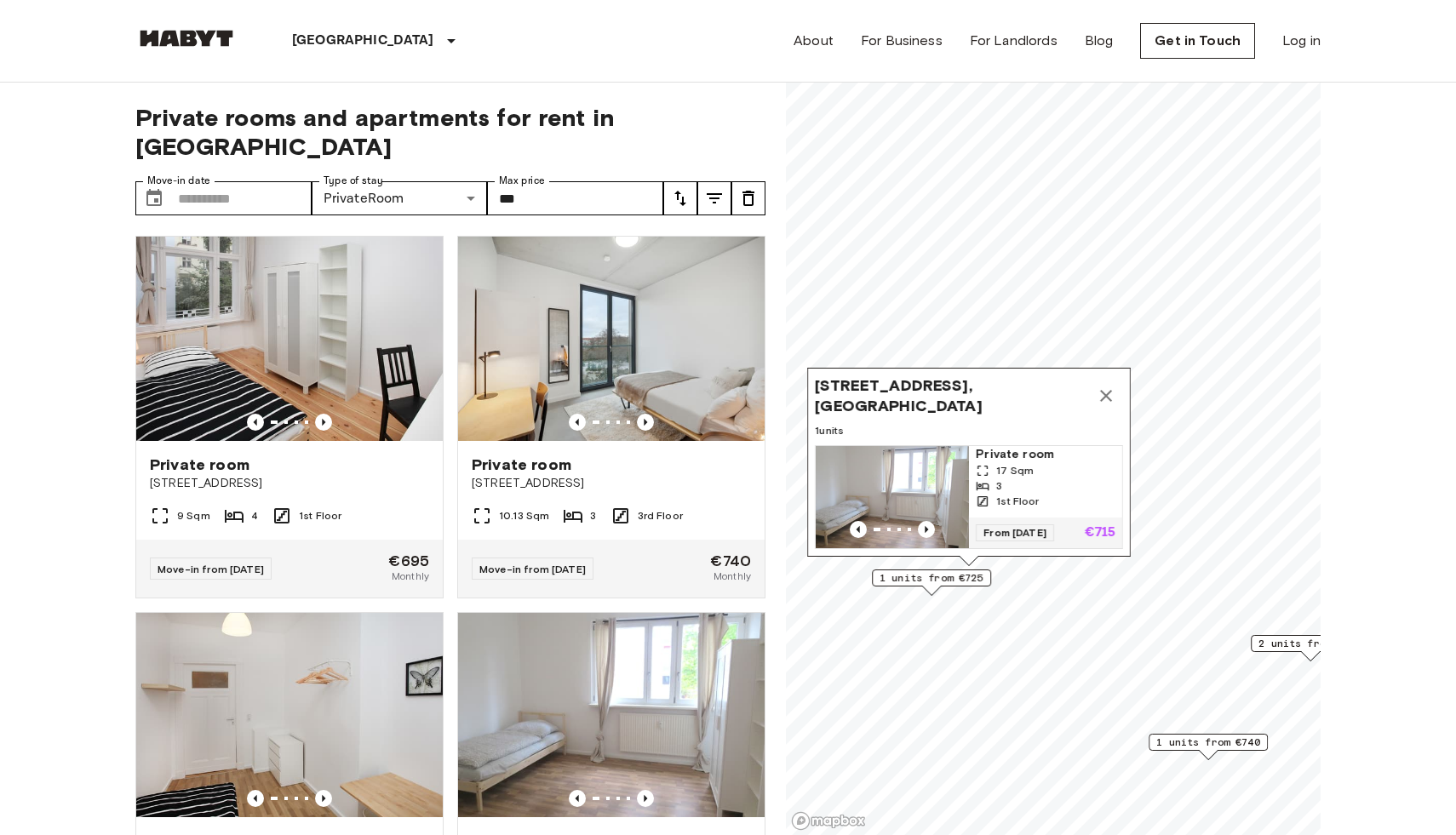
click at [920, 491] on img "Map marker" at bounding box center [892, 498] width 153 height 102
click at [1104, 398] on icon "Map marker" at bounding box center [1106, 396] width 12 height 12
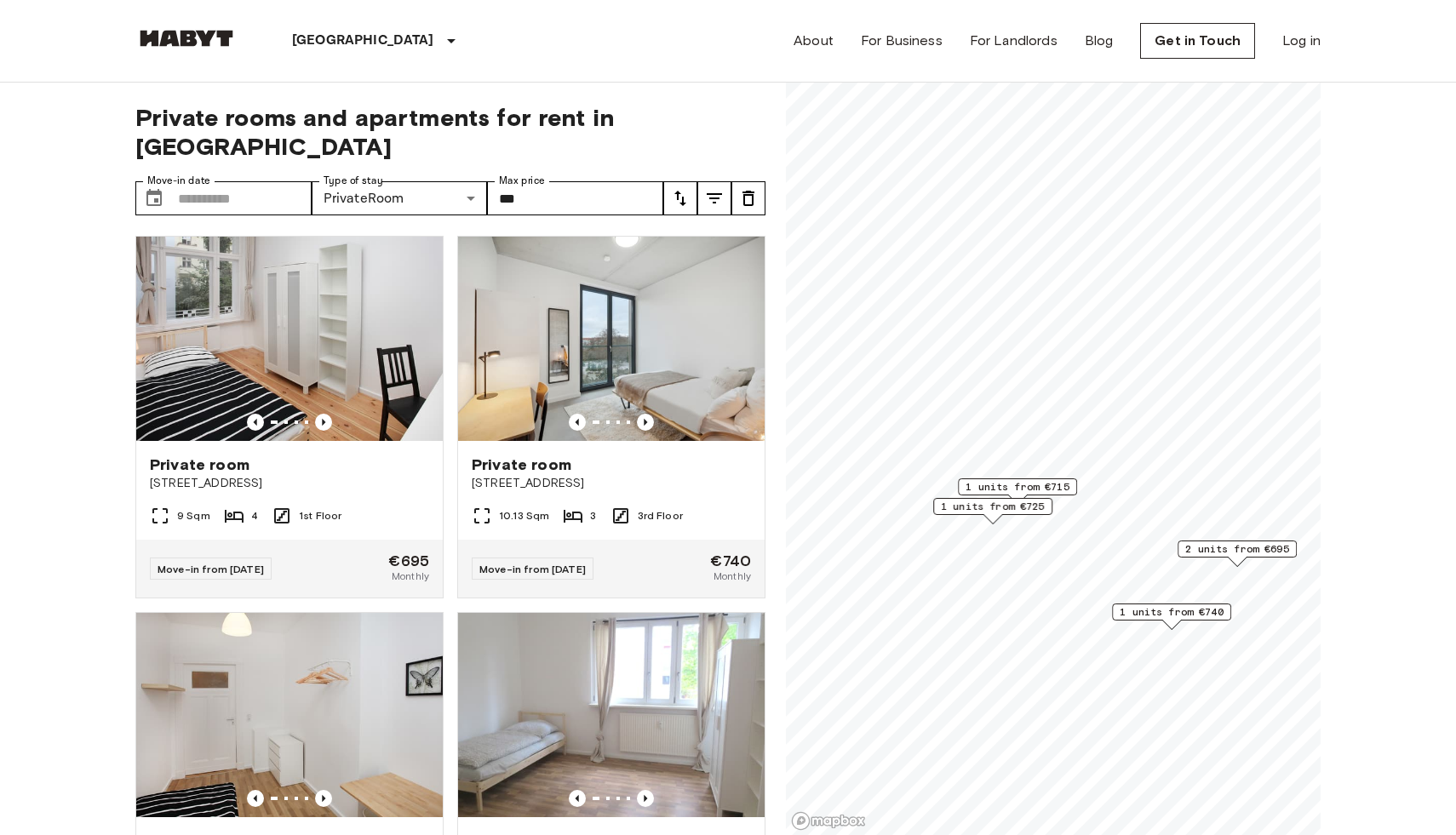
click at [1160, 613] on span "1 units from €740" at bounding box center [1171, 612] width 104 height 15
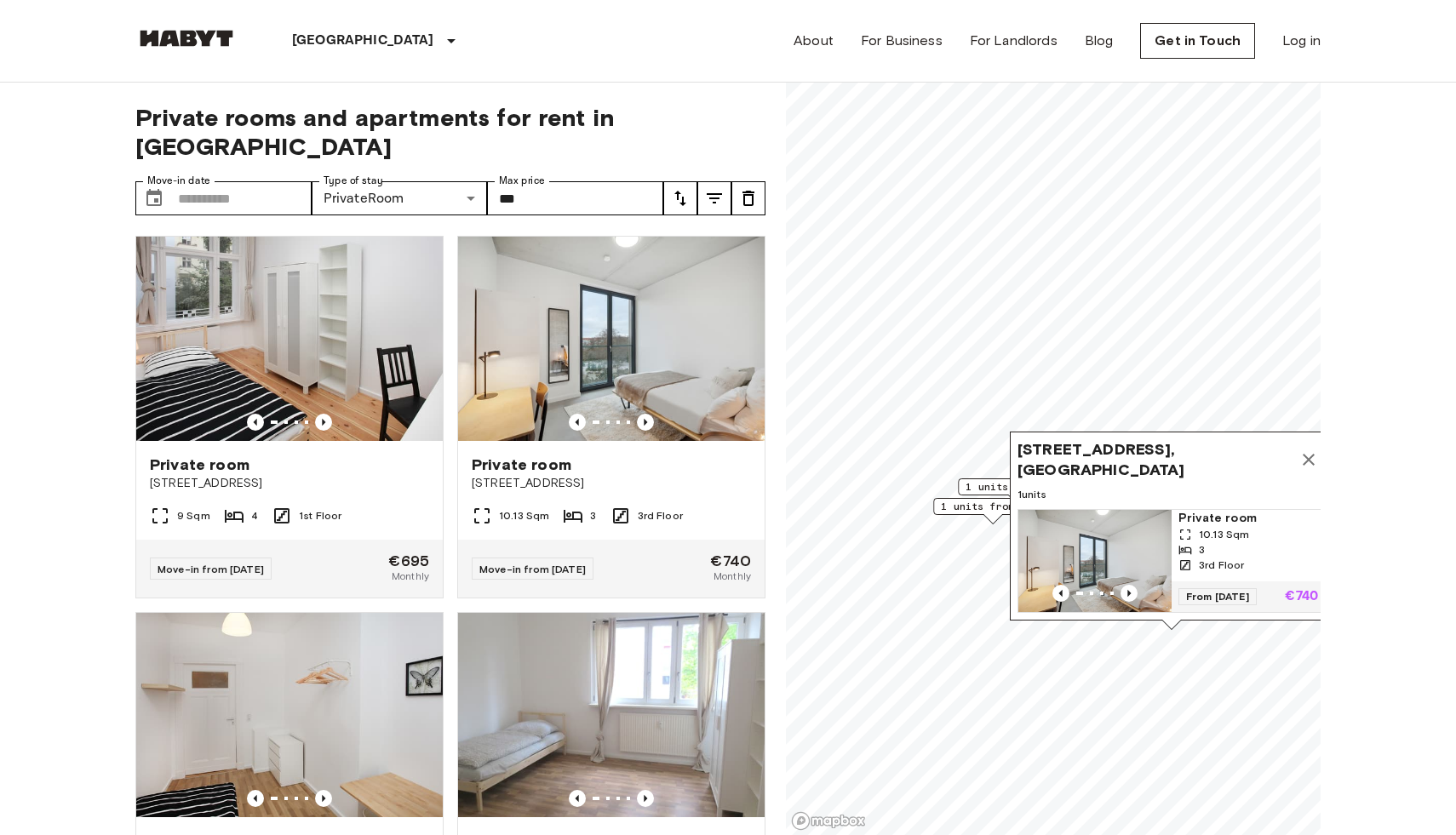
click at [1112, 528] on img "Map marker" at bounding box center [1095, 561] width 153 height 102
click at [1308, 445] on button "Map marker" at bounding box center [1309, 460] width 34 height 34
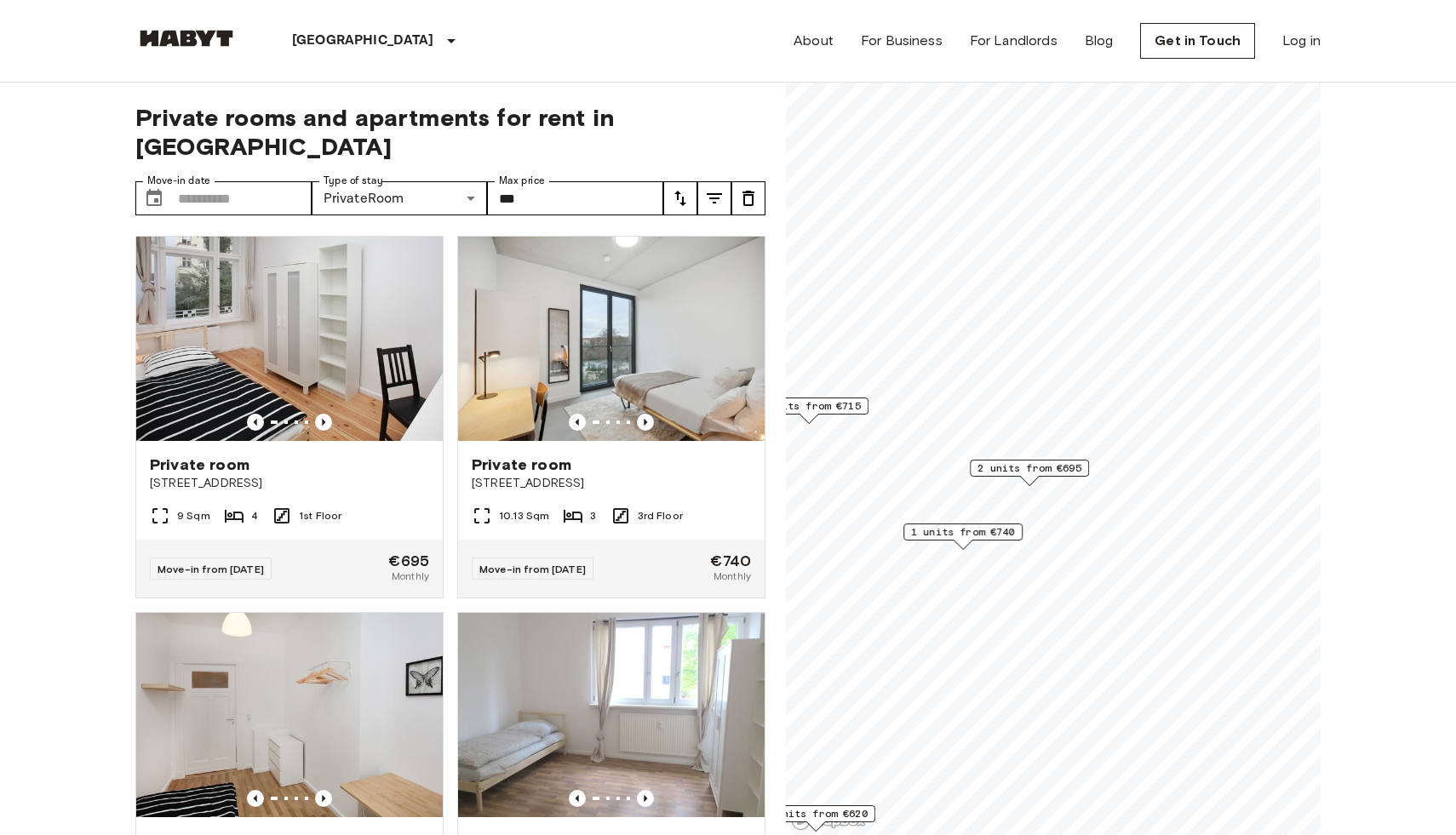
click at [1039, 468] on span "2 units from €695" at bounding box center [1029, 469] width 104 height 15
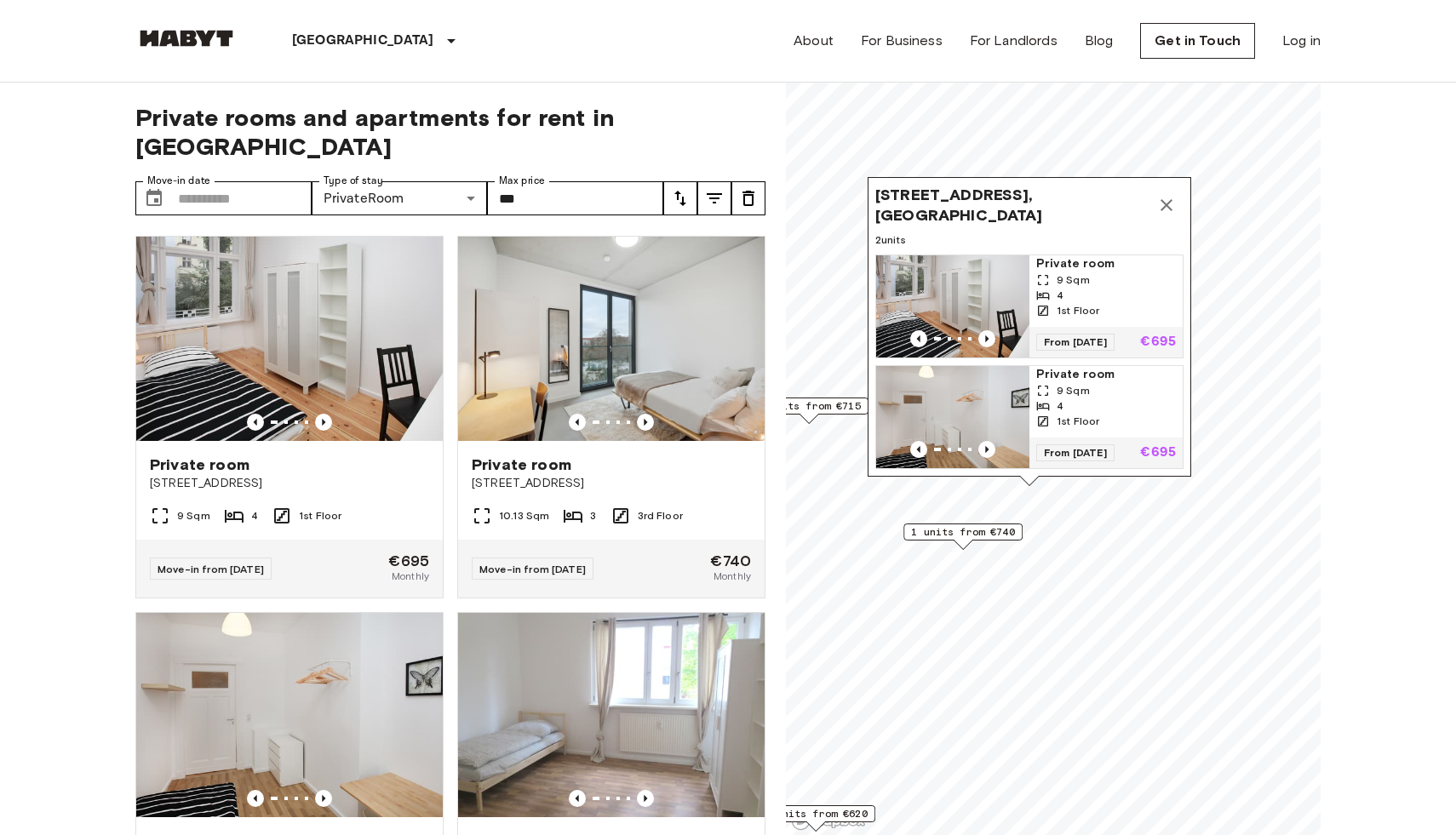
click at [985, 411] on img "Map marker" at bounding box center [952, 418] width 153 height 102
click at [1170, 210] on icon "Map marker" at bounding box center [1166, 205] width 20 height 20
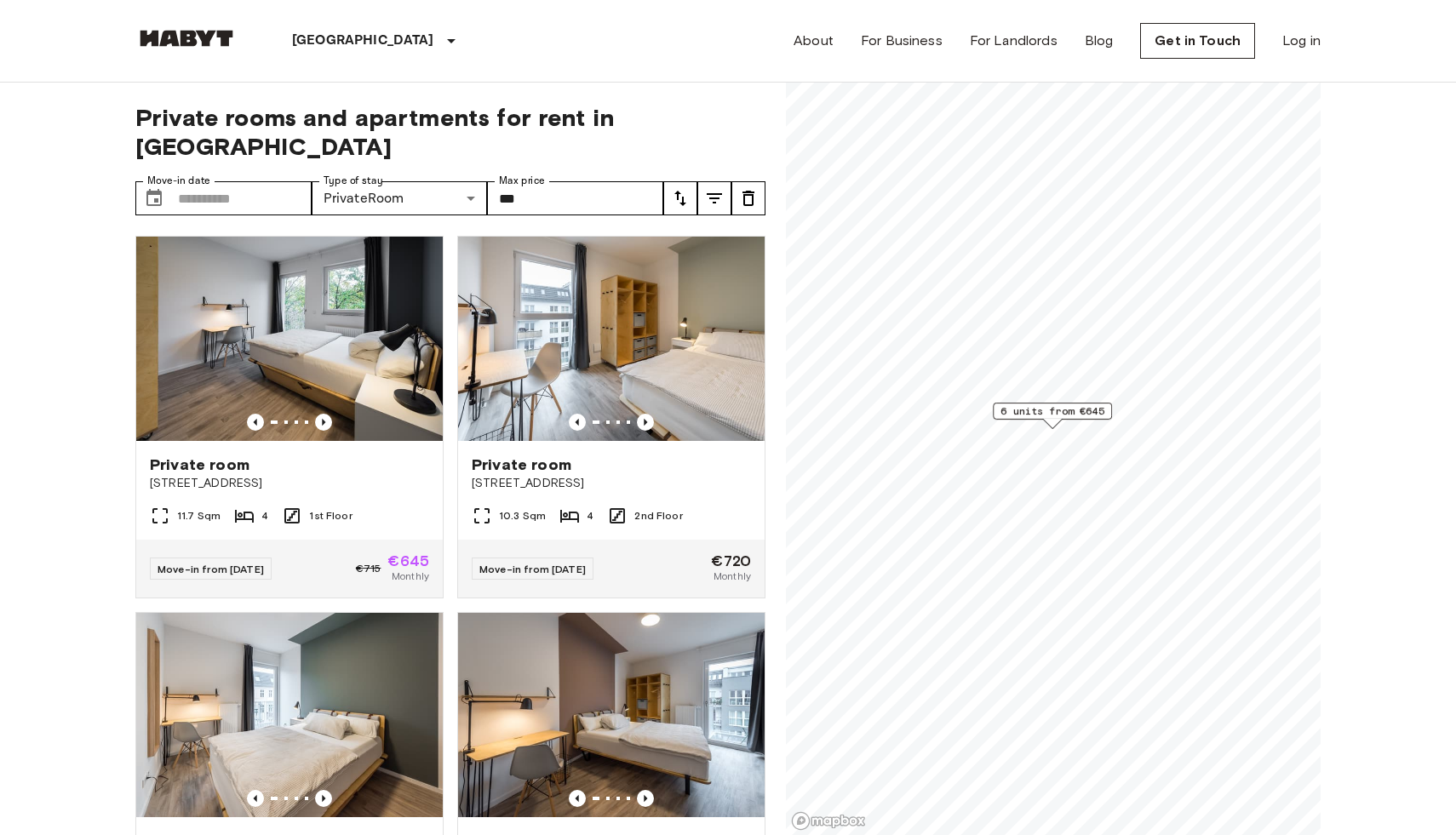
click at [1044, 428] on div "Map marker" at bounding box center [1052, 423] width 19 height 9
click at [872, 518] on span "6 units from €645" at bounding box center [882, 520] width 104 height 15
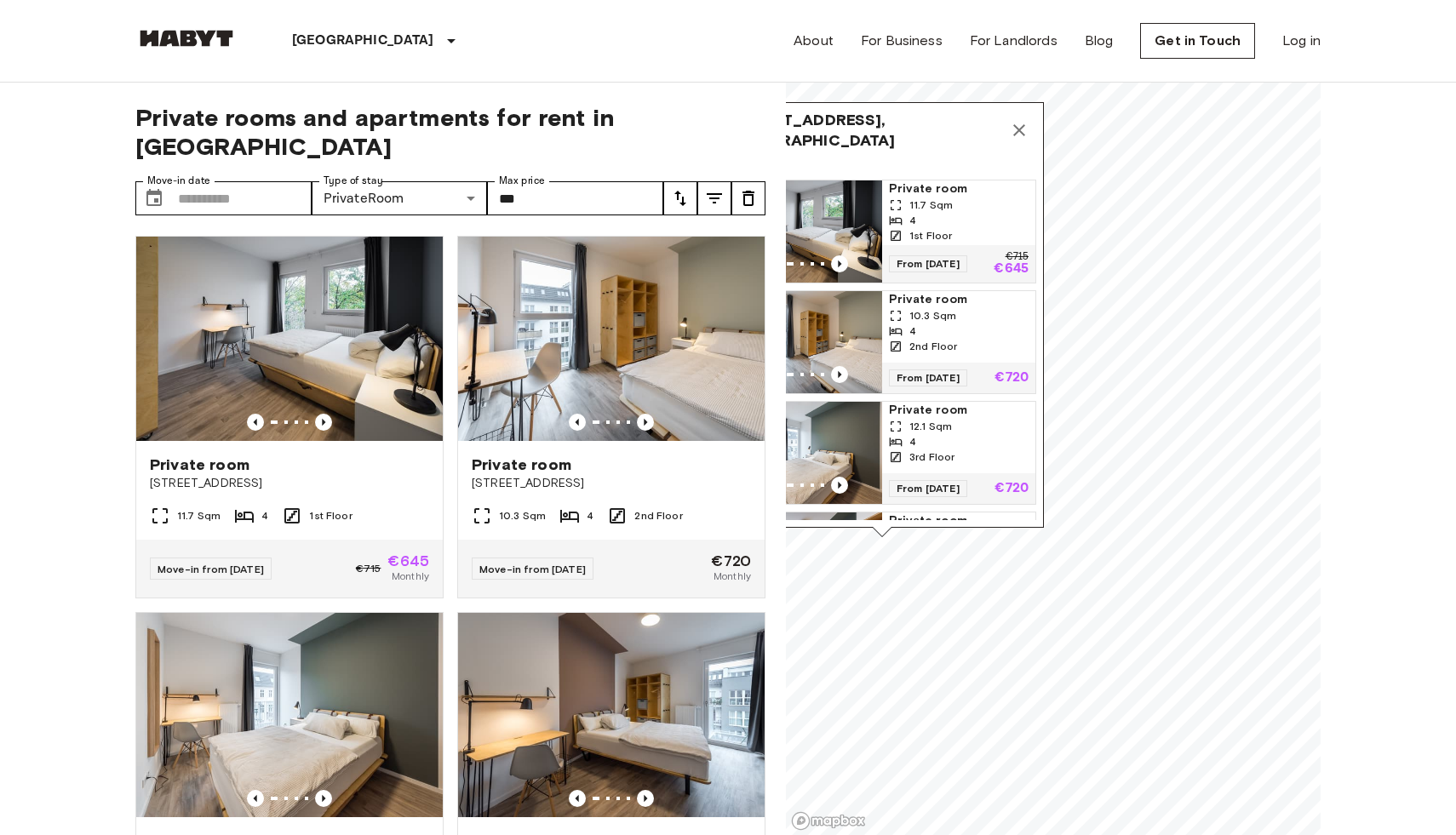
click at [849, 221] on img "Map marker" at bounding box center [805, 232] width 153 height 102
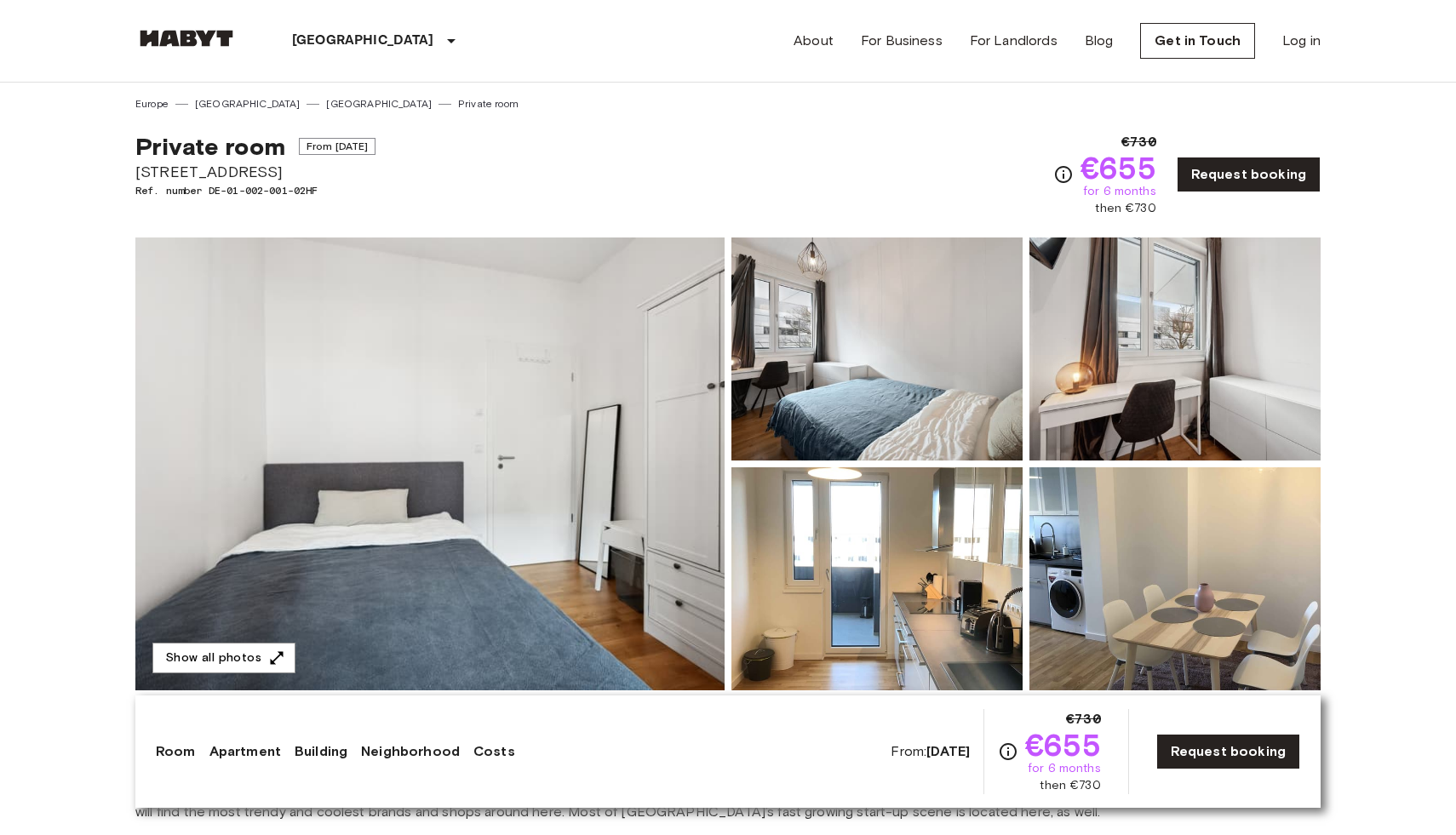
click at [469, 411] on img at bounding box center [429, 464] width 589 height 453
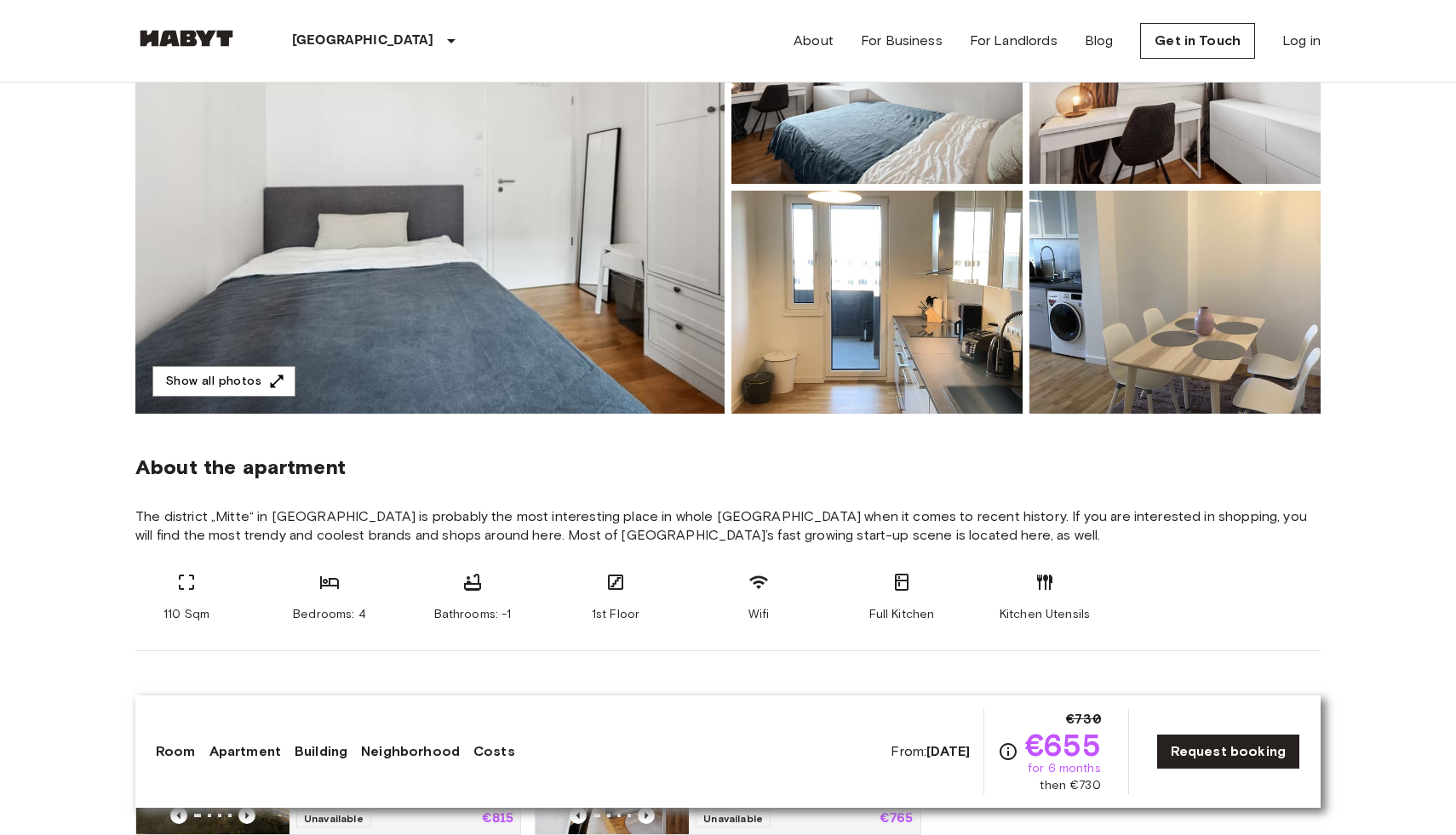
scroll to position [669, 0]
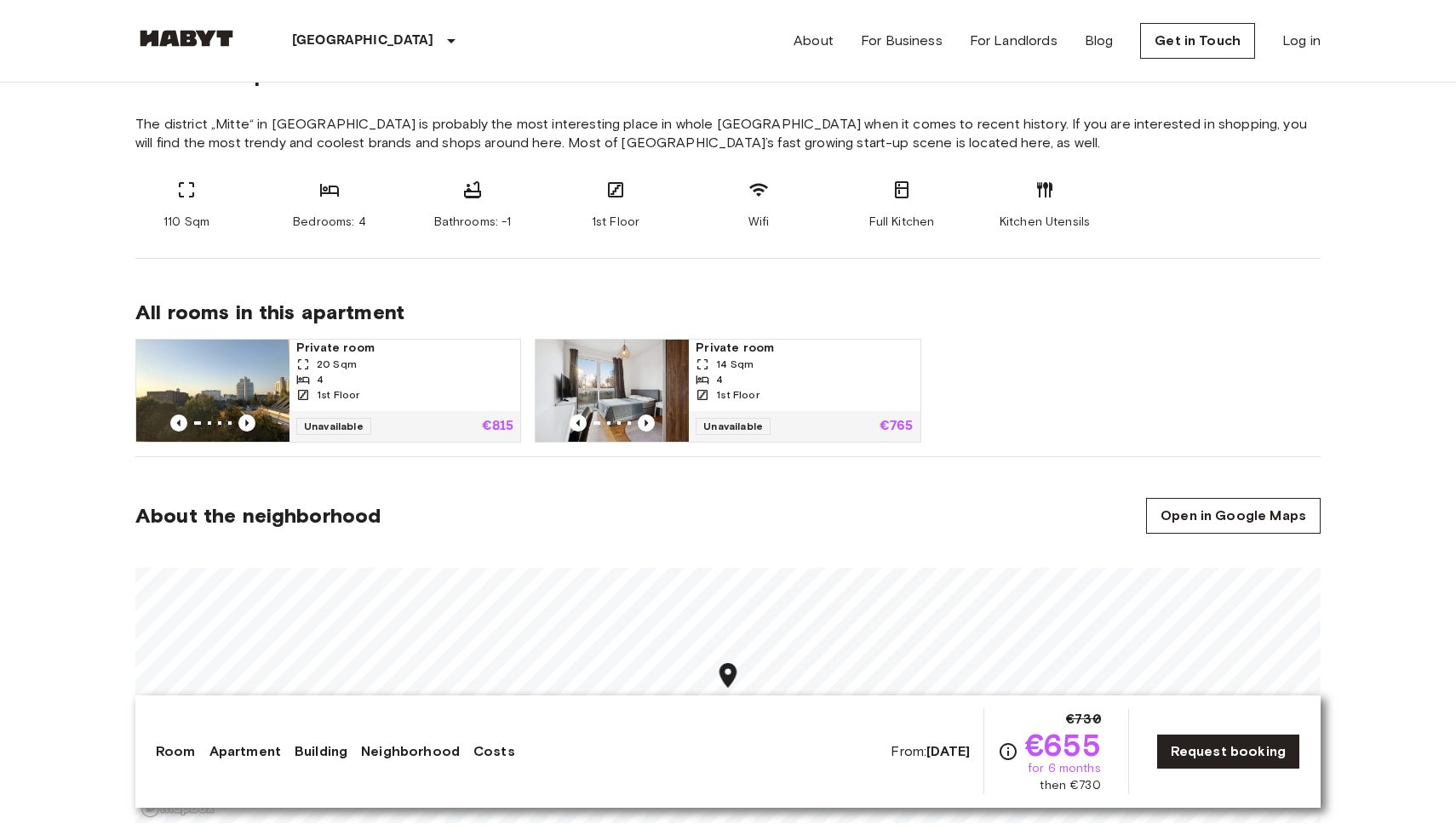
click at [197, 366] on img at bounding box center [213, 391] width 153 height 102
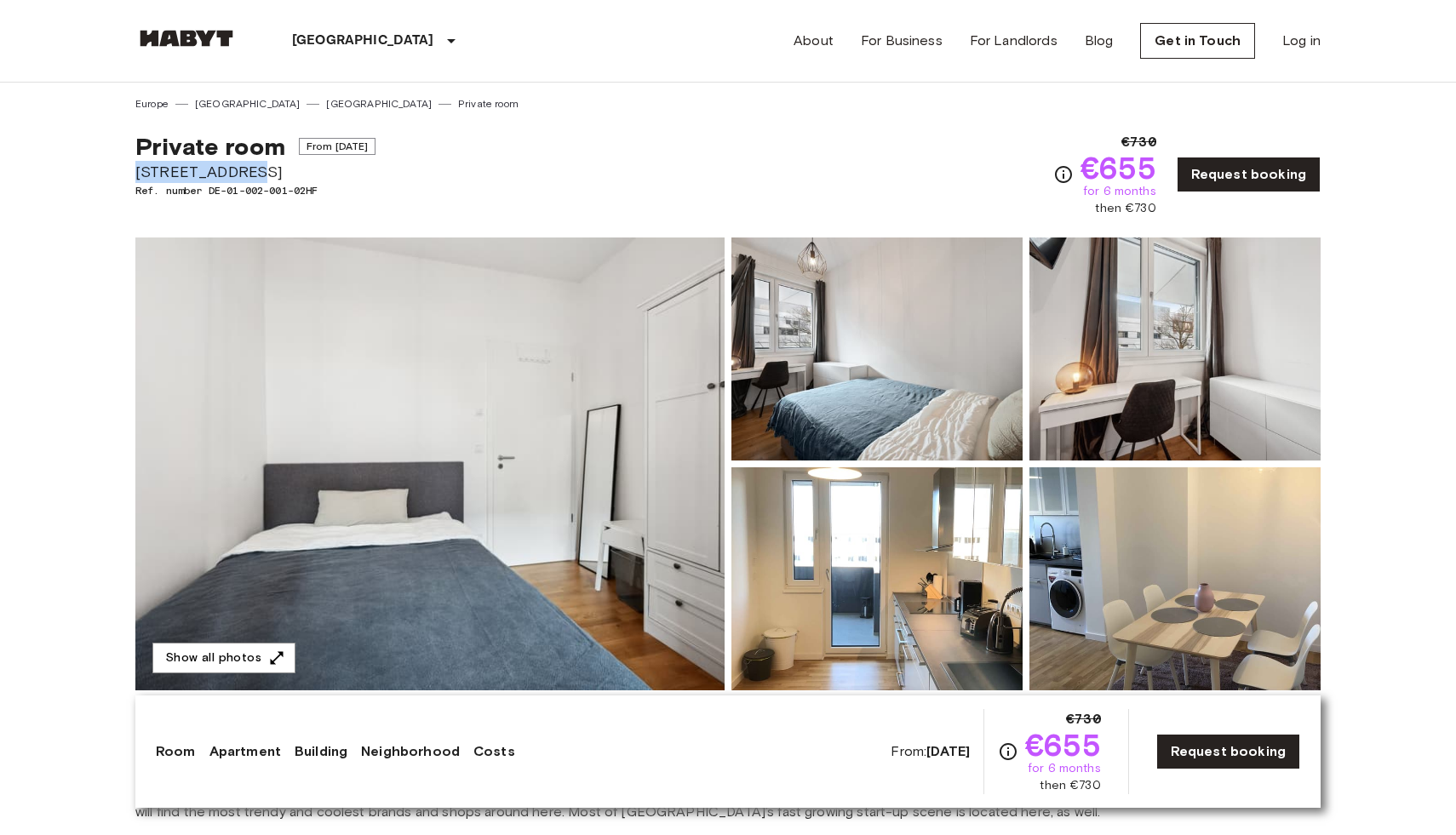
drag, startPoint x: 135, startPoint y: 169, endPoint x: 248, endPoint y: 174, distance: 113.1
click at [248, 174] on span "Boyenstraße 31" at bounding box center [256, 172] width 240 height 22
copy span "Boyenstraße 31"
drag, startPoint x: 306, startPoint y: 144, endPoint x: 423, endPoint y: 142, distance: 117.0
click at [423, 142] on div "Private room From Nov 4 2025 Boyenstraße 31 Ref. number DE-01-002-001-02HF €730…" at bounding box center [728, 164] width 1185 height 106
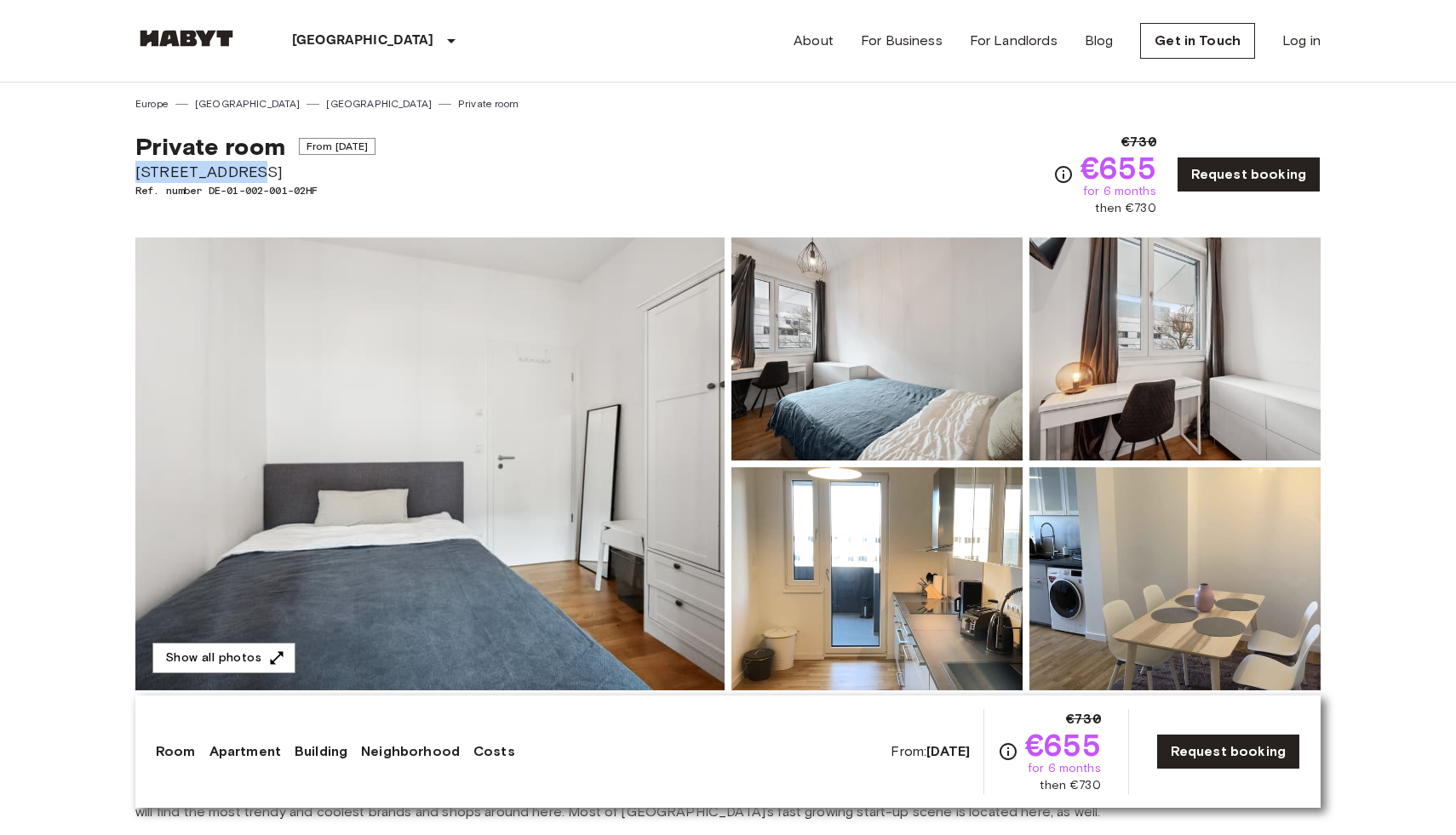
copy span "From Nov 4 2025"
click at [296, 193] on span "Ref. number DE-01-002-001-02HF" at bounding box center [256, 191] width 240 height 15
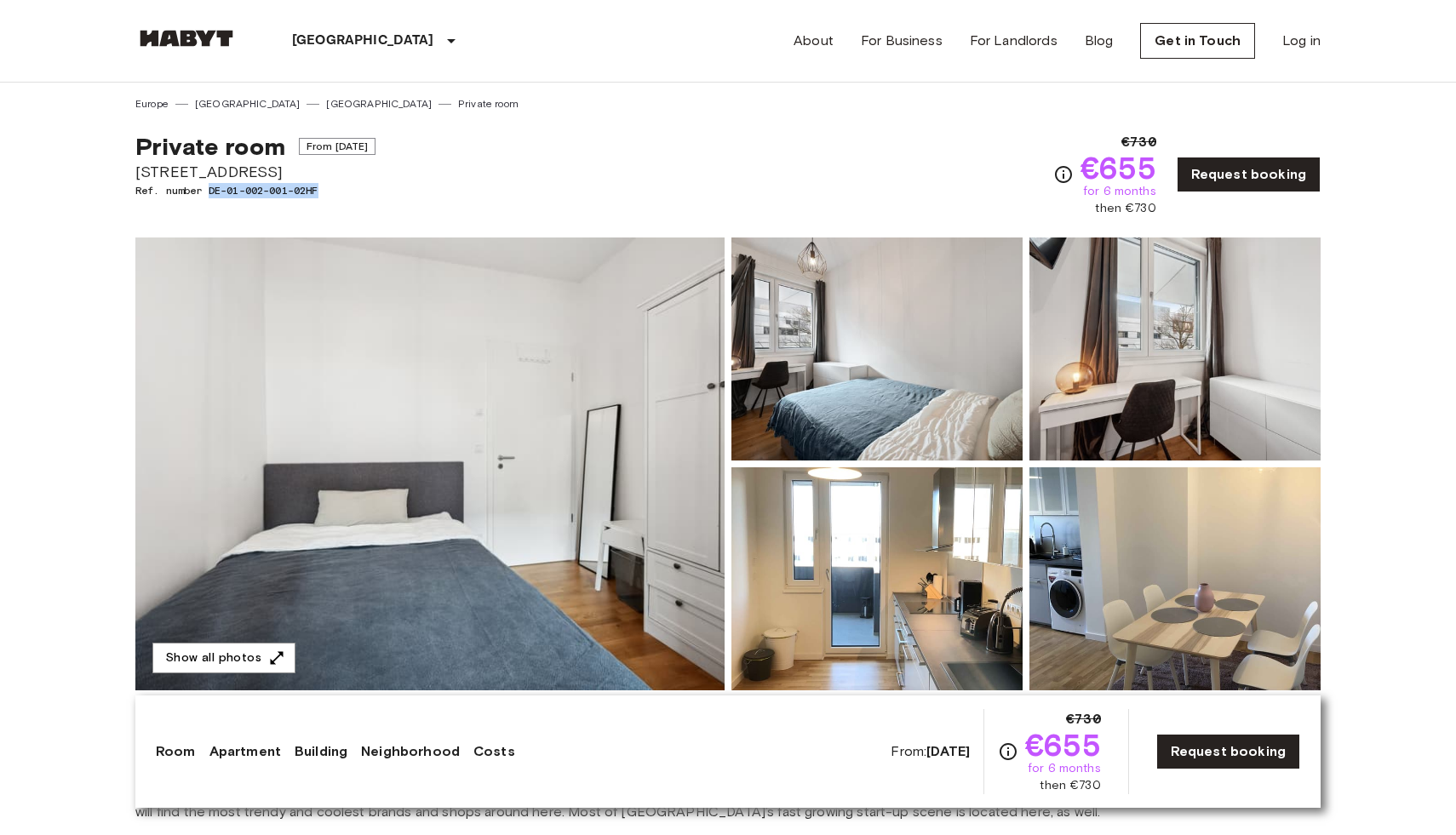
drag, startPoint x: 210, startPoint y: 189, endPoint x: 374, endPoint y: 188, distance: 164.0
click at [374, 188] on span "Ref. number DE-01-002-001-02HF" at bounding box center [256, 191] width 240 height 15
copy span "DE-01-002-001-02HF"
click at [222, 199] on div "Private room From Nov 4 2025 Boyenstraße 31 Ref. number DE-01-002-001-02HF" at bounding box center [256, 175] width 240 height 85
click at [222, 186] on span "Ref. number DE-01-002-001-02HF" at bounding box center [256, 191] width 240 height 15
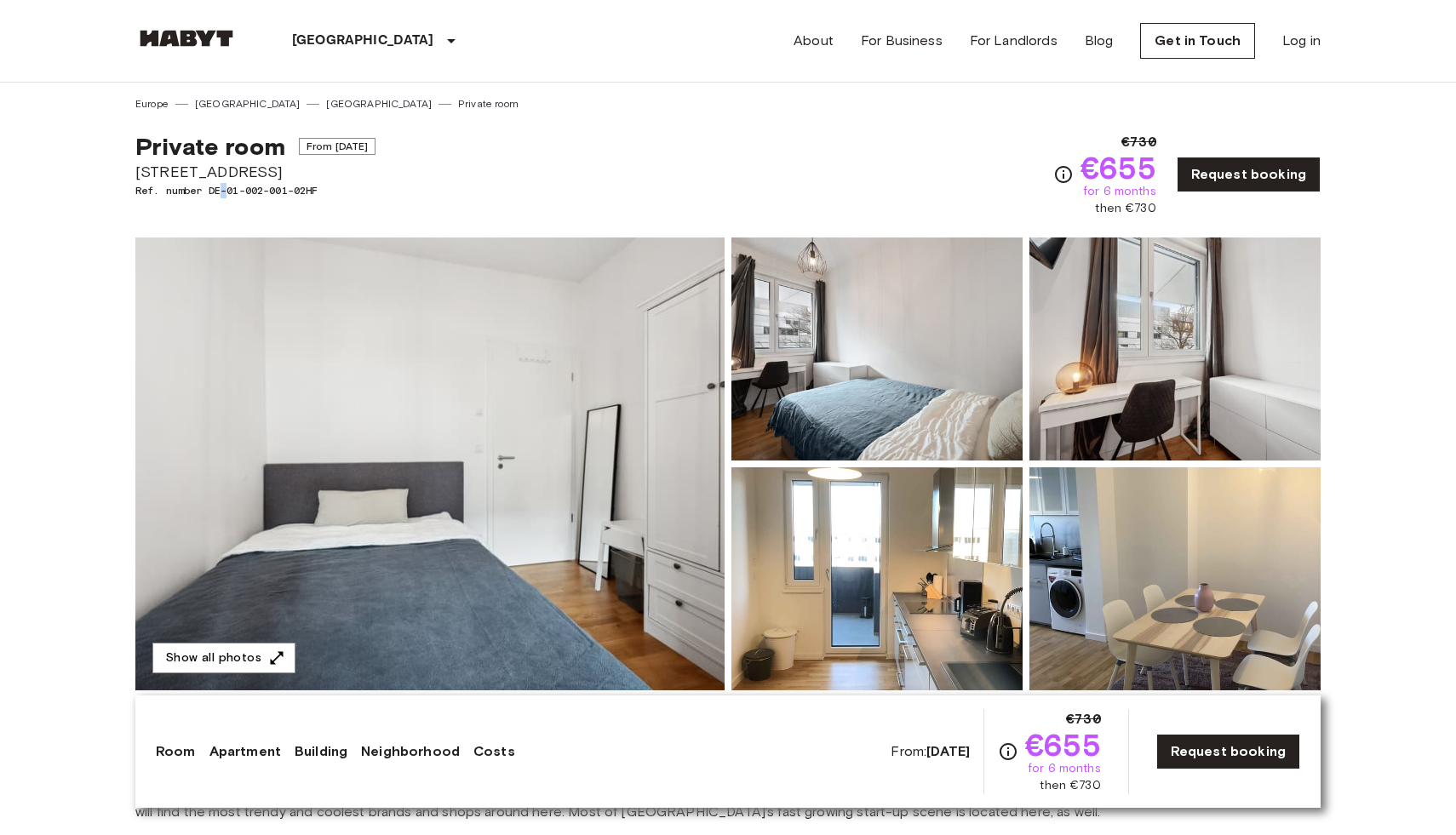
click at [222, 186] on span "Ref. number DE-01-002-001-02HF" at bounding box center [256, 191] width 240 height 15
click at [227, 192] on span "Ref. number DE-01-002-001-02HF" at bounding box center [256, 191] width 240 height 15
drag, startPoint x: 134, startPoint y: 187, endPoint x: 353, endPoint y: 187, distance: 219.0
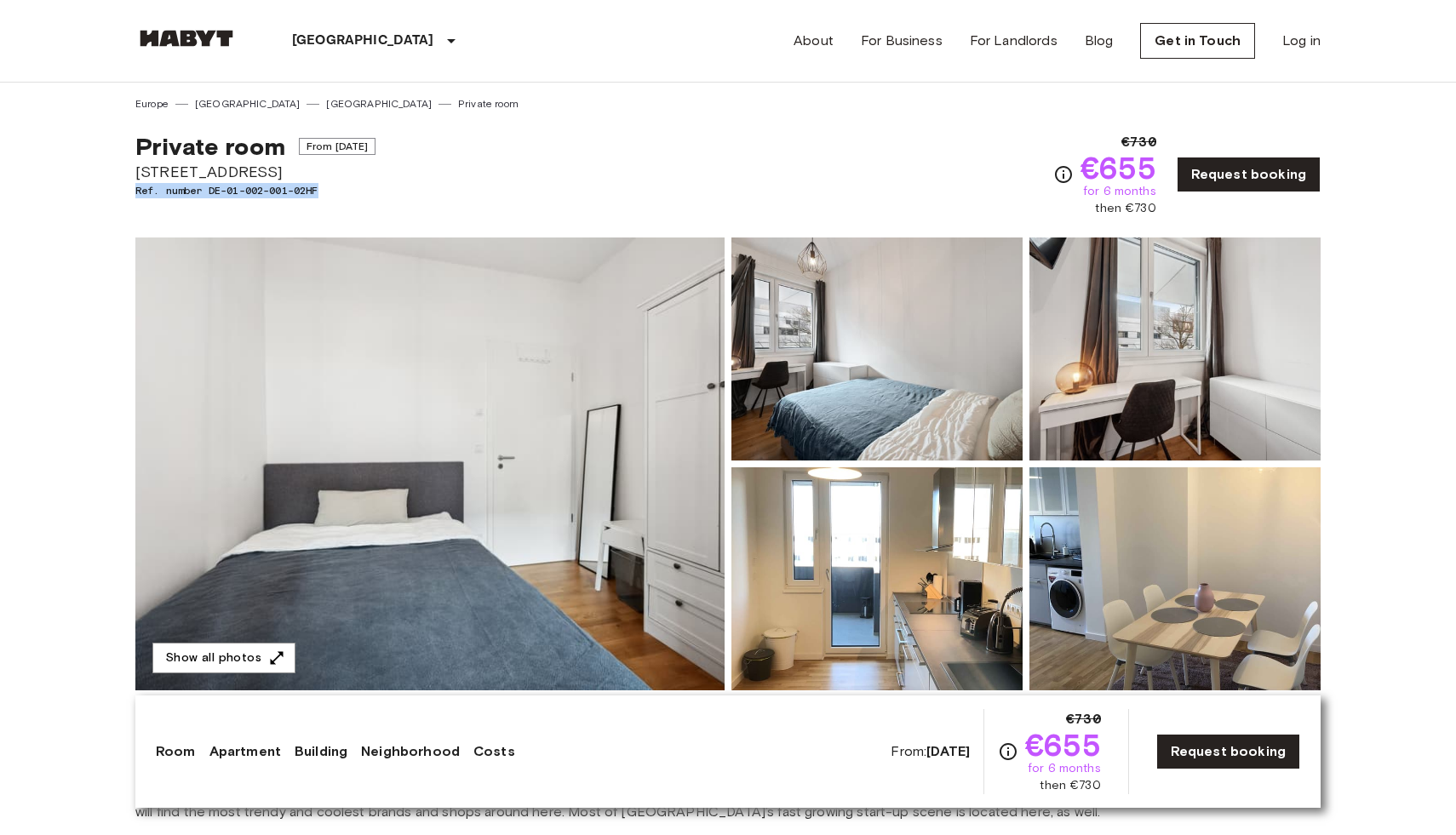
copy span "Ref. number DE-01-002-001-02HF"
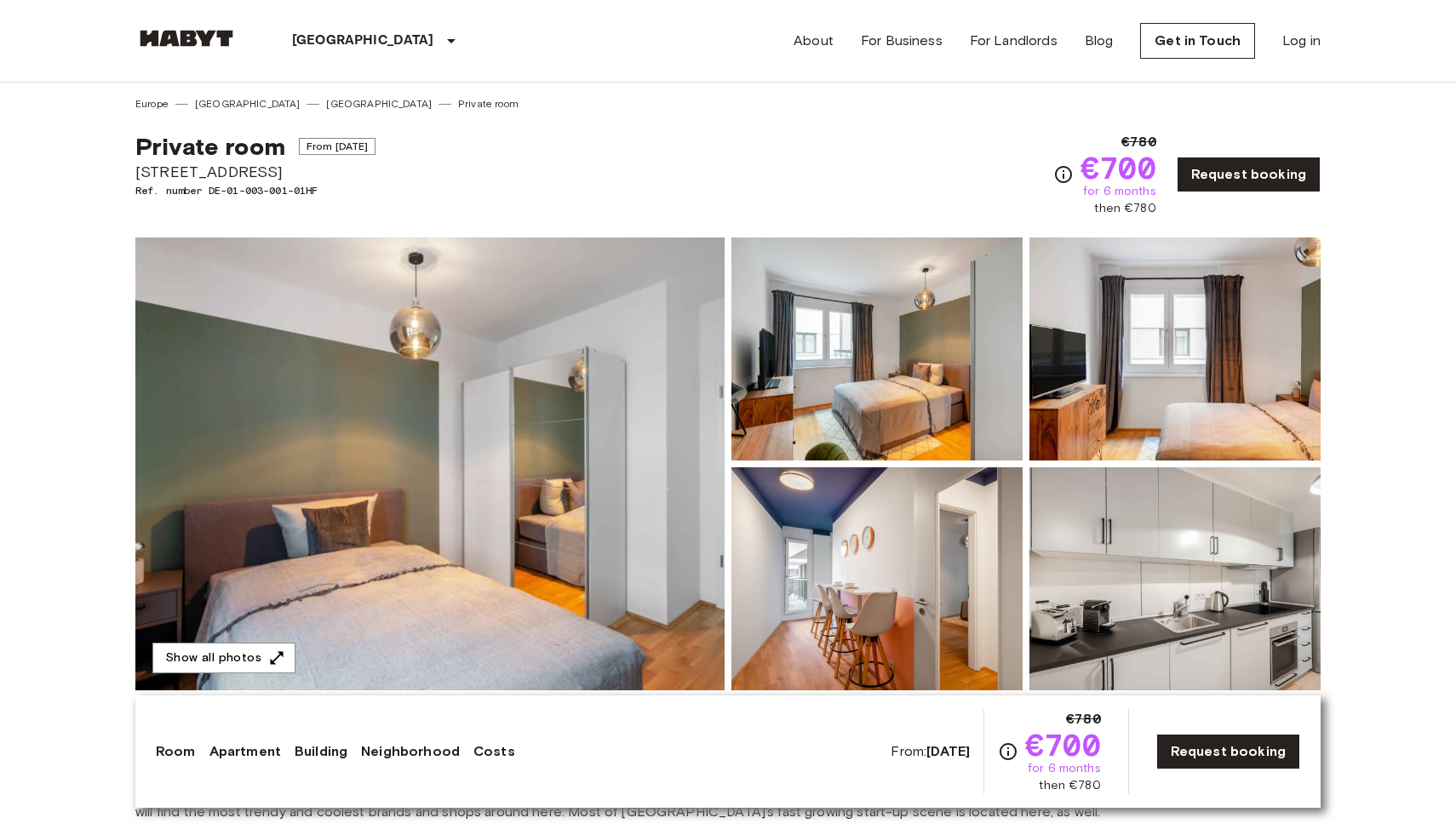
click at [416, 428] on img at bounding box center [429, 464] width 589 height 453
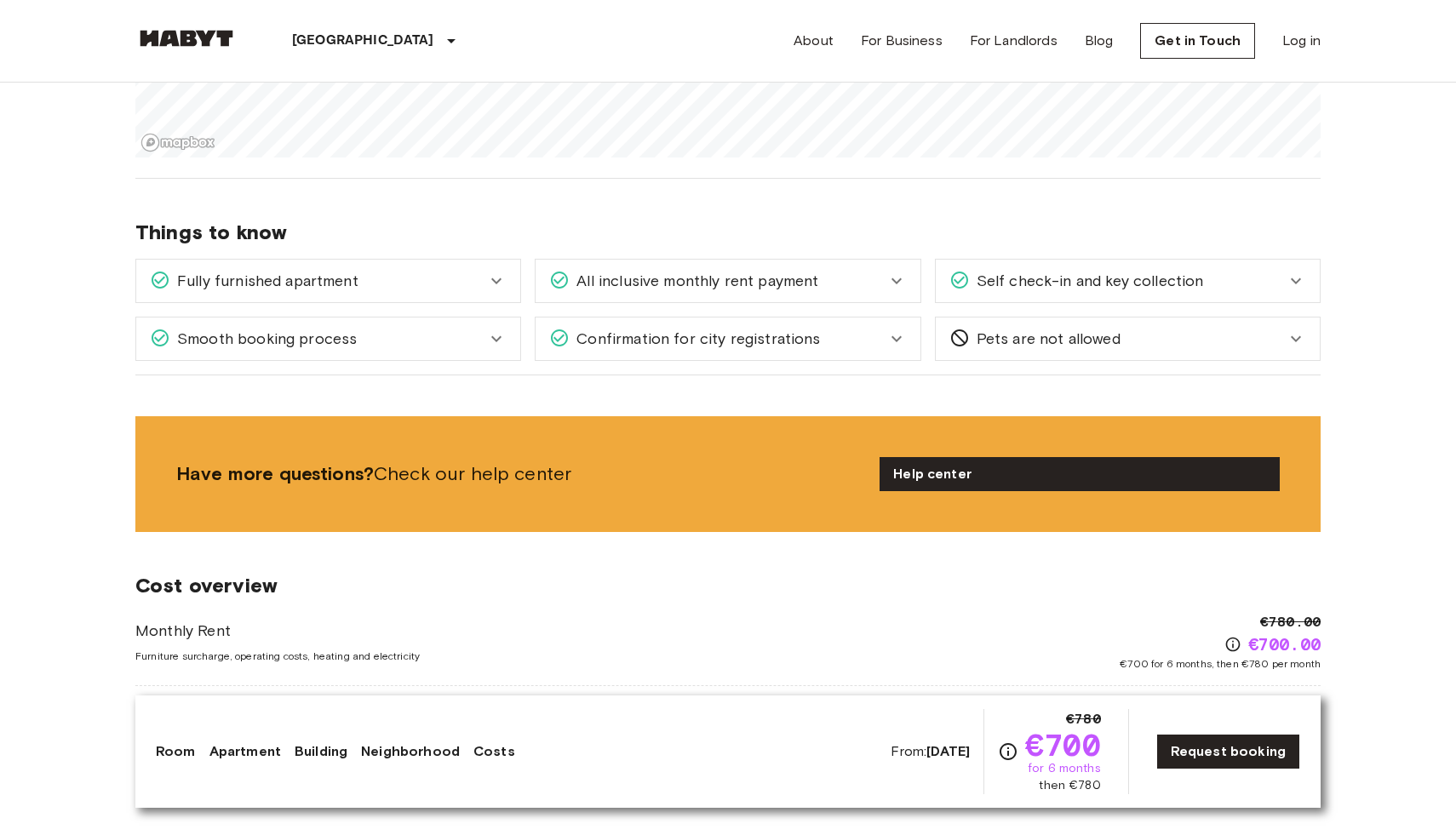
scroll to position [872, 0]
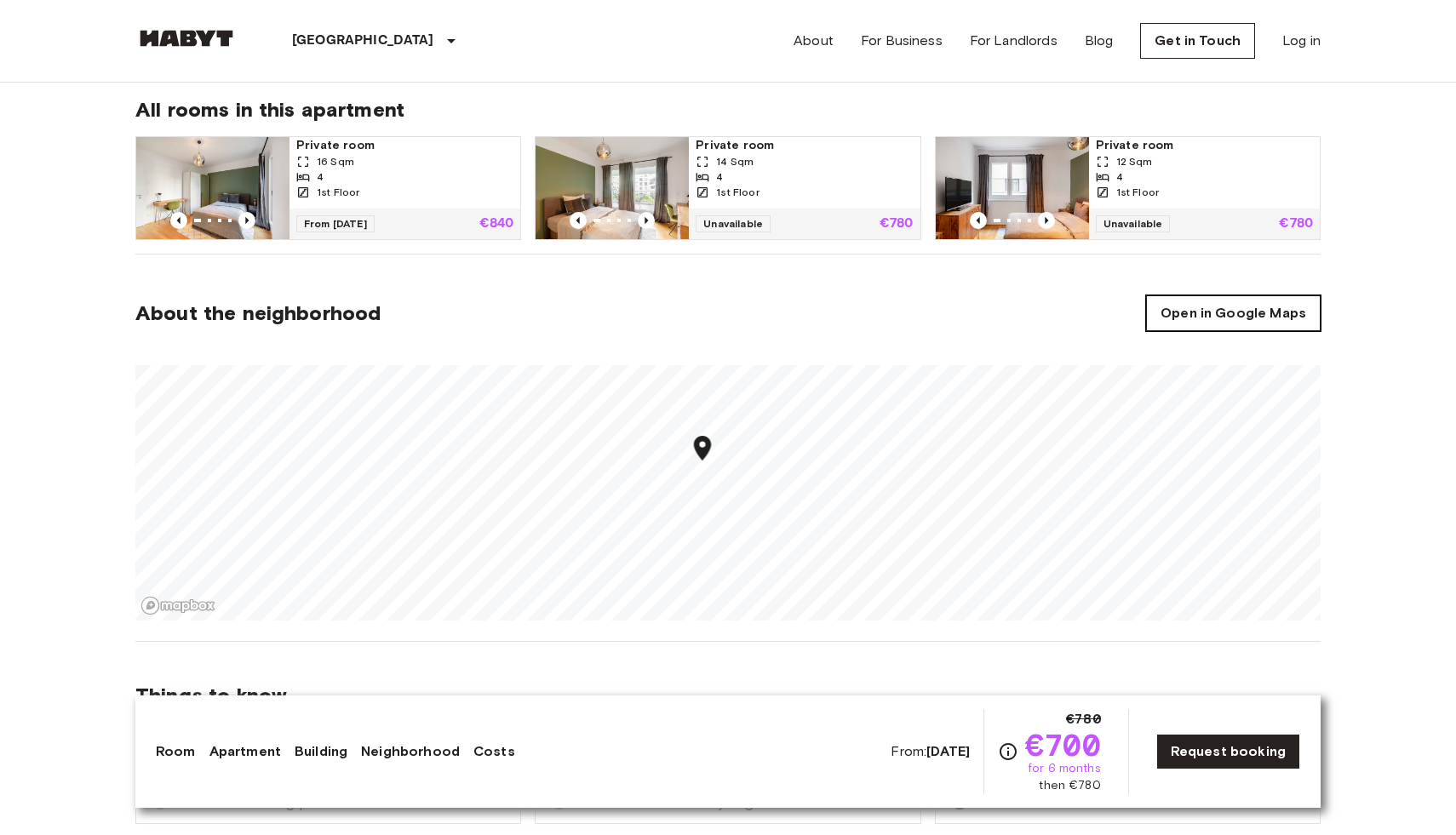
click at [1267, 311] on link "Open in Google Maps" at bounding box center [1233, 314] width 175 height 36
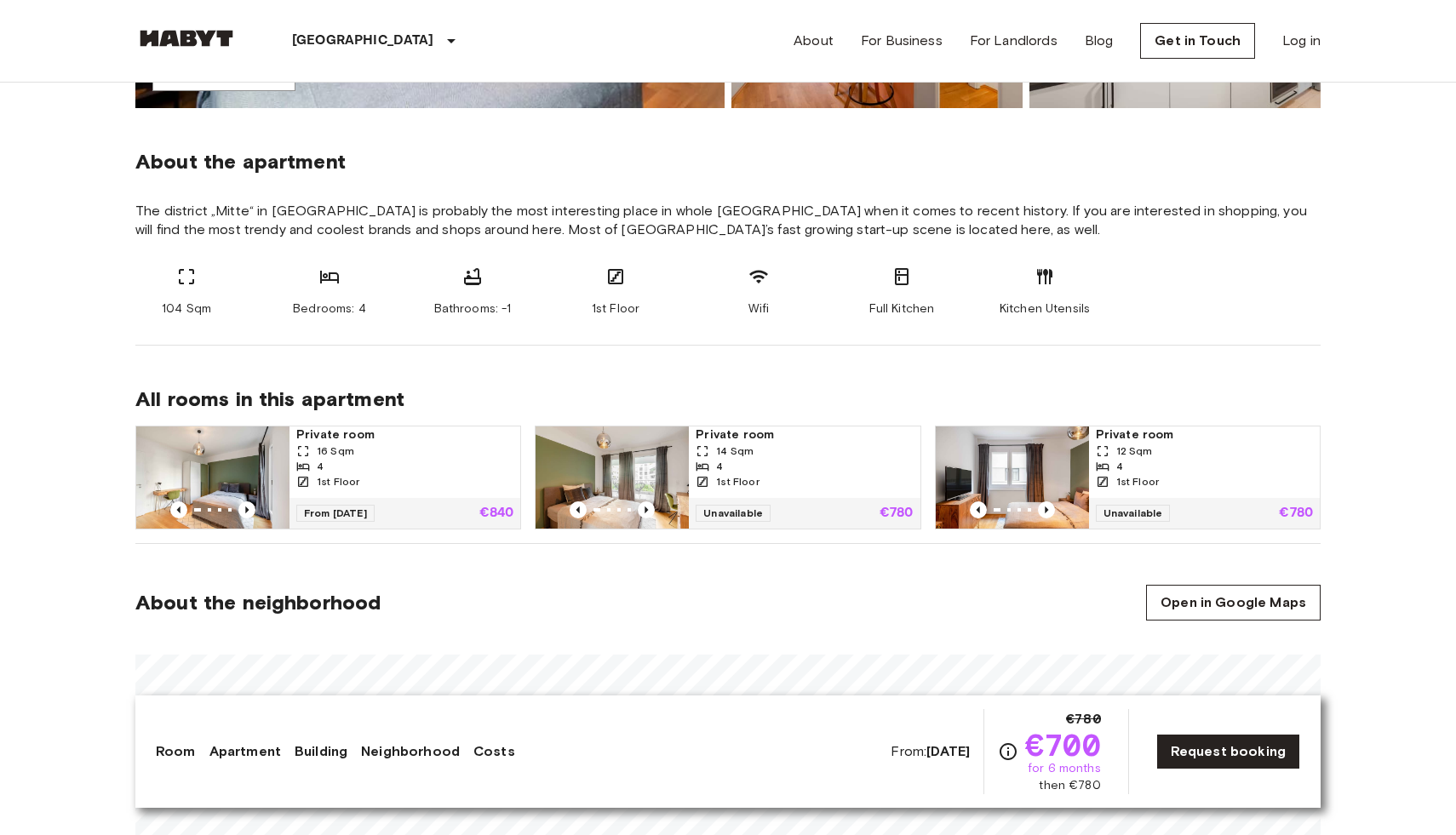
scroll to position [0, 0]
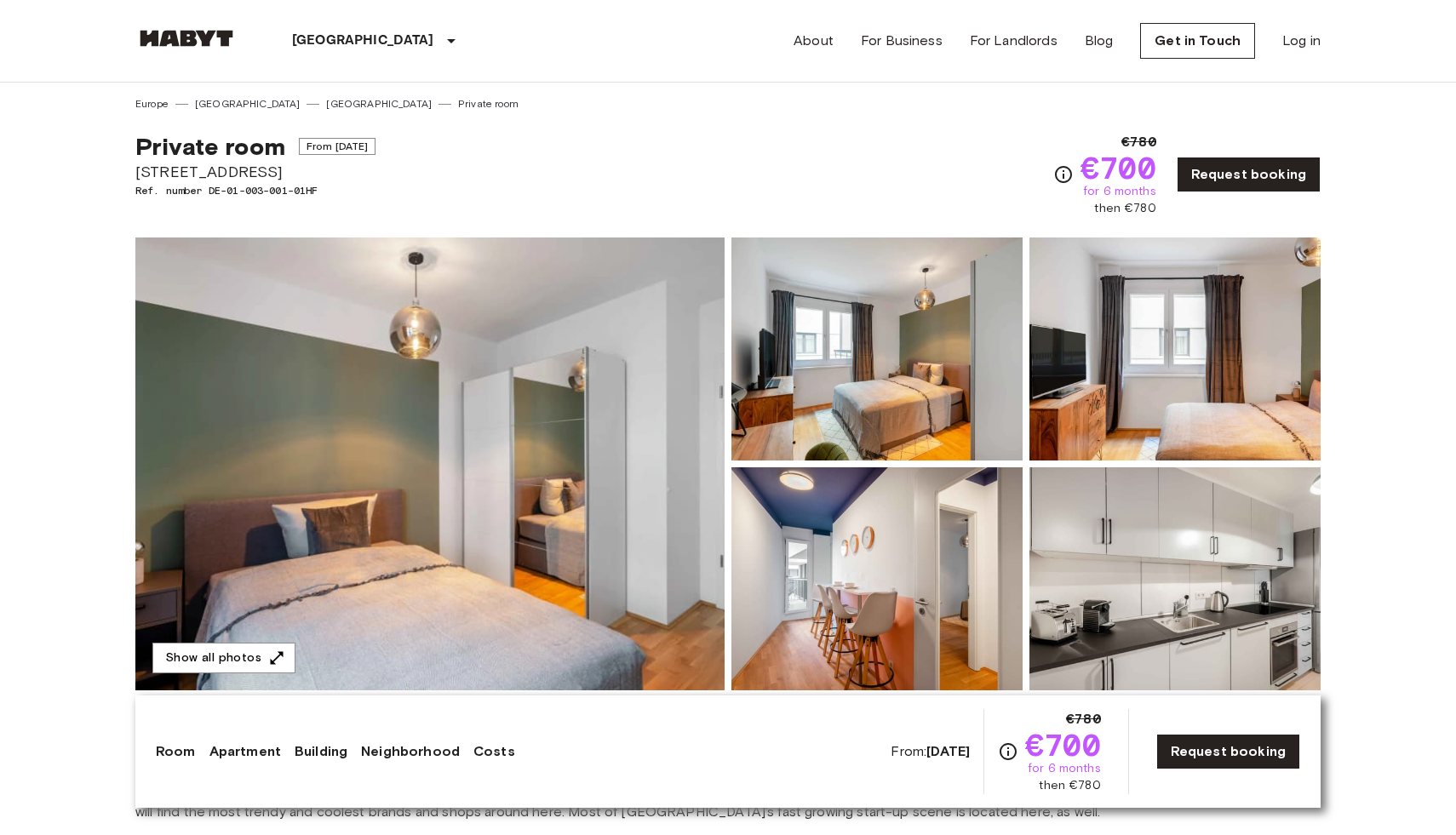
drag, startPoint x: 289, startPoint y: 164, endPoint x: 120, endPoint y: 165, distance: 169.0
copy span "[STREET_ADDRESS]"
drag, startPoint x: 210, startPoint y: 189, endPoint x: 349, endPoint y: 189, distance: 139.0
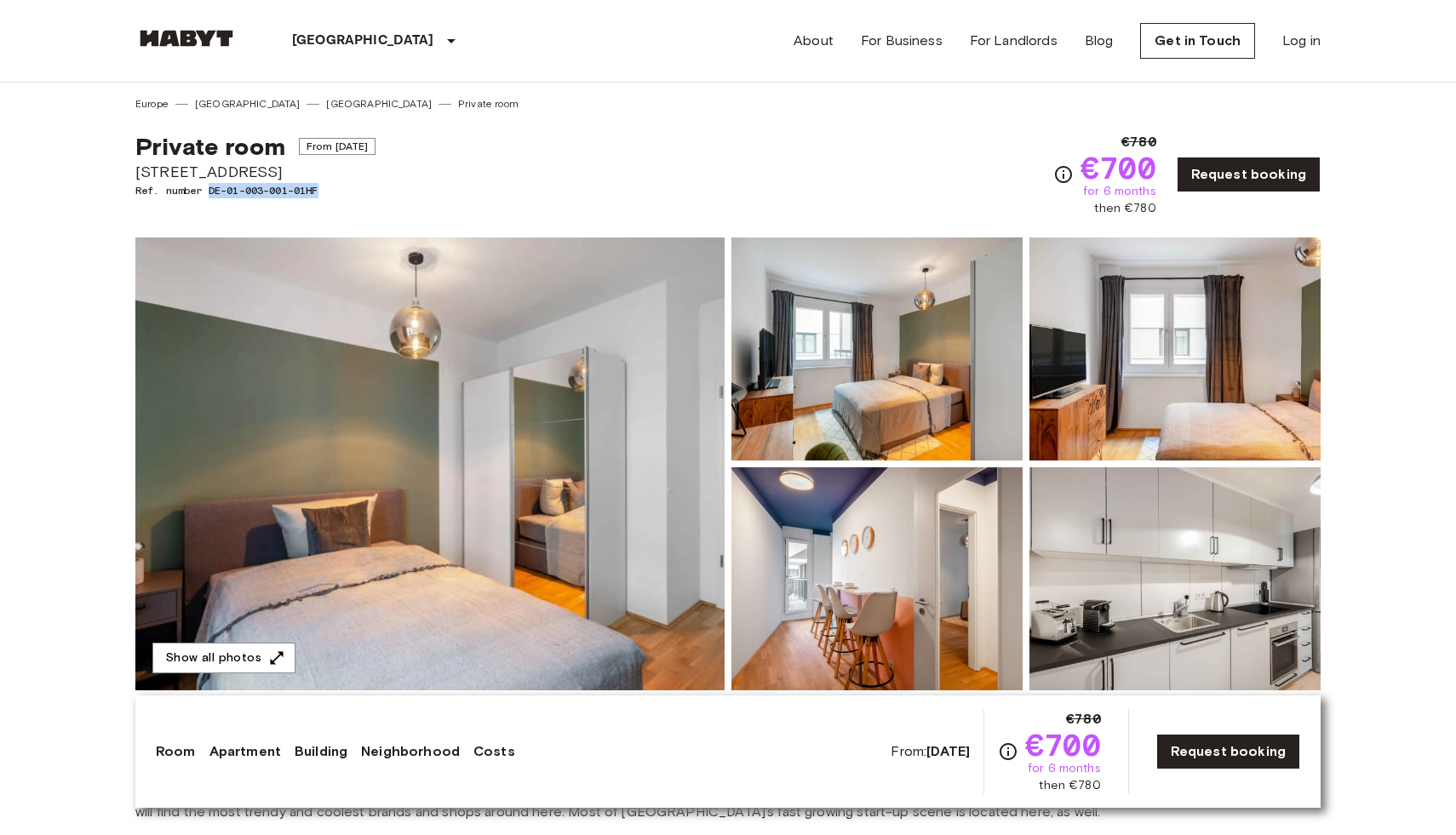
click at [349, 189] on span "Ref. number DE-01-003-001-01HF" at bounding box center [256, 191] width 240 height 15
copy span "DE-01-003-001-01HF"
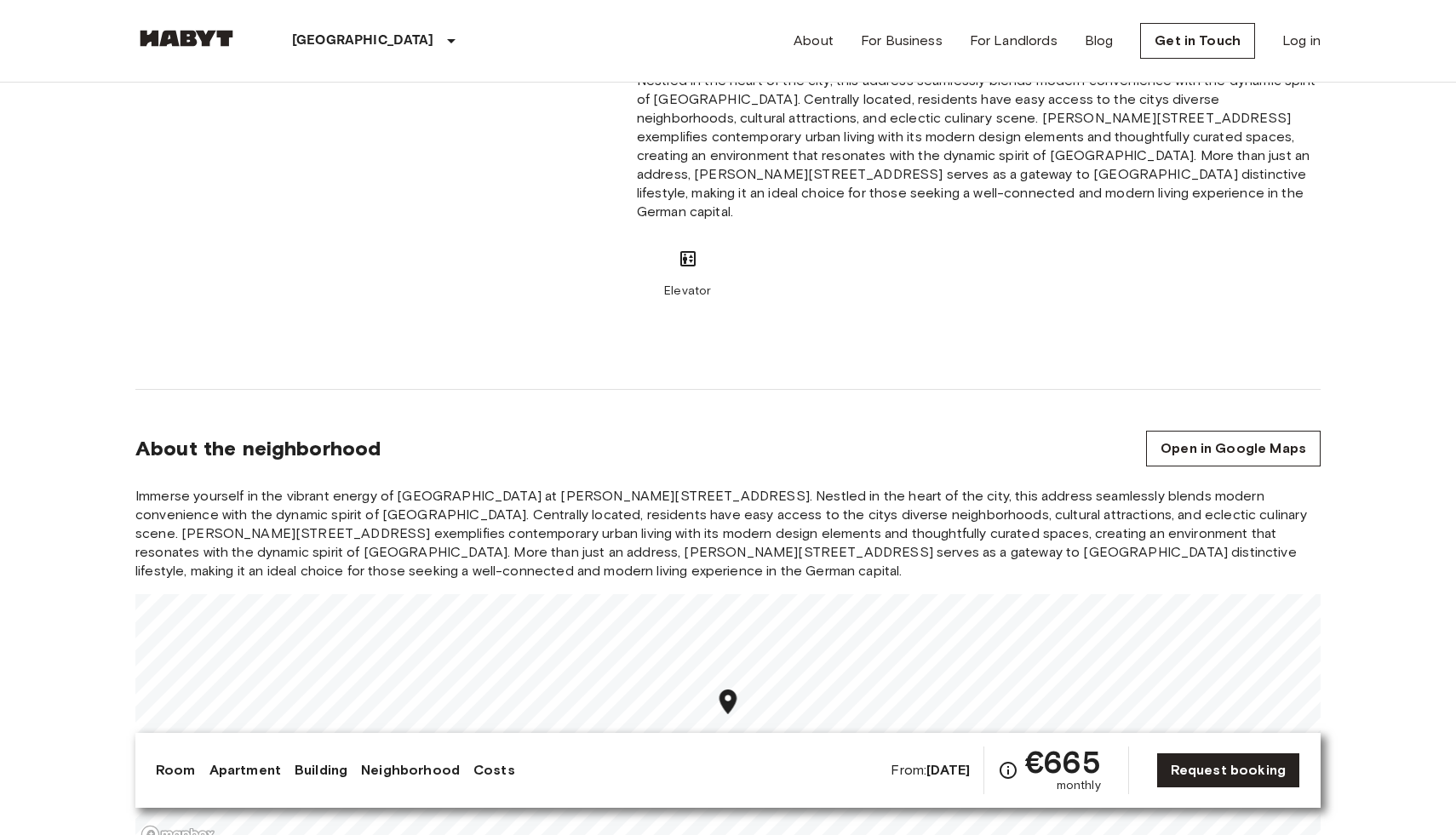
scroll to position [1546, 0]
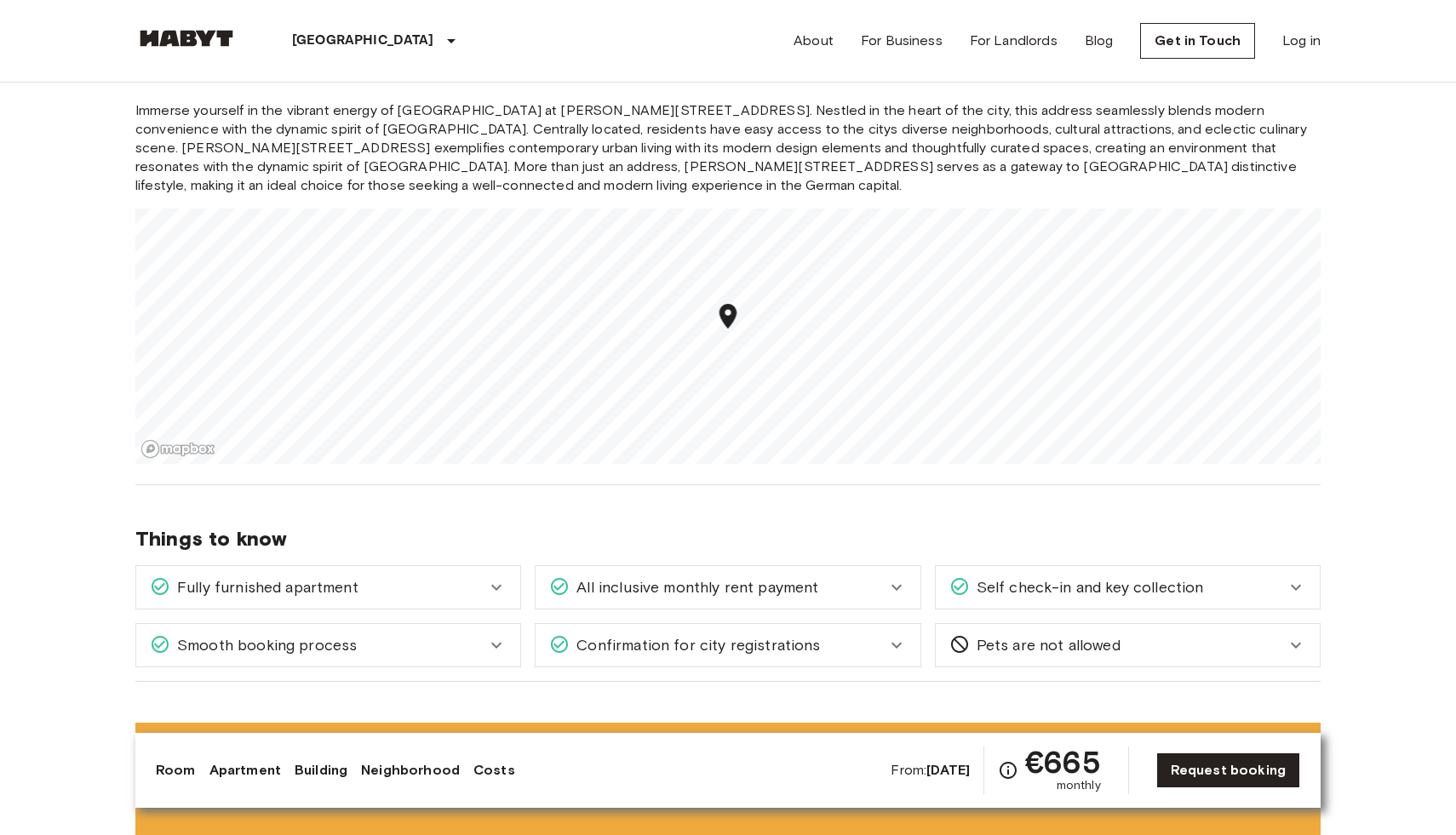
click at [739, 307] on icon "Map marker" at bounding box center [728, 316] width 30 height 30
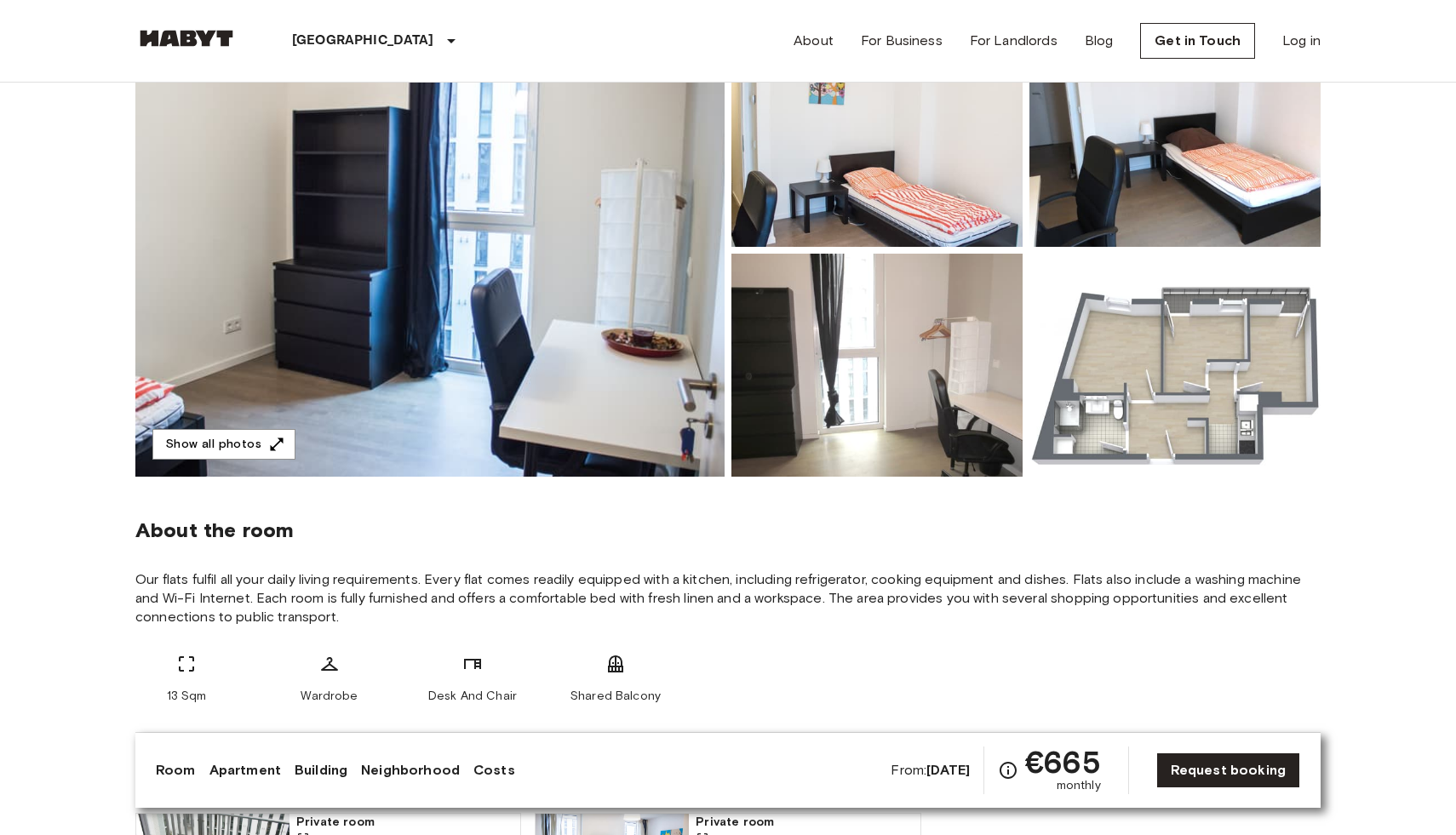
scroll to position [127, 0]
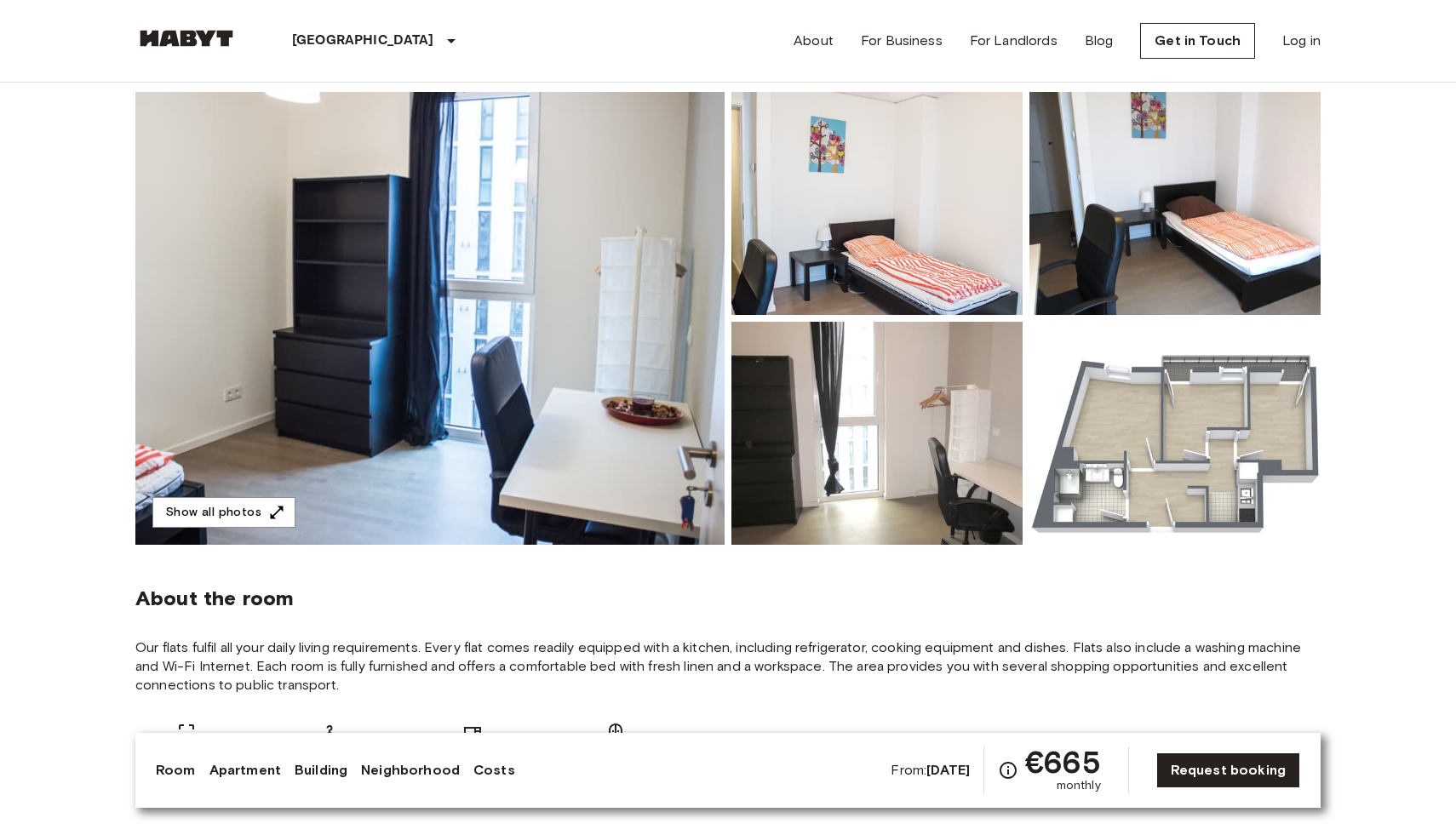
click at [418, 254] on img at bounding box center [429, 319] width 589 height 453
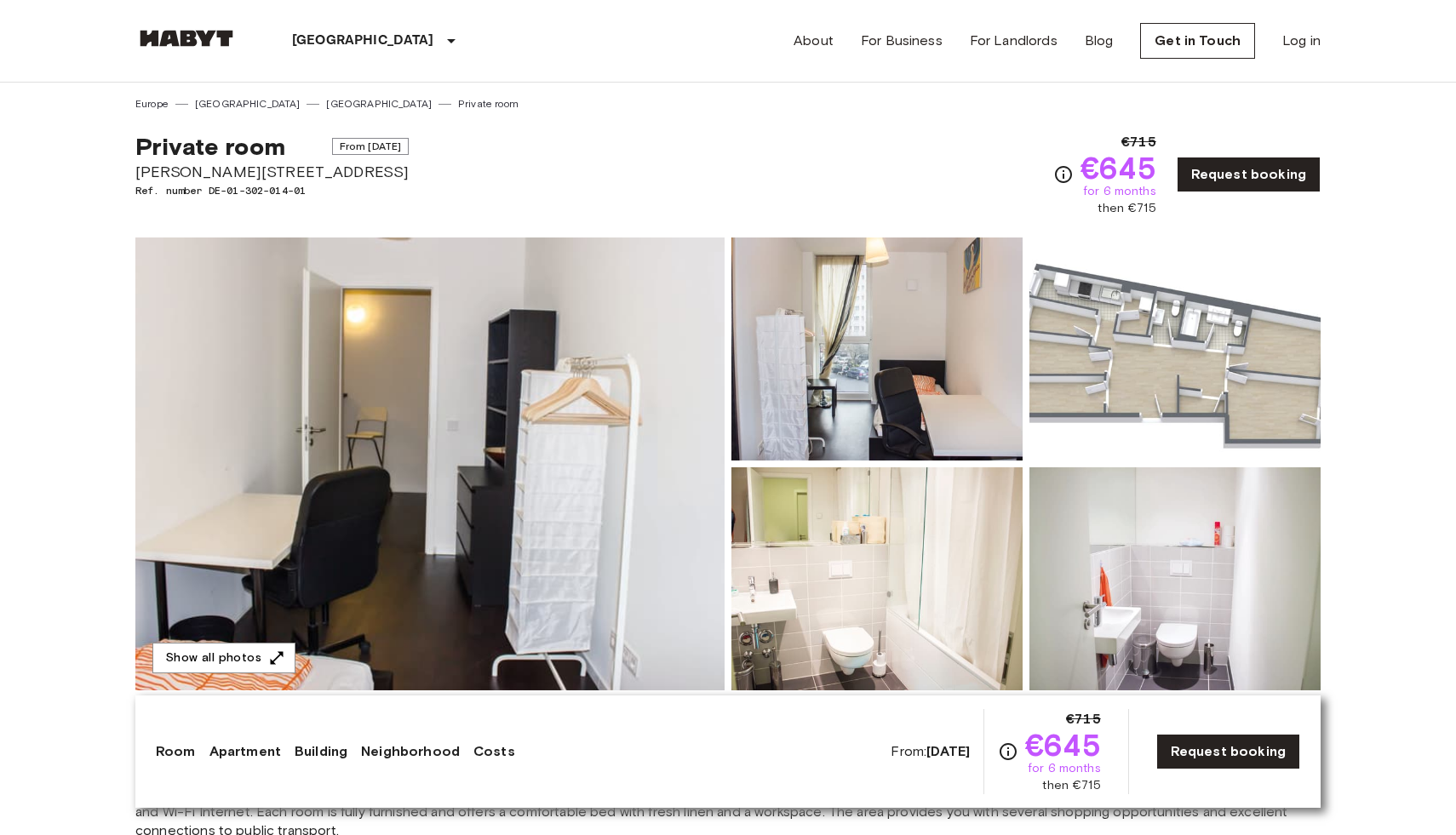
click at [488, 431] on img at bounding box center [429, 464] width 589 height 453
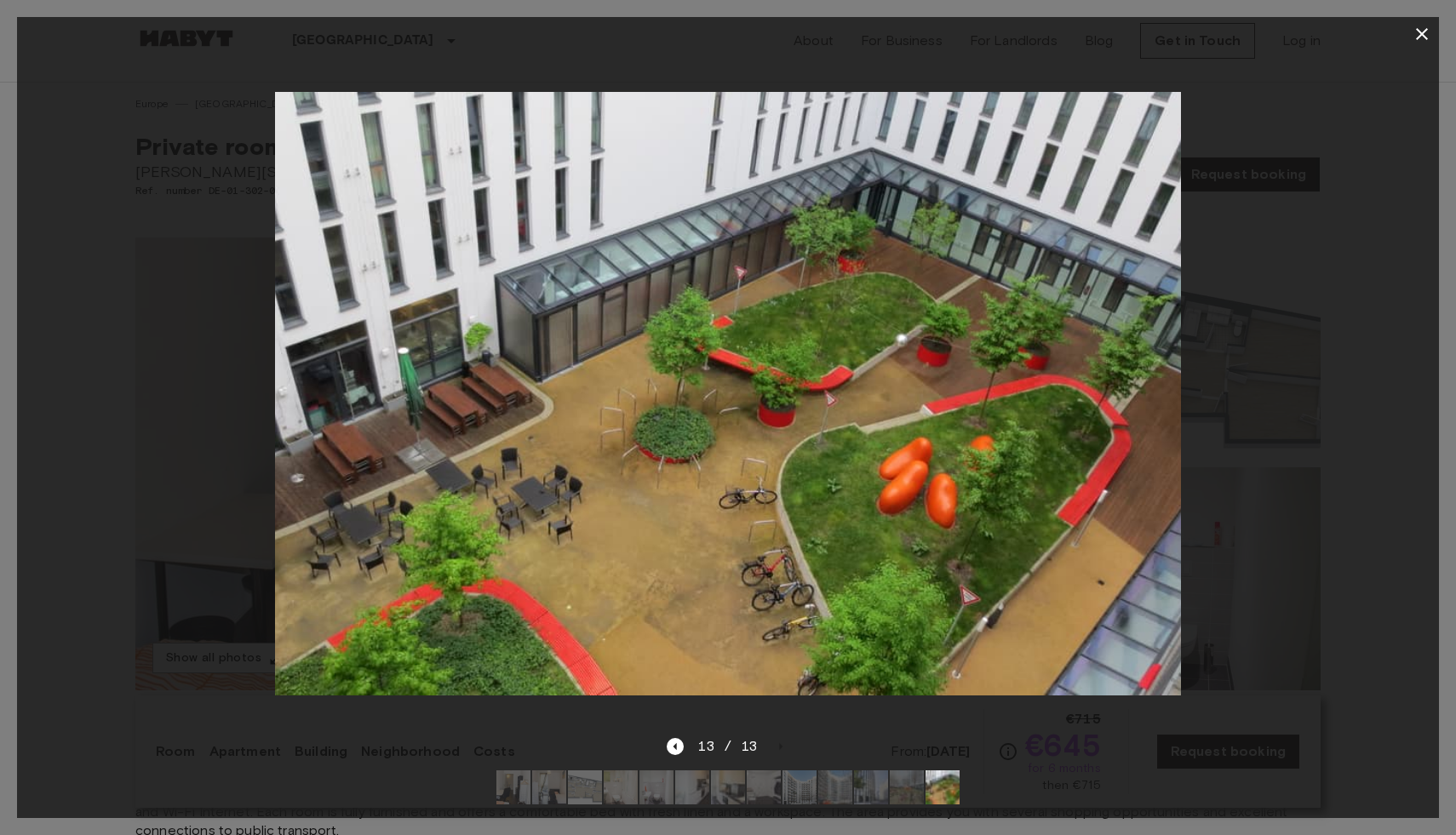
click at [1431, 24] on icon "button" at bounding box center [1422, 34] width 20 height 20
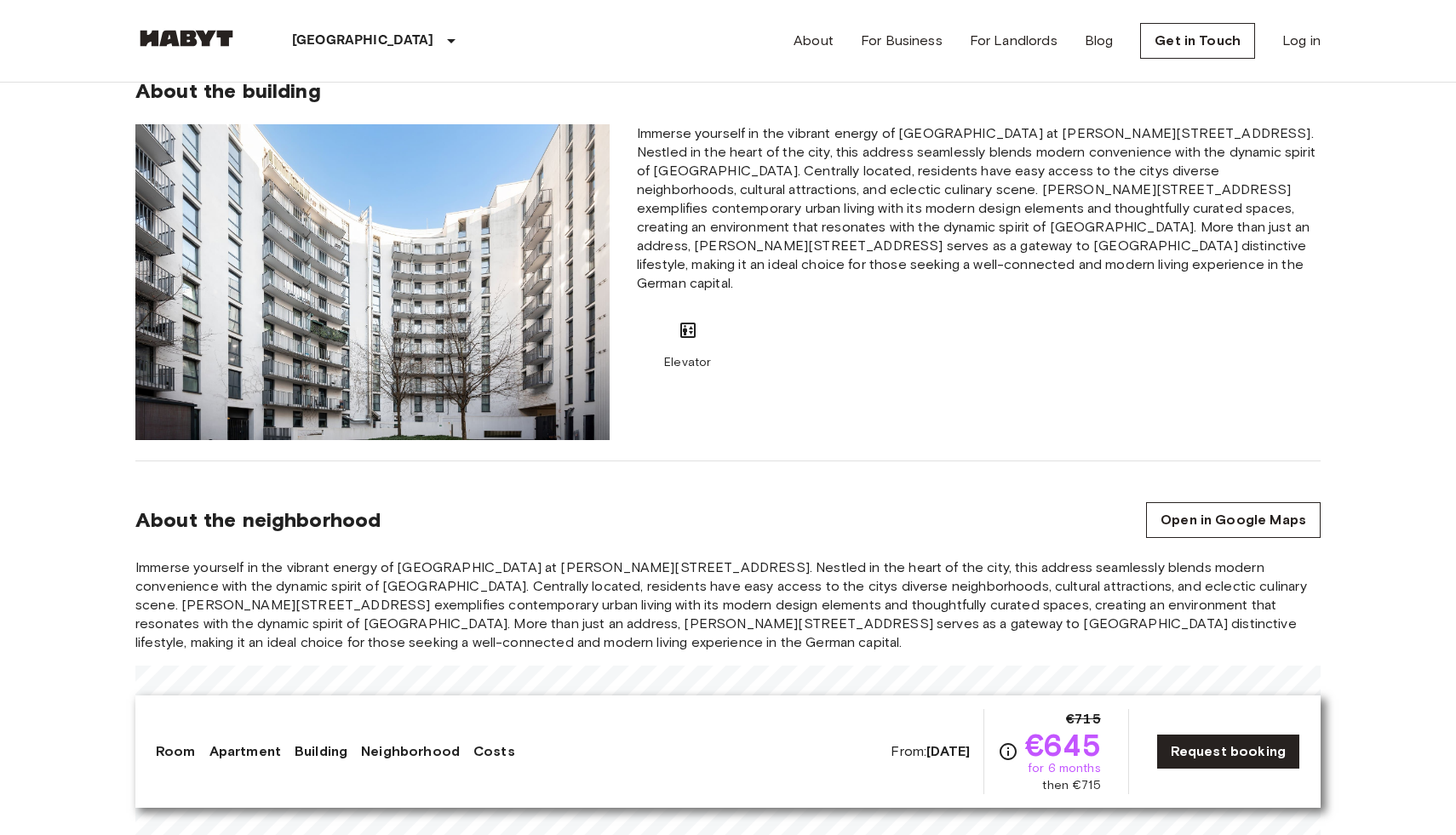
scroll to position [1588, 0]
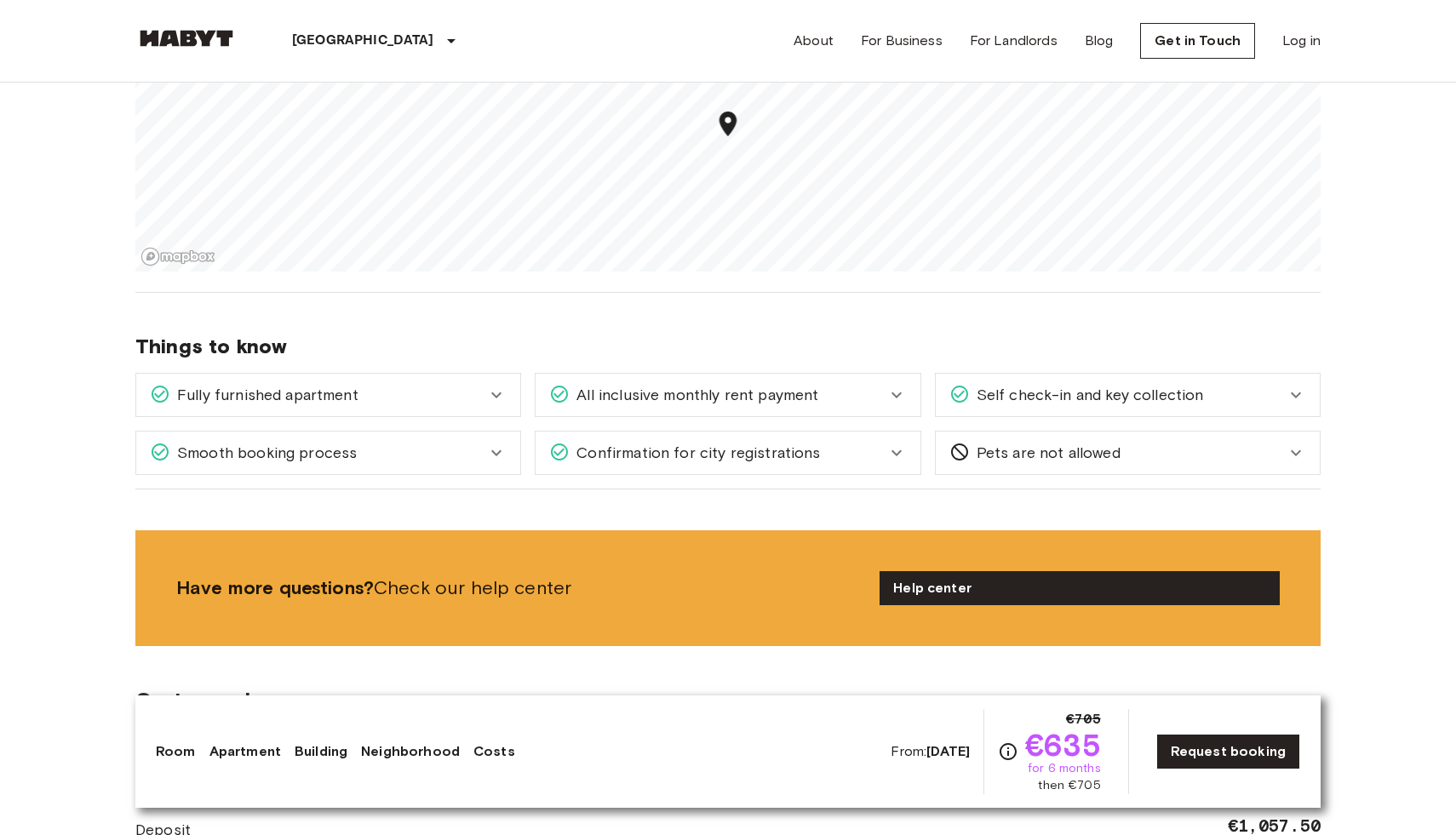
scroll to position [1986, 0]
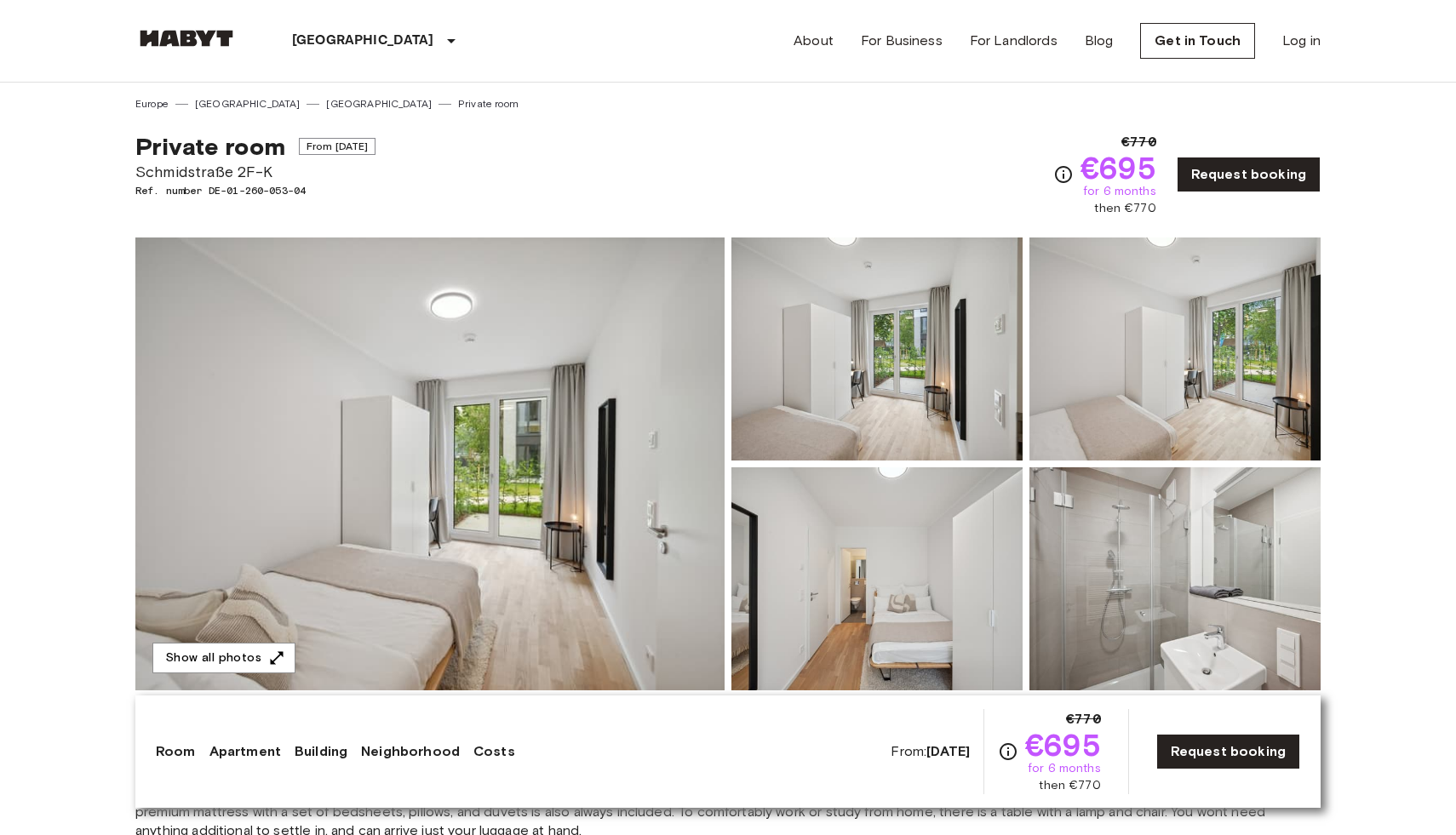
drag, startPoint x: 298, startPoint y: 170, endPoint x: 133, endPoint y: 143, distance: 167.2
copy div "Private room From [DATE] Schmidstraße 2F-K"
click at [565, 402] on img at bounding box center [429, 464] width 589 height 453
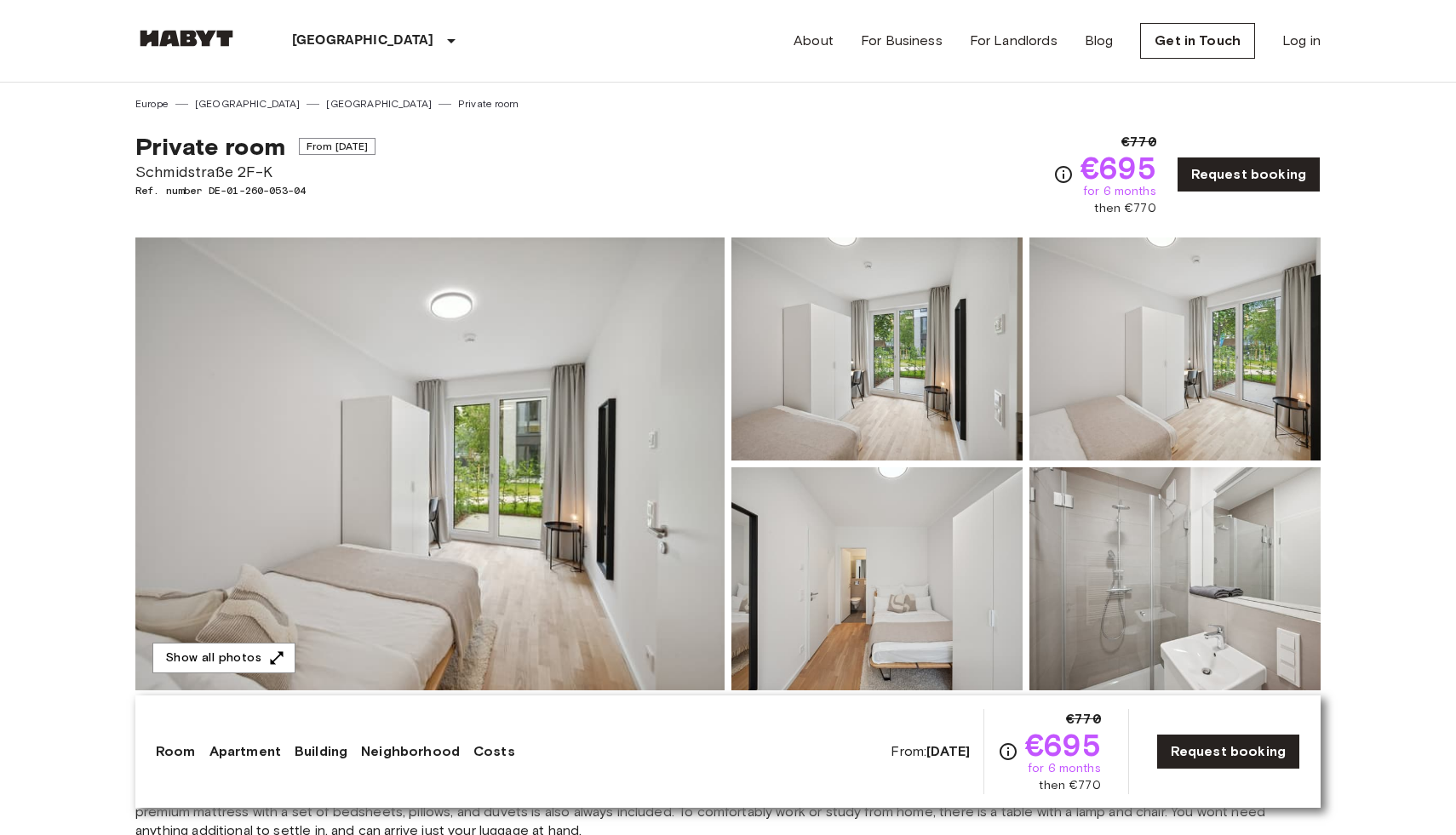
click at [248, 193] on span "Ref. number DE-01-260-053-04" at bounding box center [256, 191] width 240 height 15
copy div "Ref. number DE-01-260-053-04"
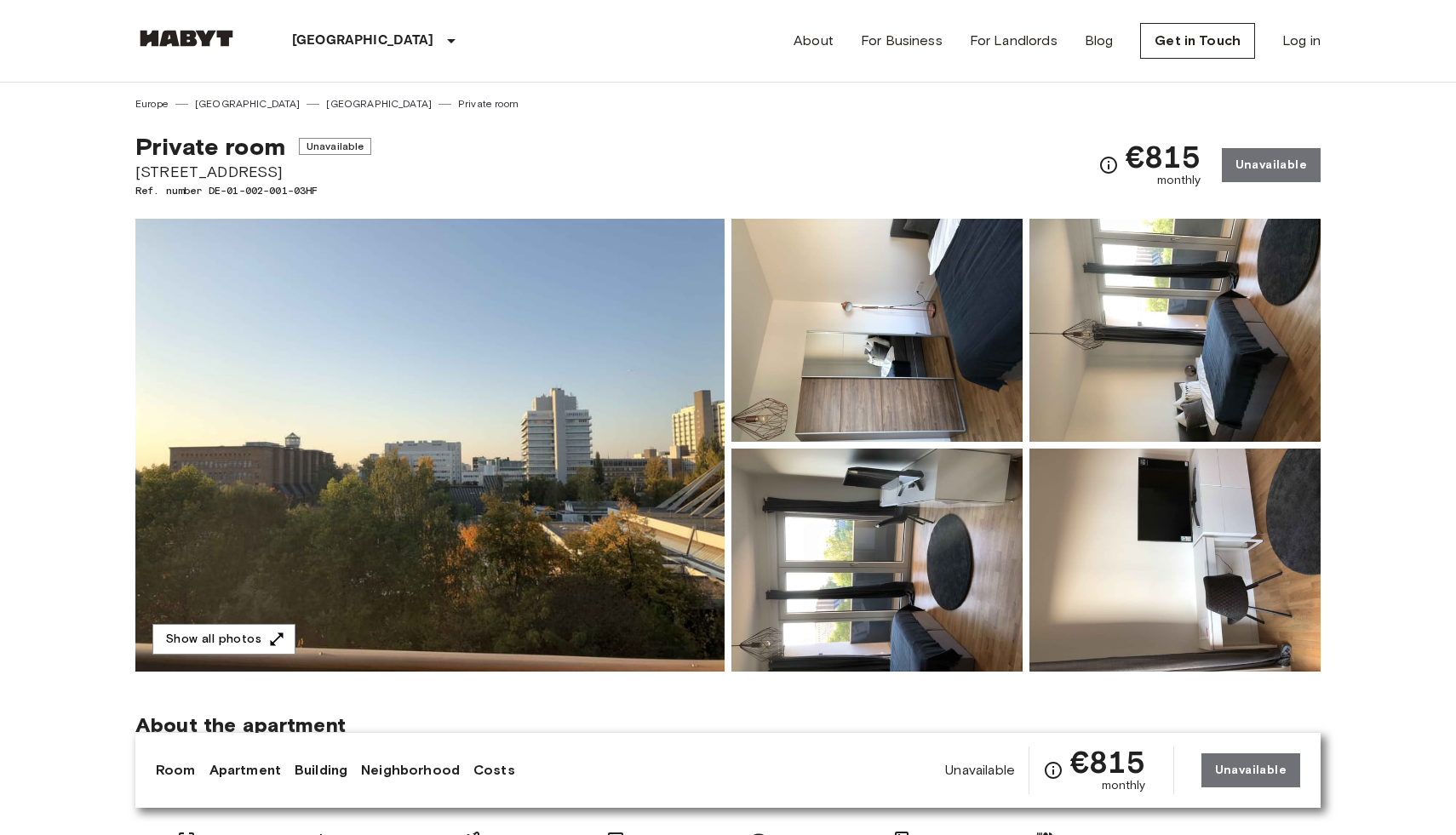
click at [470, 376] on img at bounding box center [429, 446] width 589 height 453
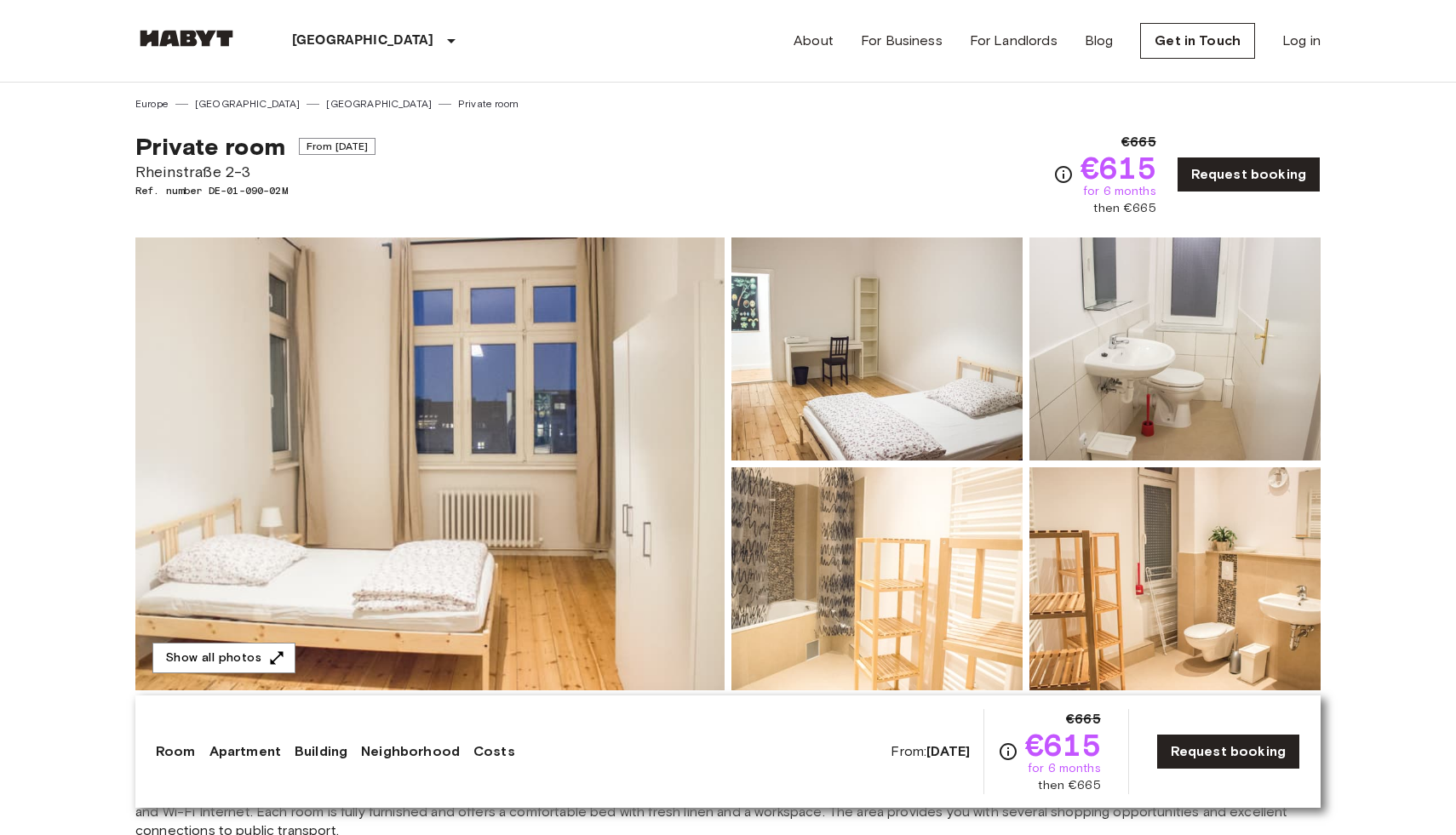
click at [529, 393] on img at bounding box center [429, 464] width 589 height 453
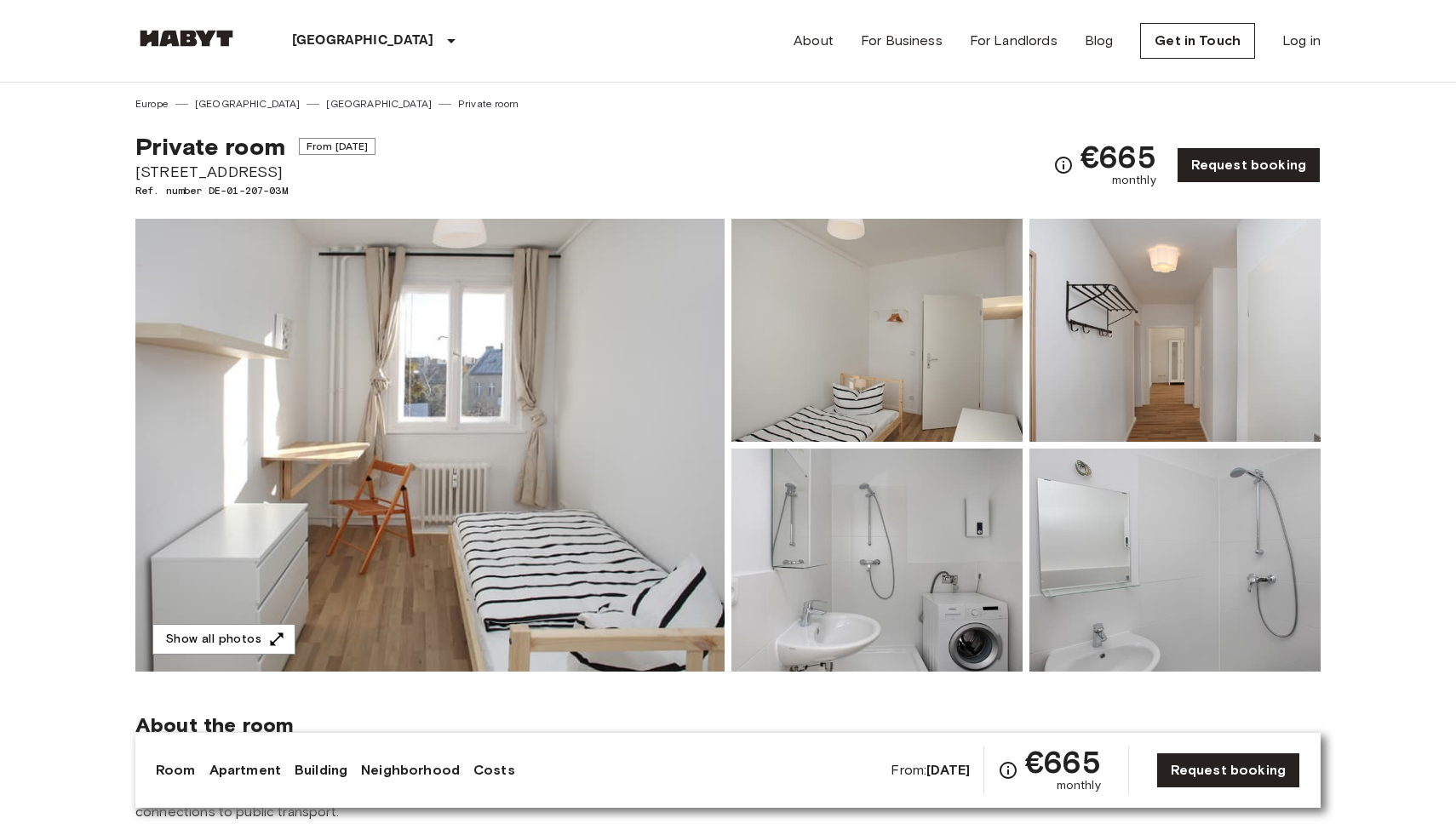
click at [555, 435] on img at bounding box center [429, 446] width 589 height 453
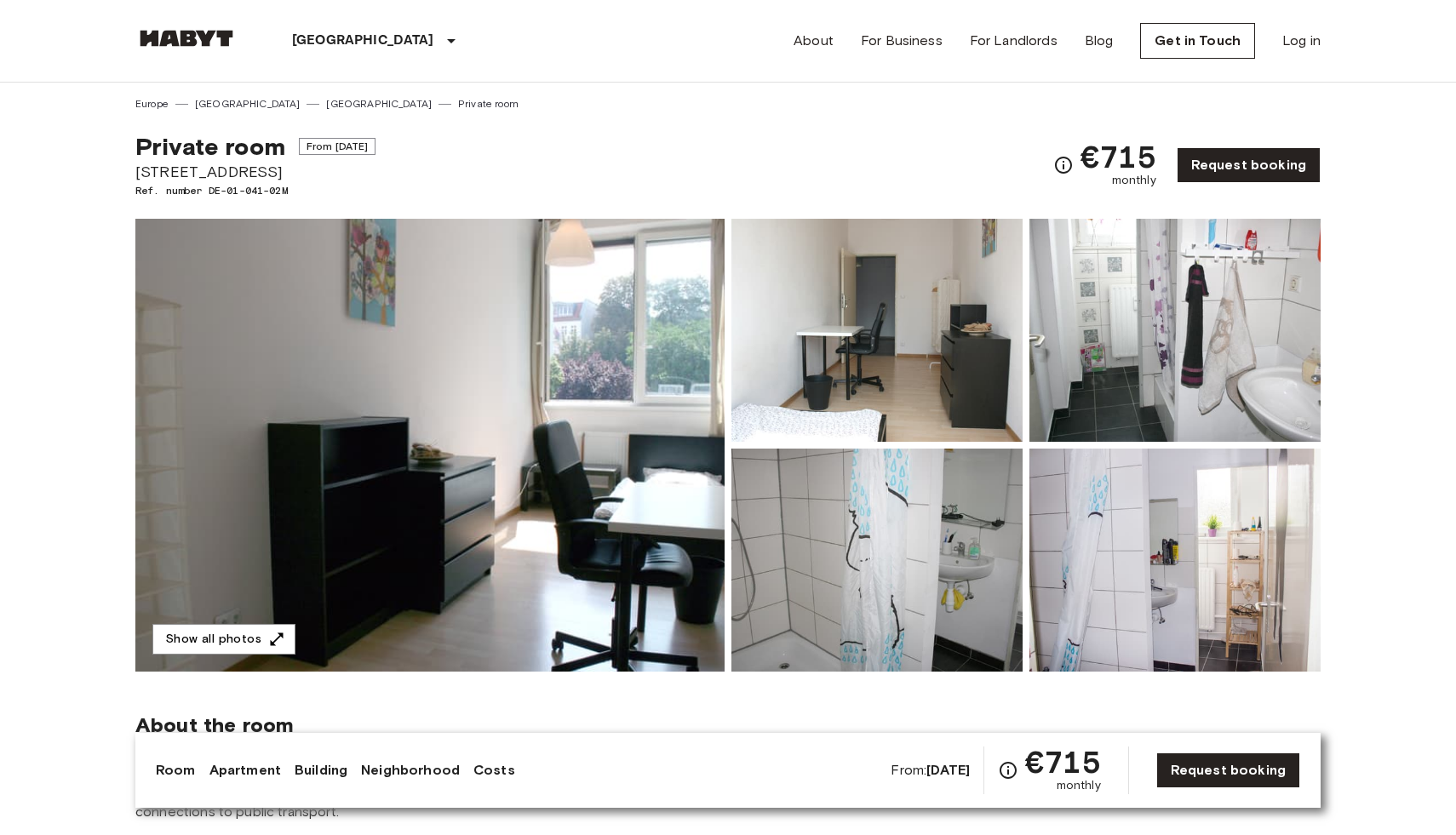
click at [544, 377] on img at bounding box center [429, 446] width 589 height 453
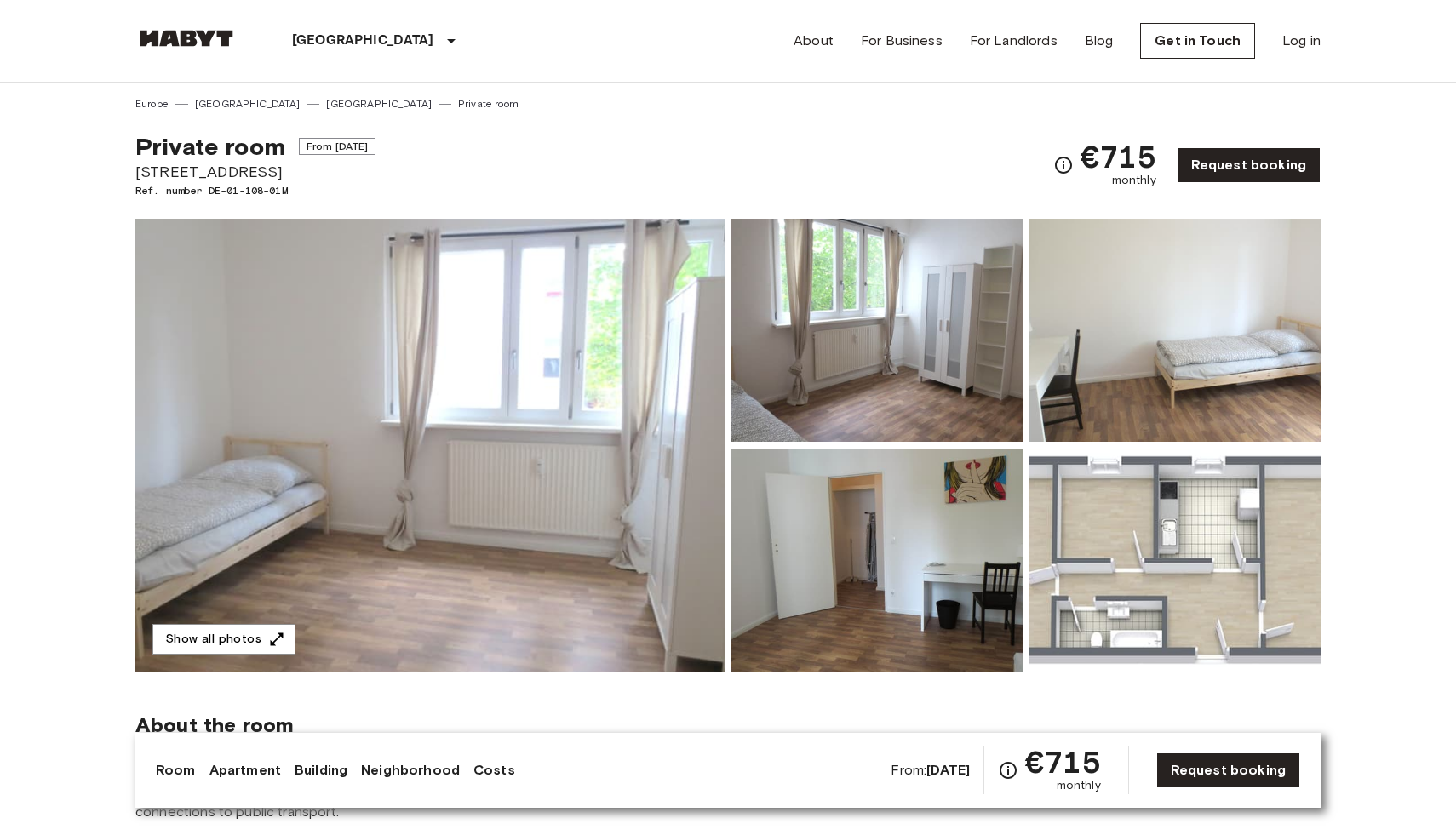
click at [495, 279] on img at bounding box center [429, 446] width 589 height 453
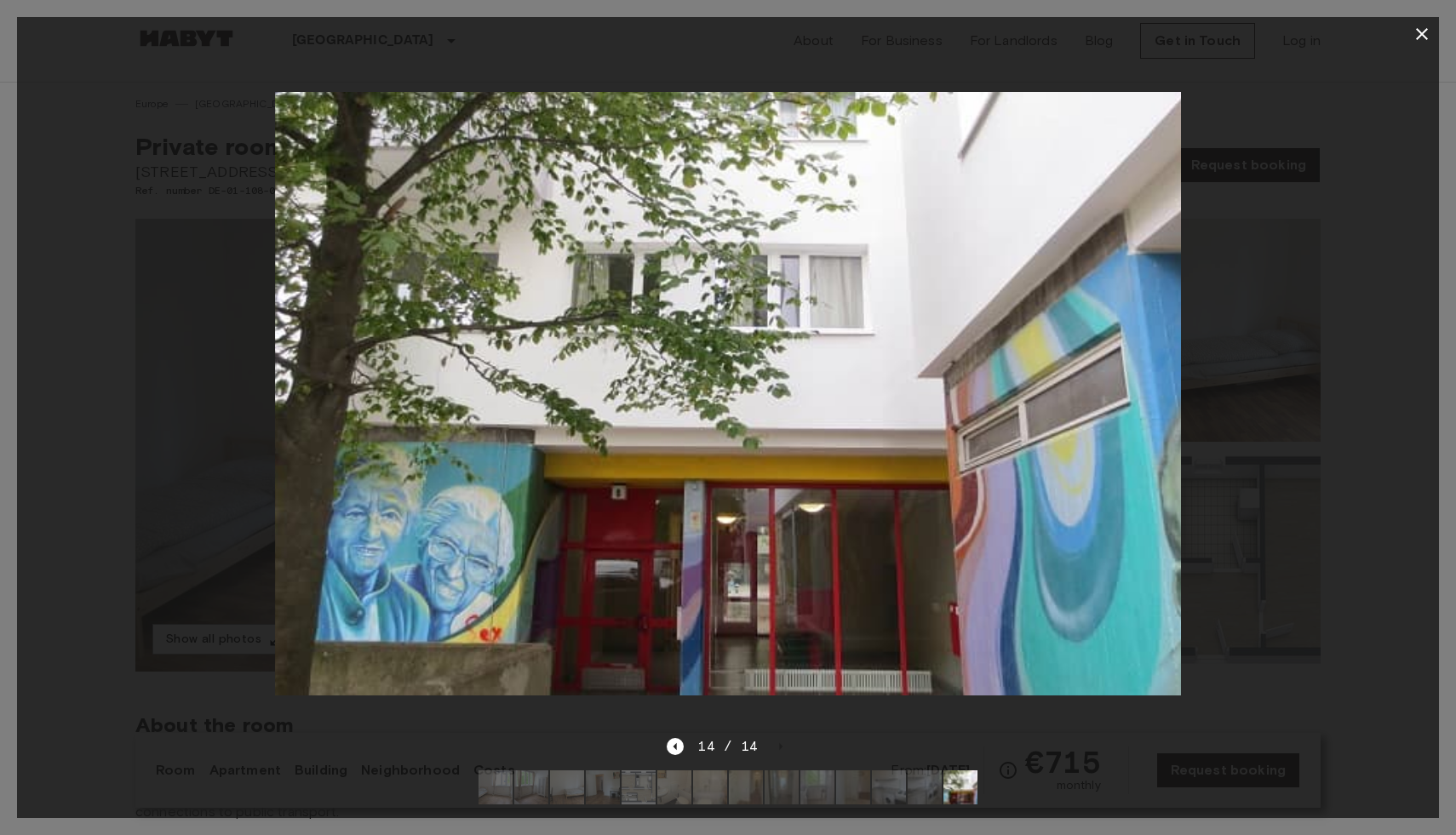
click at [1347, 77] on div at bounding box center [728, 394] width 1422 height 685
click at [1437, 24] on div at bounding box center [728, 34] width 1422 height 34
click at [1420, 31] on icon "button" at bounding box center [1422, 34] width 20 height 20
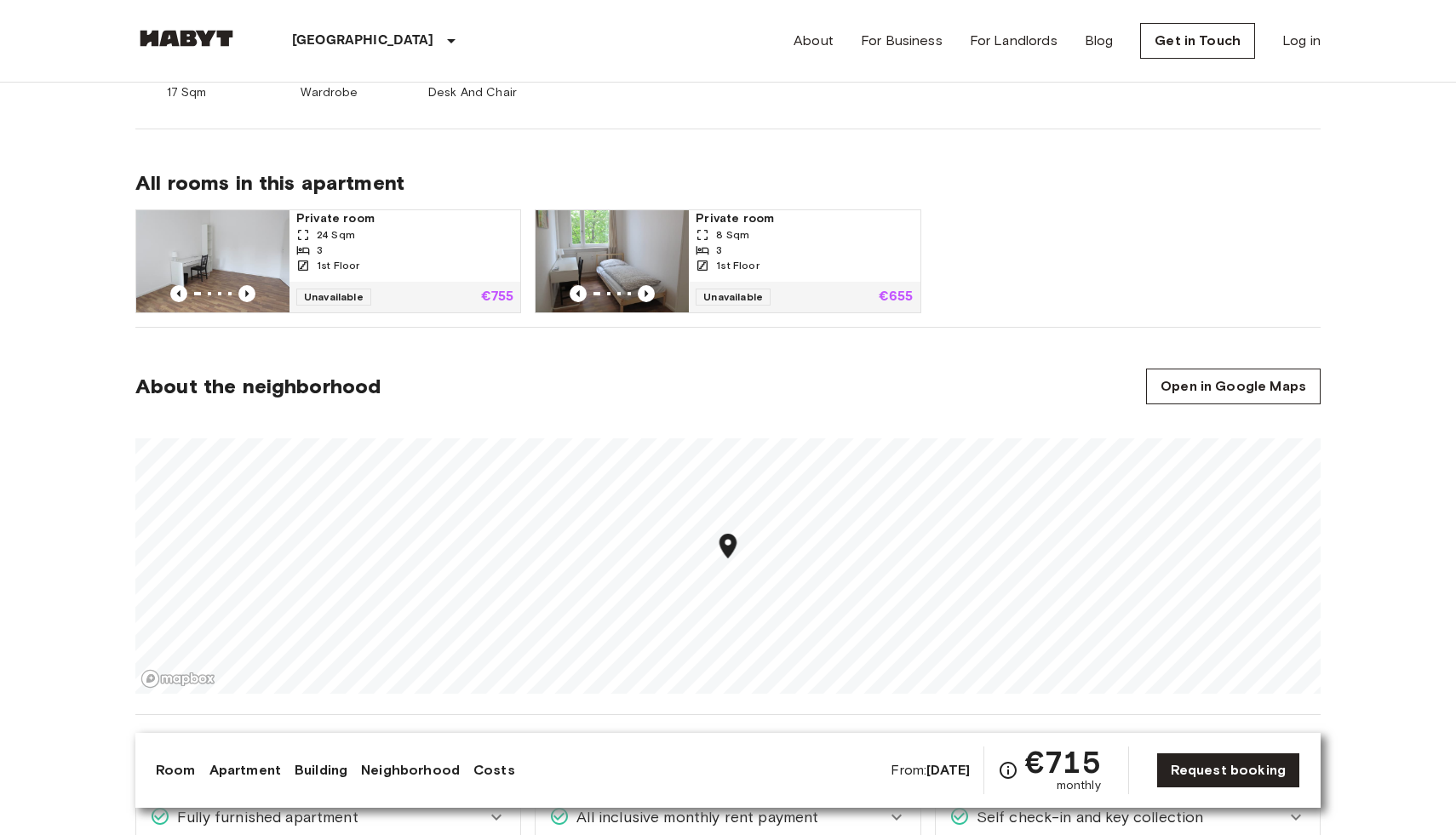
scroll to position [801, 0]
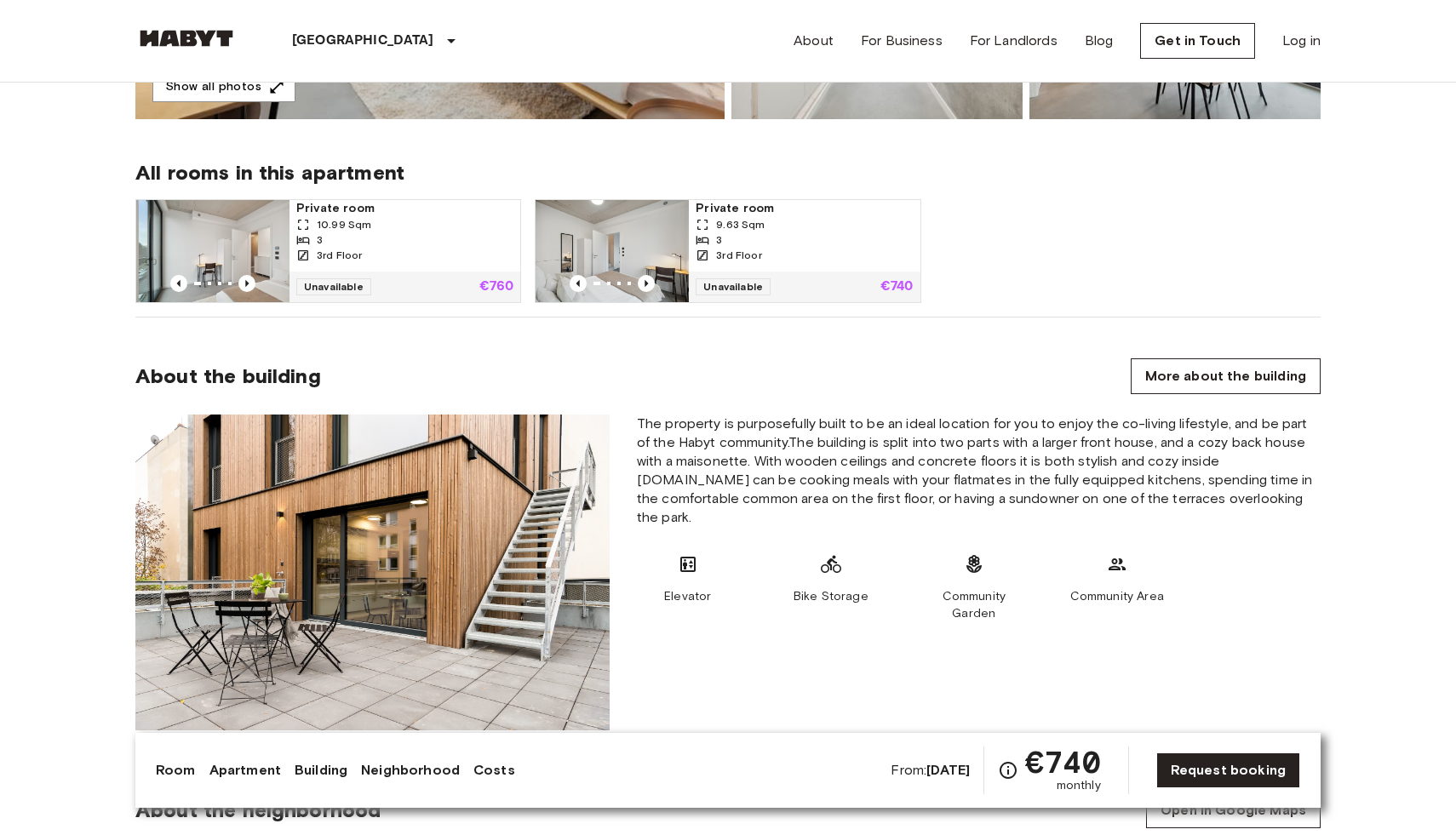
scroll to position [1034, 0]
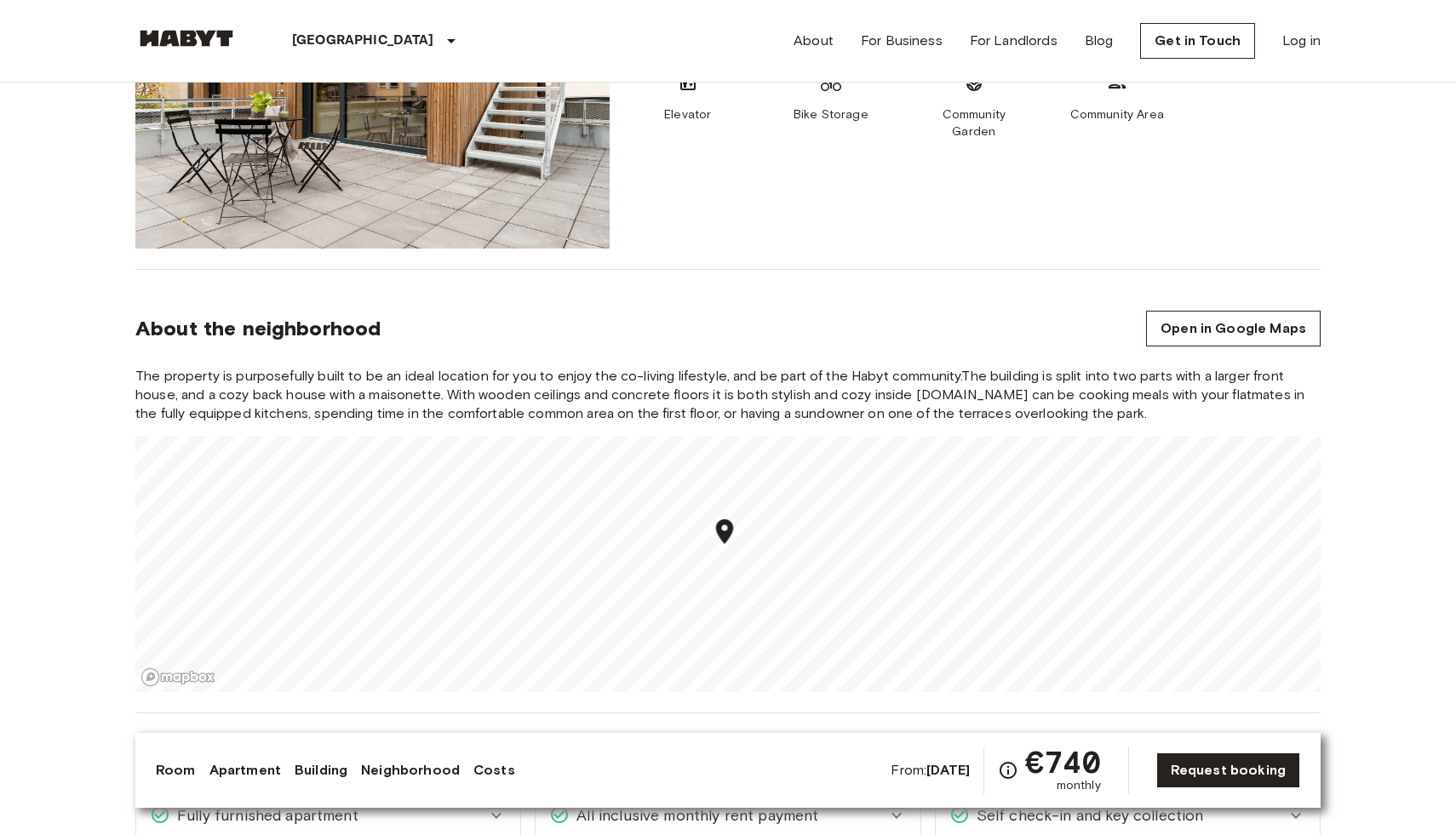
click at [727, 549] on div "Map marker" at bounding box center [724, 534] width 30 height 35
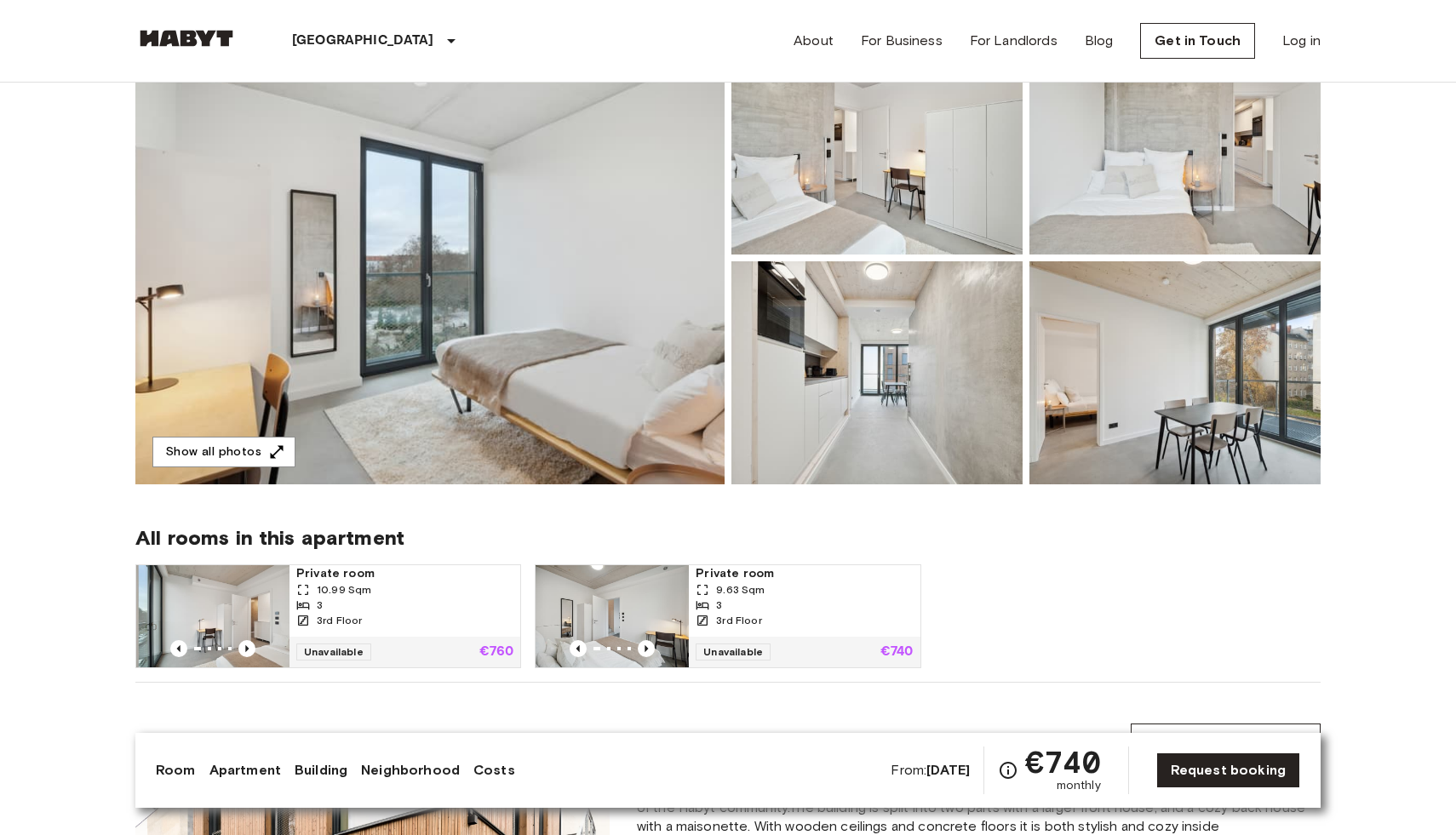
scroll to position [124, 0]
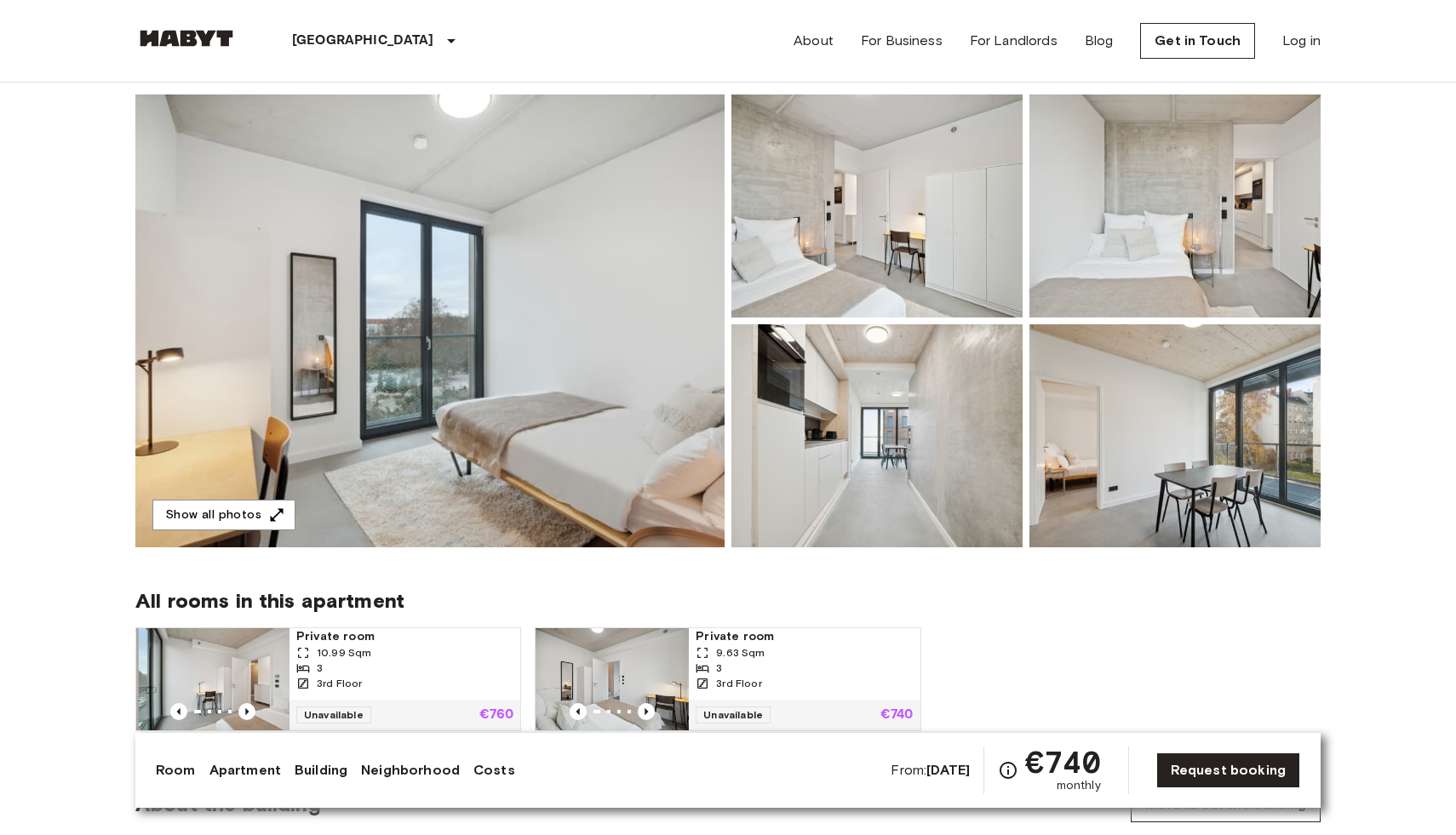
click at [572, 253] on img at bounding box center [429, 321] width 589 height 453
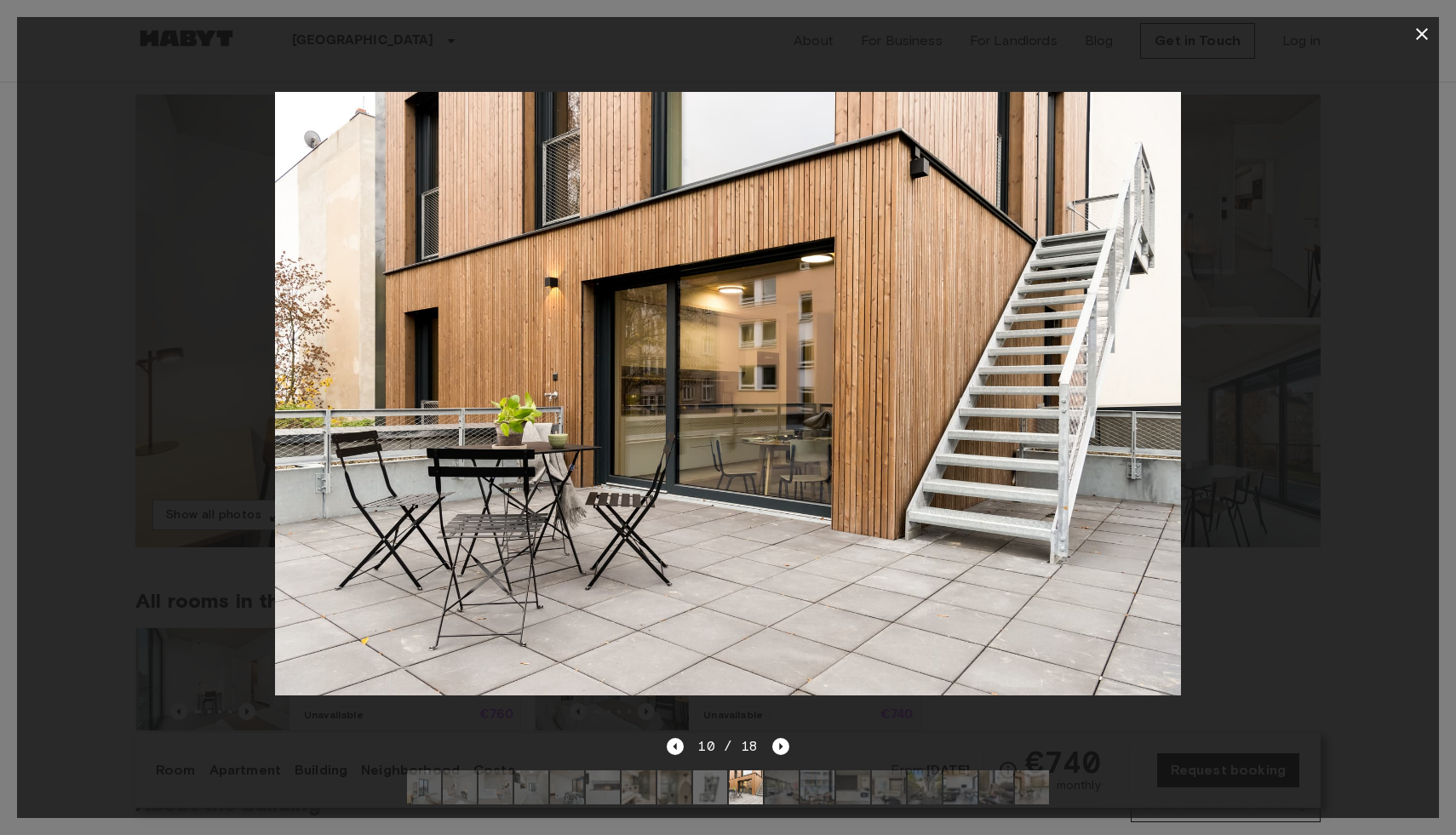
click at [1423, 33] on icon "button" at bounding box center [1422, 34] width 12 height 12
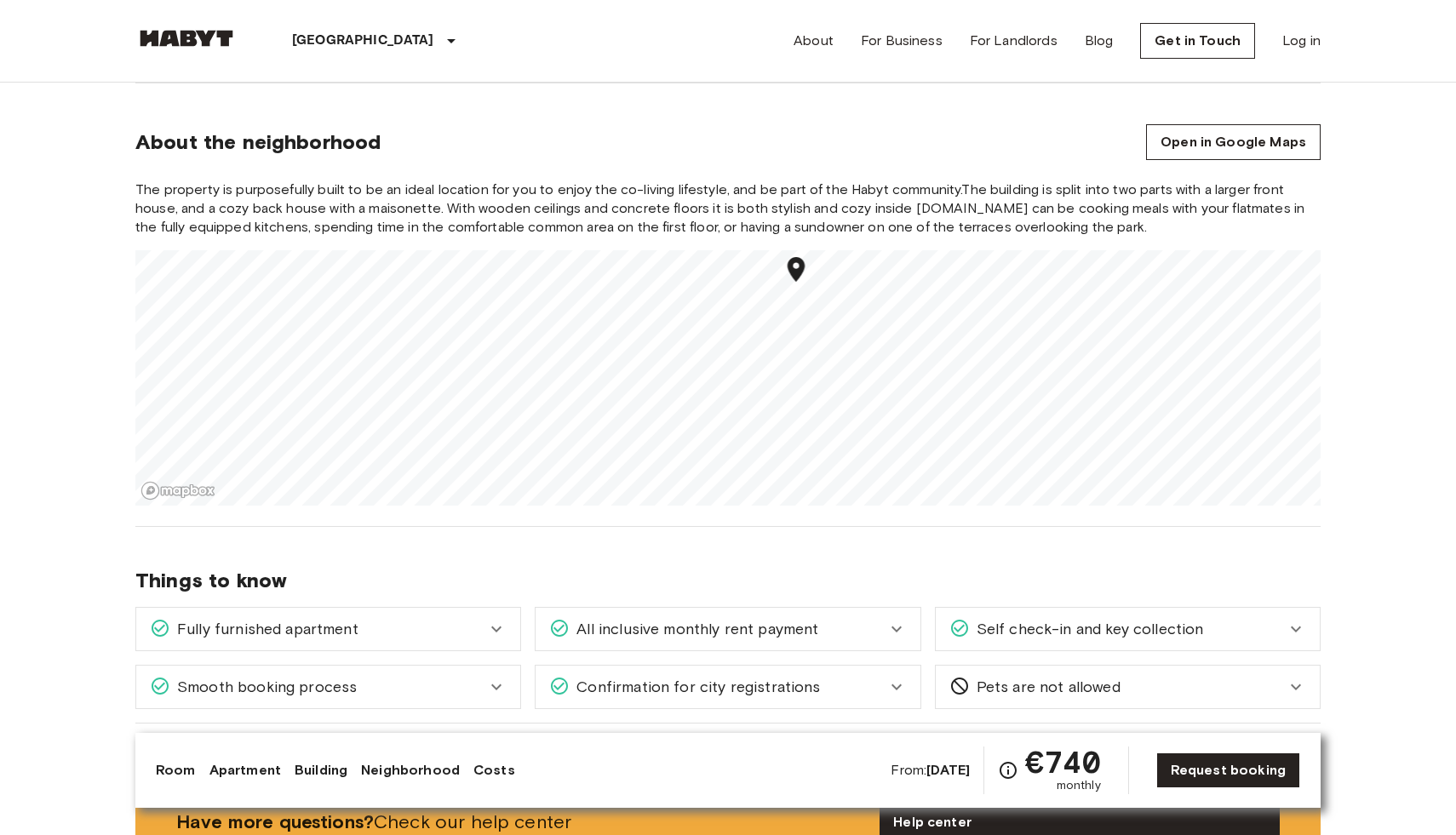
scroll to position [0, 0]
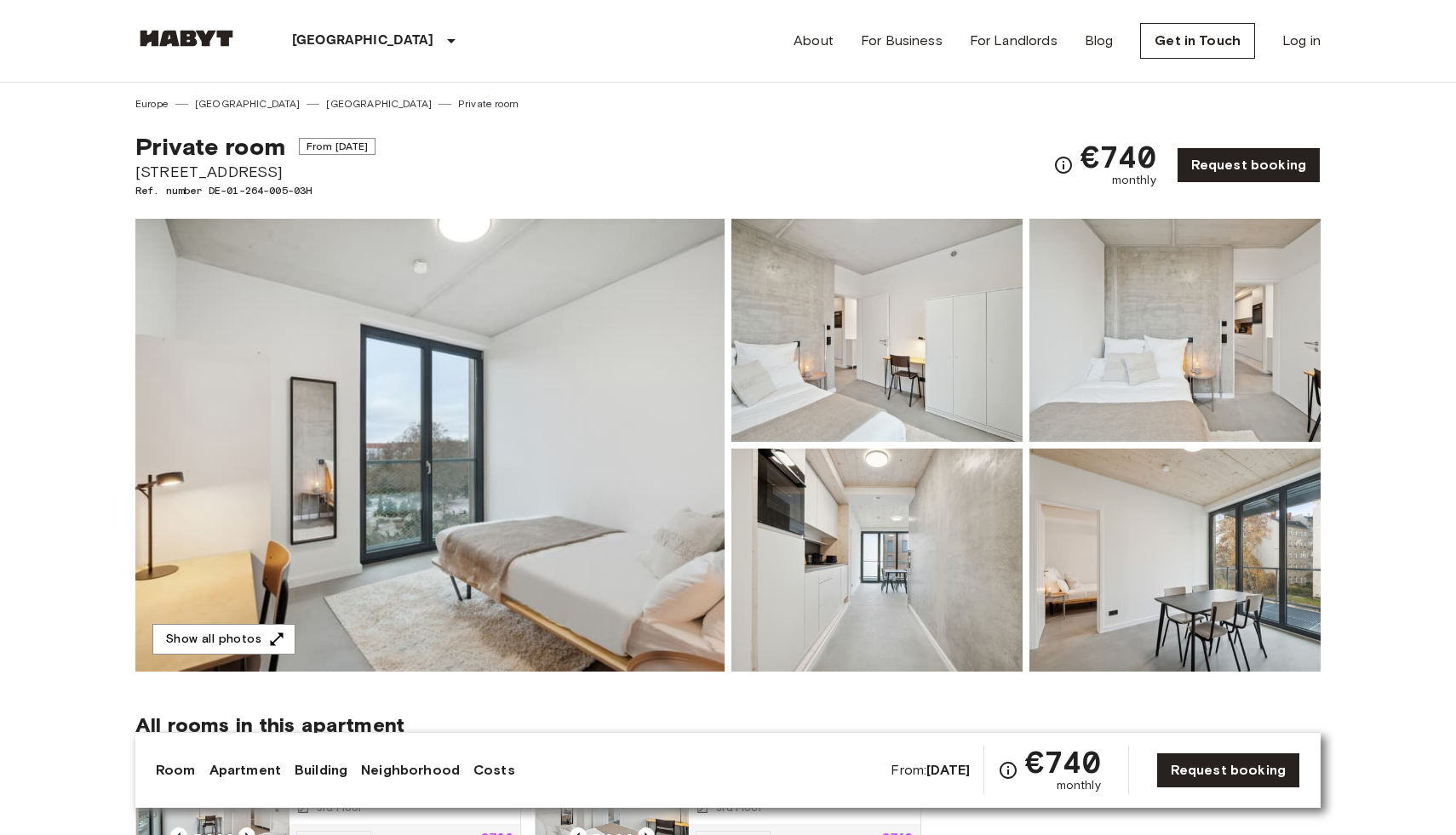
click at [211, 178] on span "[STREET_ADDRESS]" at bounding box center [256, 172] width 240 height 22
click at [211, 178] on span "Hermannstraße 14" at bounding box center [256, 172] width 240 height 22
copy span "Hermannstraße 14"
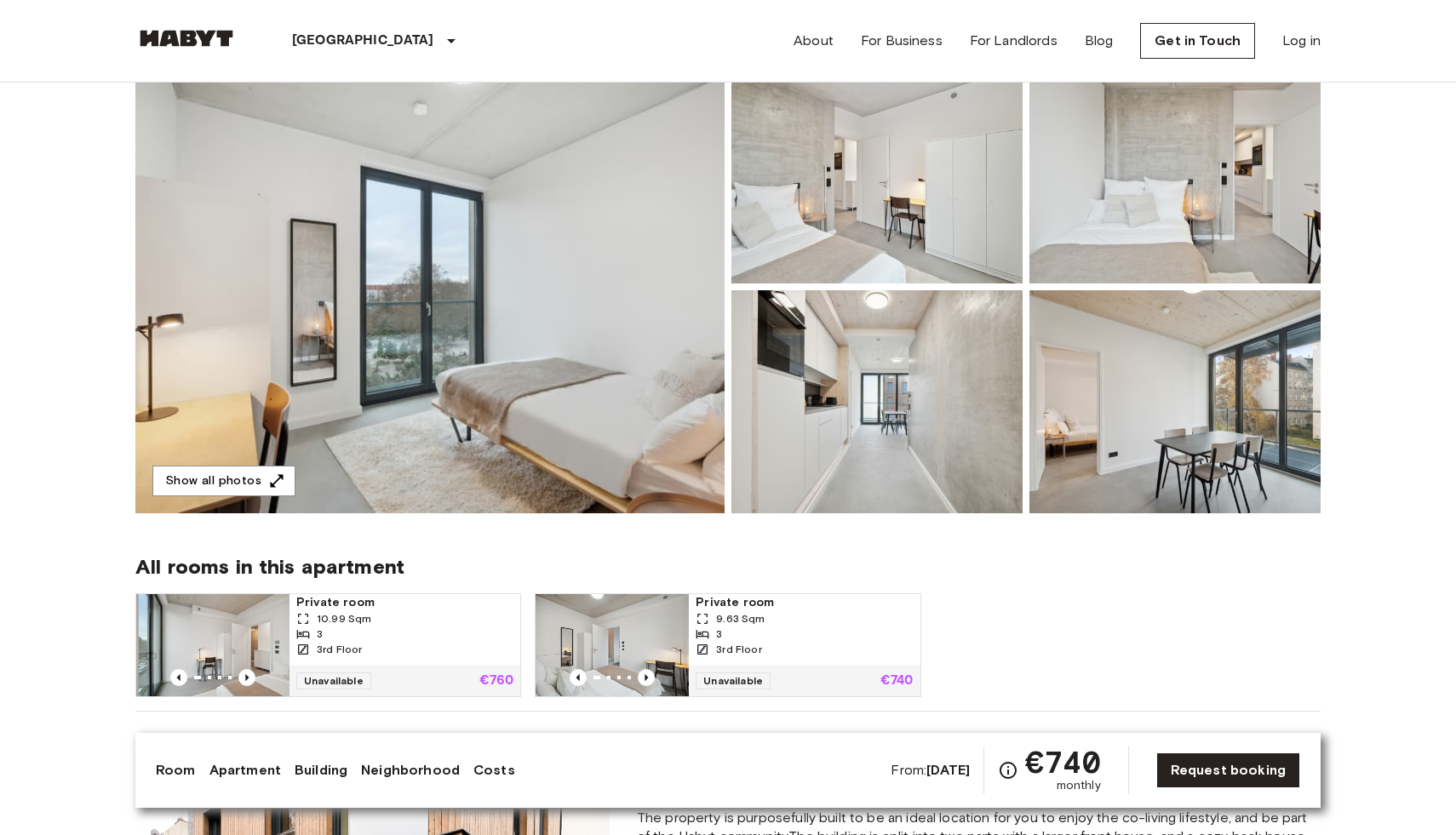
scroll to position [44, 0]
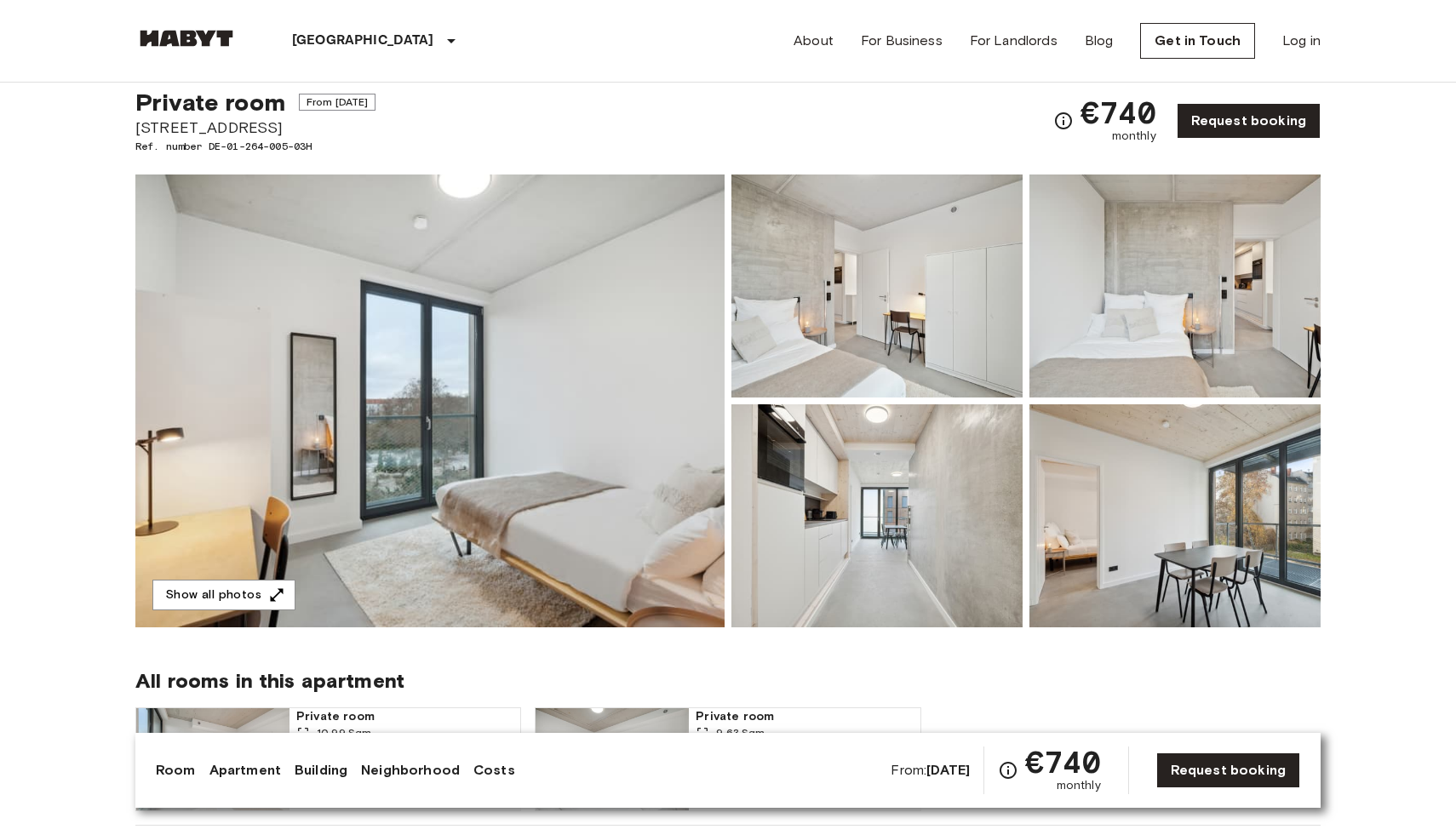
click at [259, 145] on span "Ref. number DE-01-264-005-03H" at bounding box center [256, 147] width 240 height 15
click at [325, 140] on span "Ref. number DE-01-264-005-03H" at bounding box center [256, 147] width 240 height 15
drag, startPoint x: 337, startPoint y: 140, endPoint x: 214, endPoint y: 140, distance: 123.0
click at [214, 140] on span "Ref. number DE-01-264-005-03H" at bounding box center [256, 147] width 240 height 15
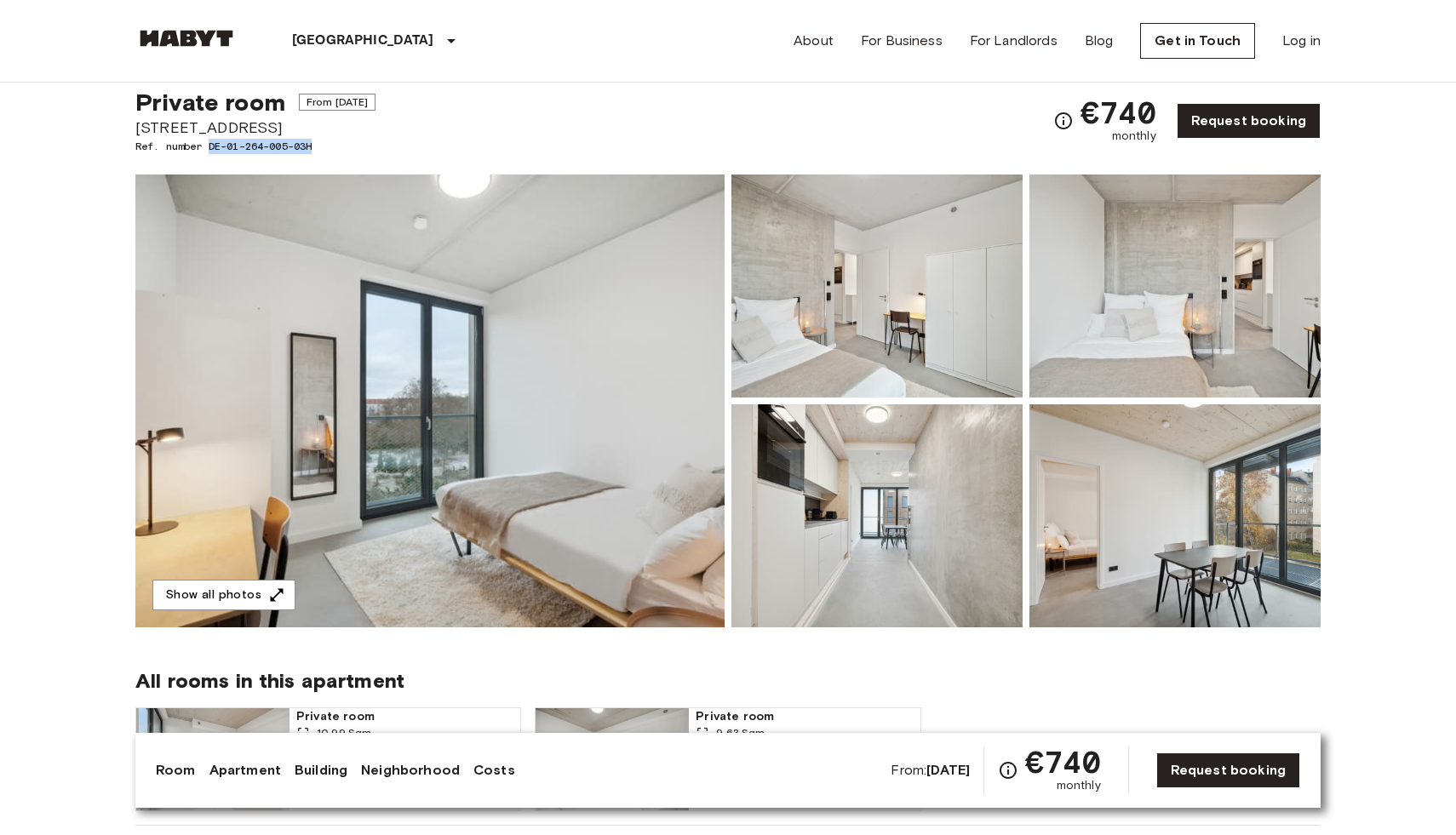
copy span "DE-01-264-005-03H"
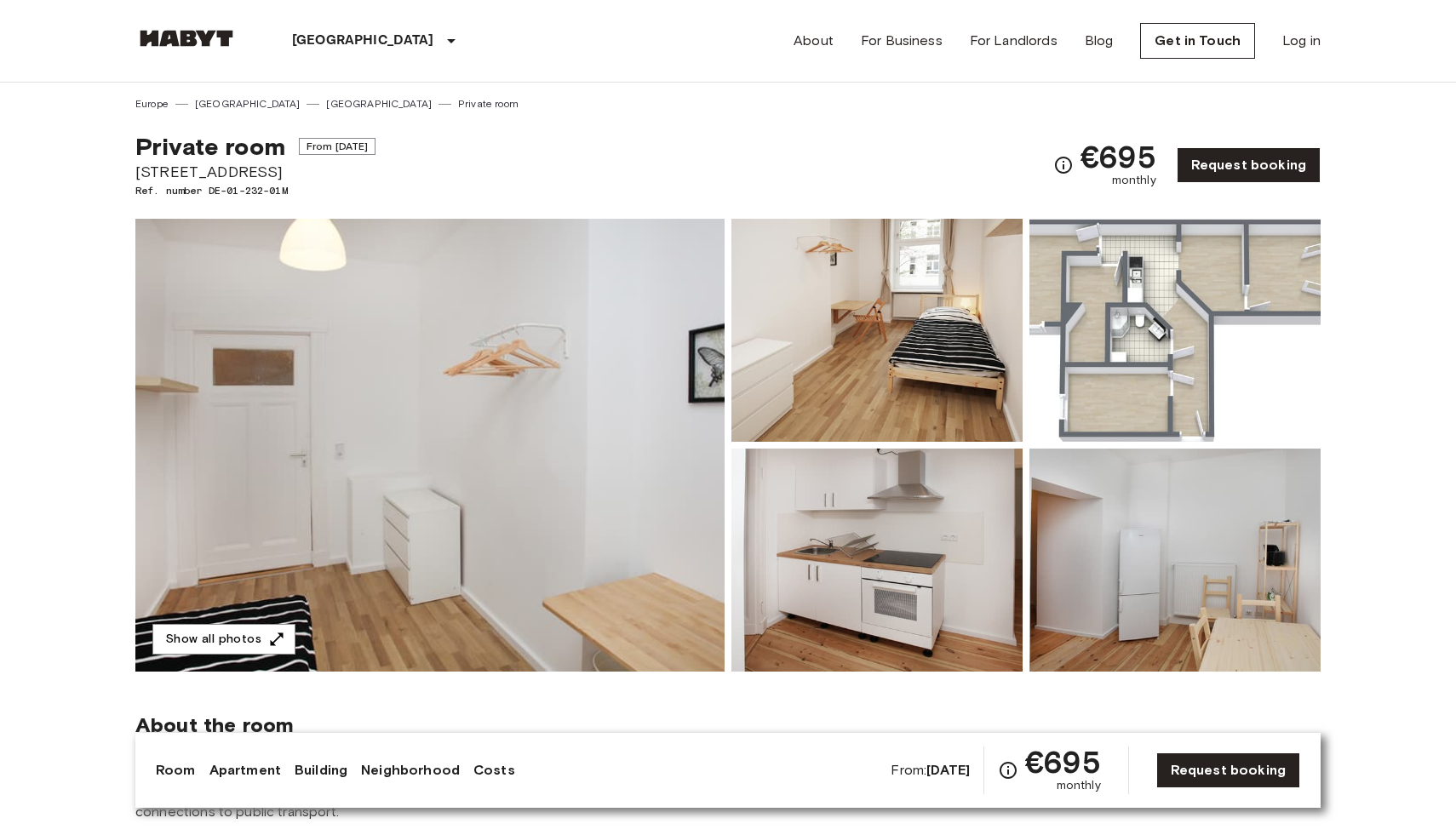
click at [492, 508] on img at bounding box center [429, 446] width 589 height 453
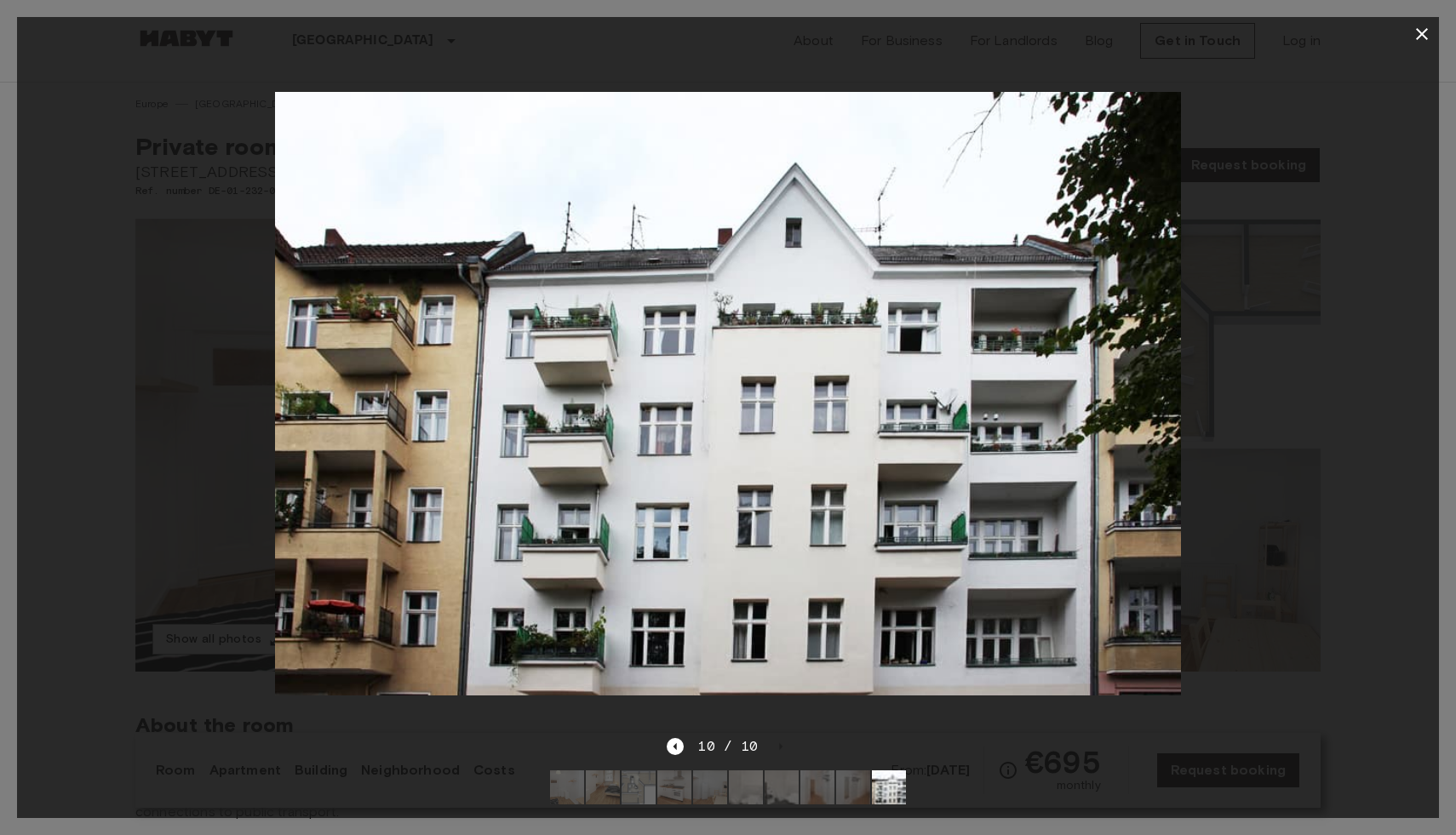
click at [1423, 32] on icon "button" at bounding box center [1422, 34] width 12 height 12
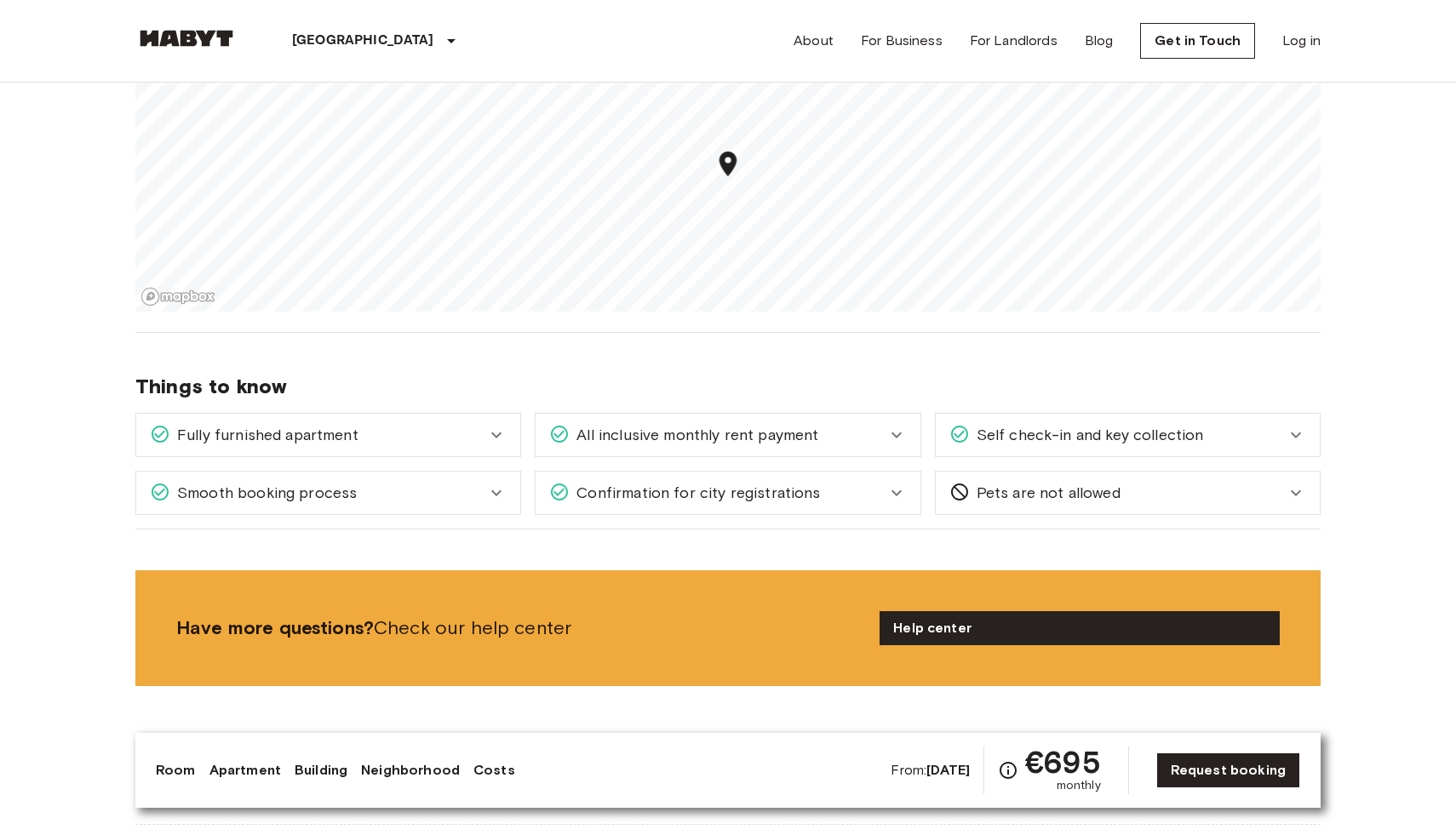
scroll to position [1060, 0]
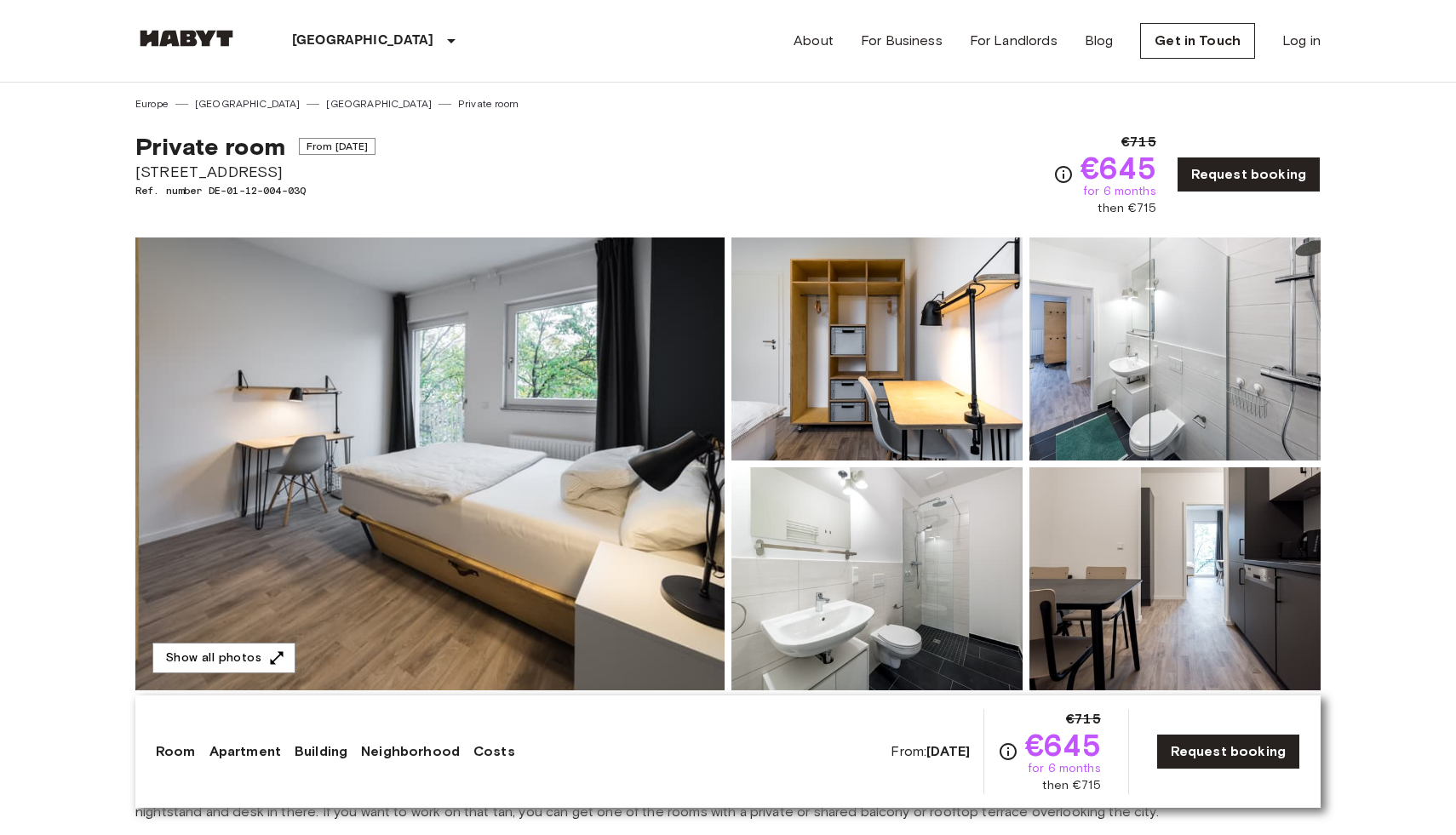
click at [631, 399] on img at bounding box center [429, 464] width 589 height 453
click at [228, 173] on span "[STREET_ADDRESS]" at bounding box center [256, 172] width 240 height 22
copy span "[STREET_ADDRESS]"
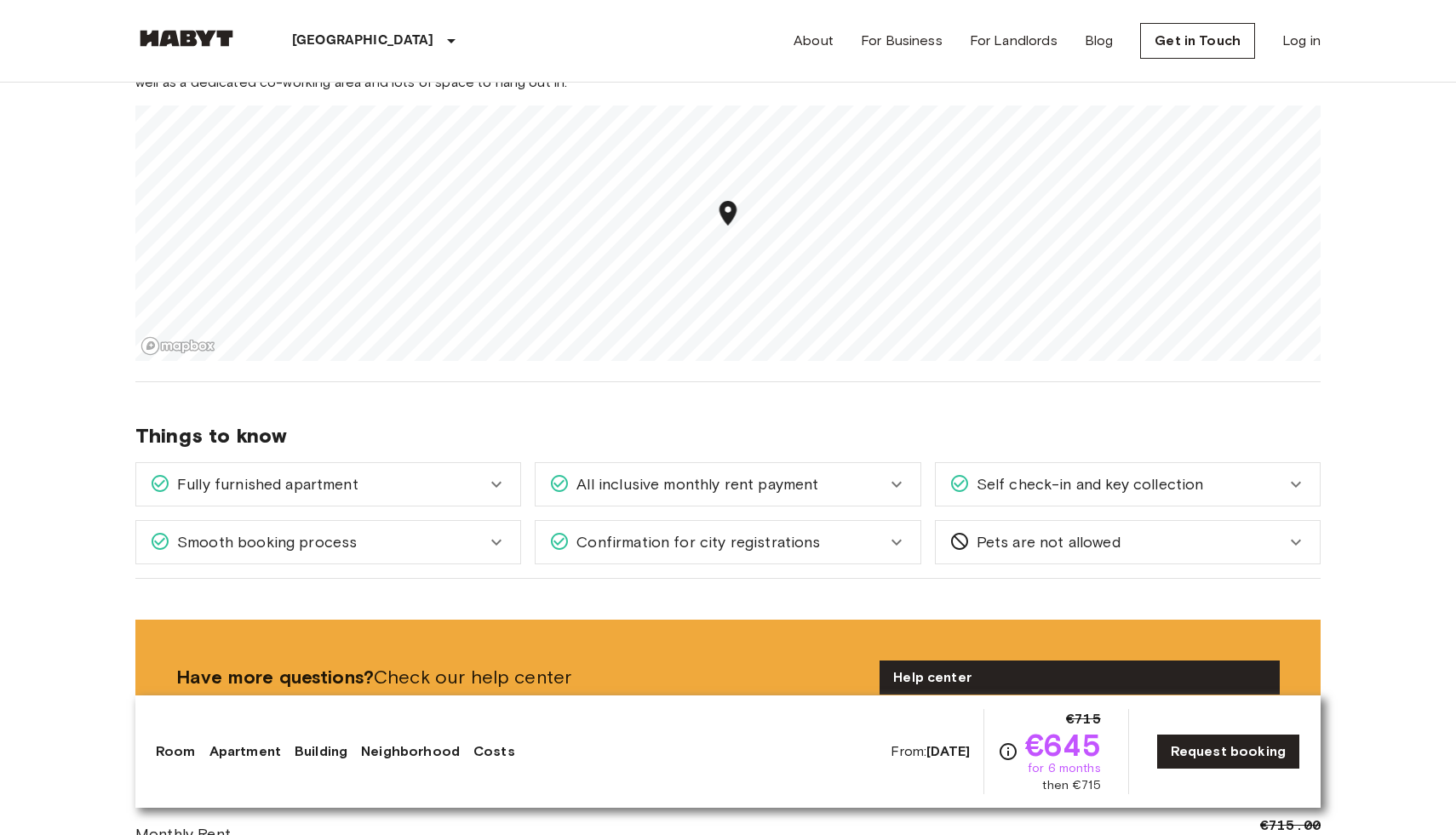
scroll to position [1932, 0]
